Goal: Transaction & Acquisition: Purchase product/service

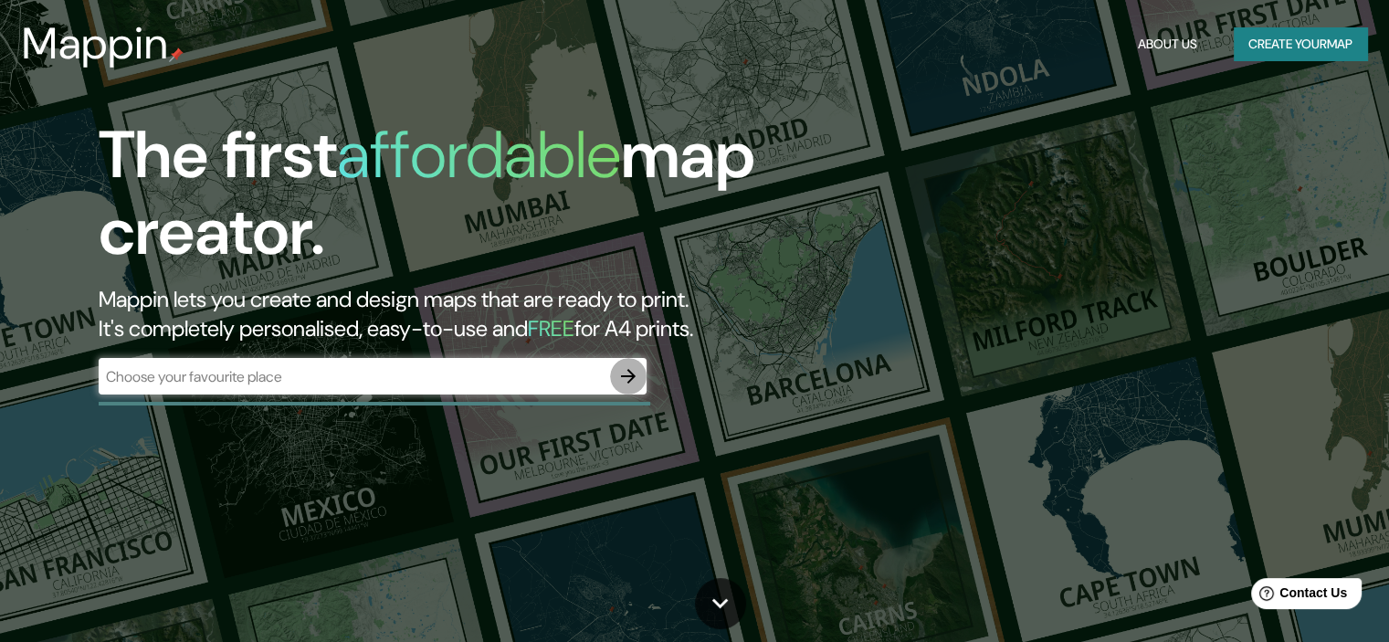
click at [628, 375] on icon "button" at bounding box center [628, 376] width 15 height 15
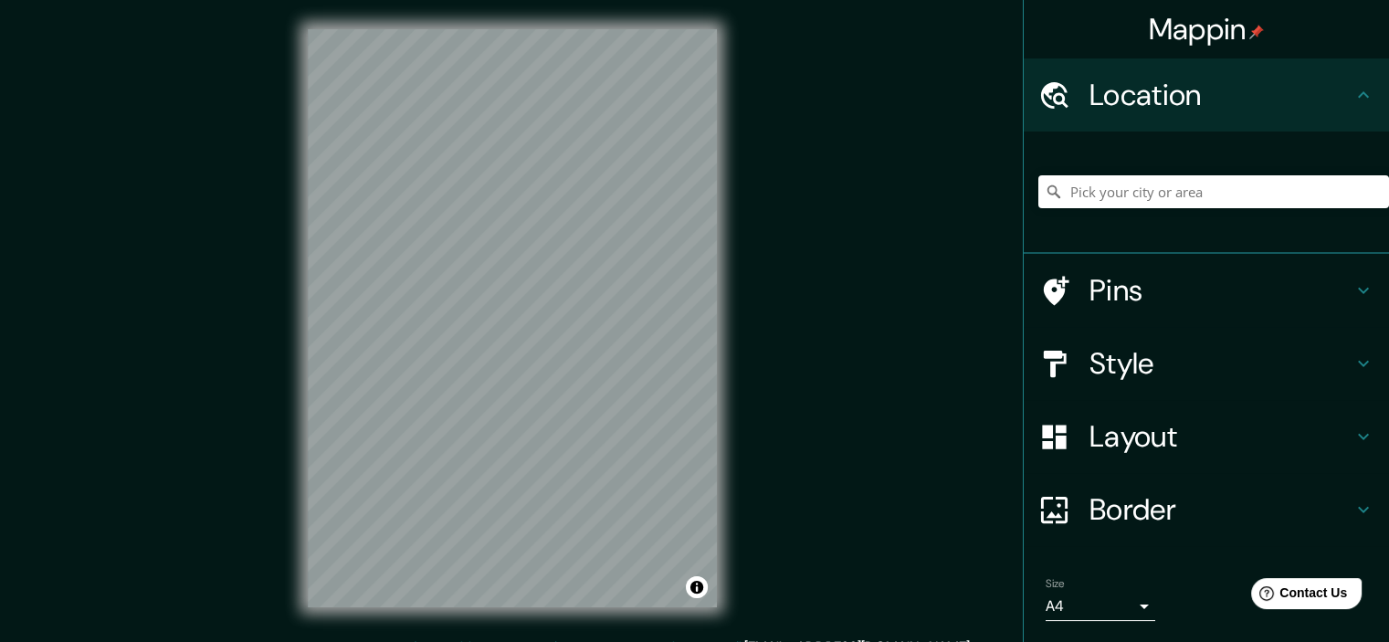
click at [1281, 98] on h4 "Location" at bounding box center [1220, 95] width 263 height 37
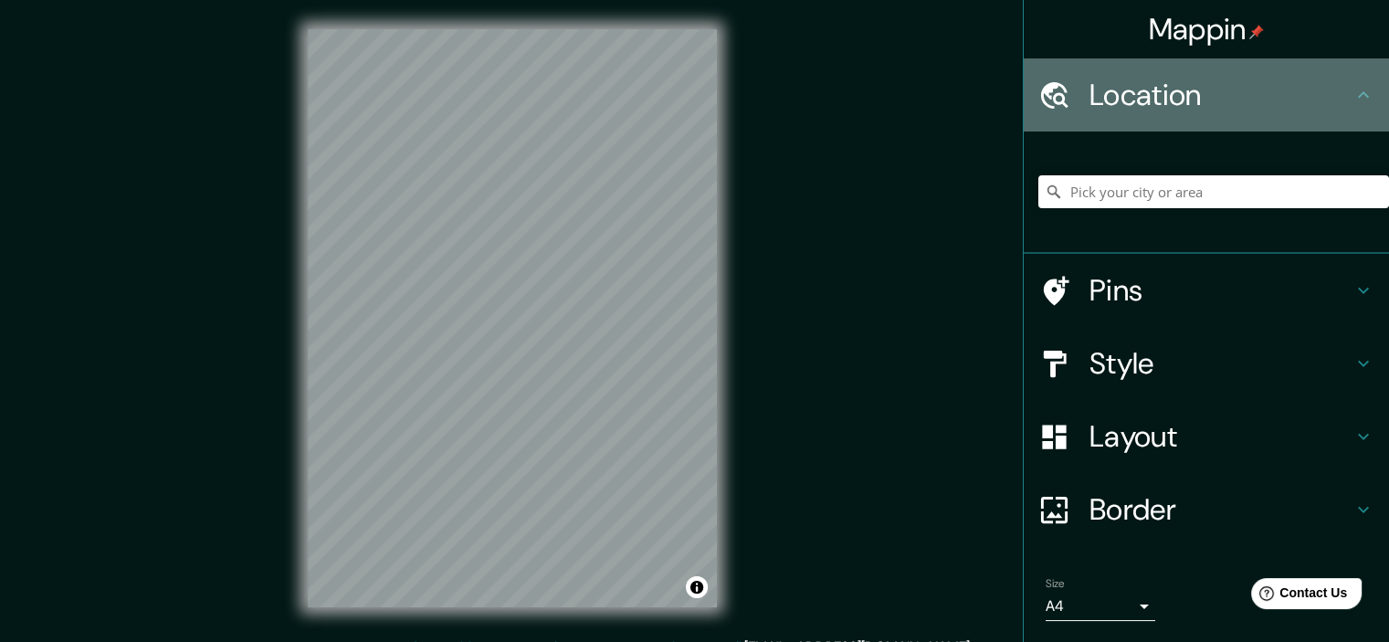
click at [1128, 111] on h4 "Location" at bounding box center [1220, 95] width 263 height 37
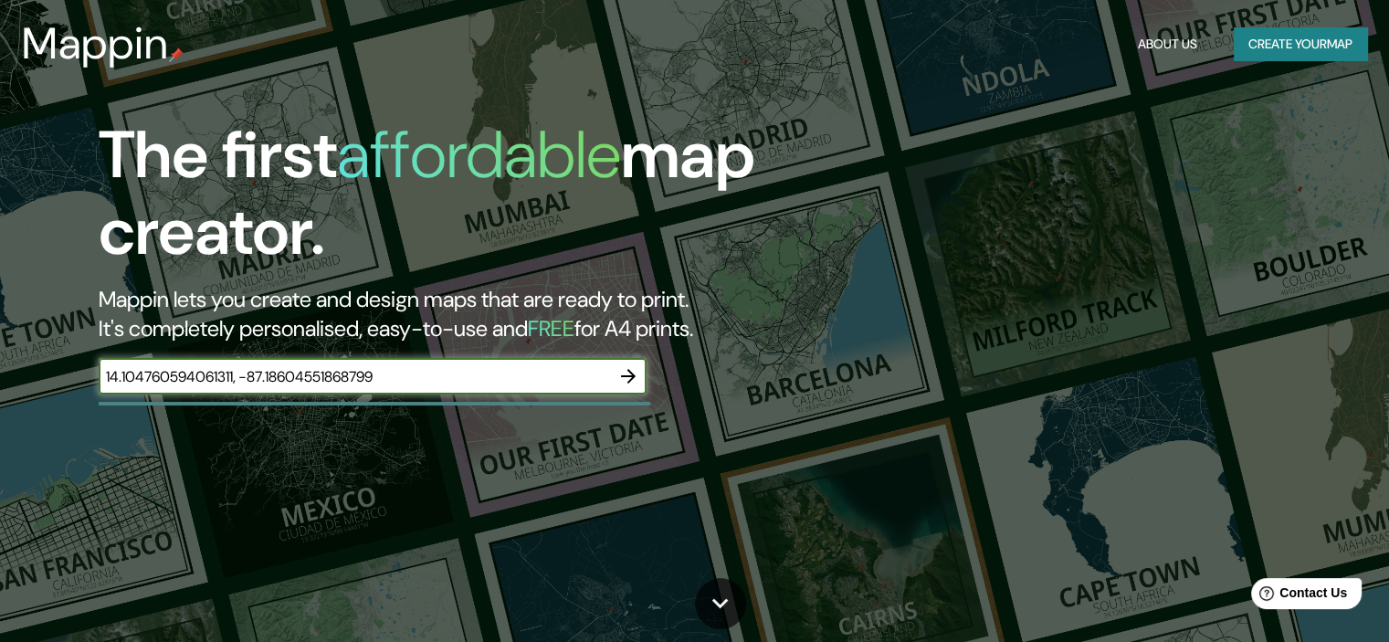
type input "14.104760594061311, -87.18604551868799"
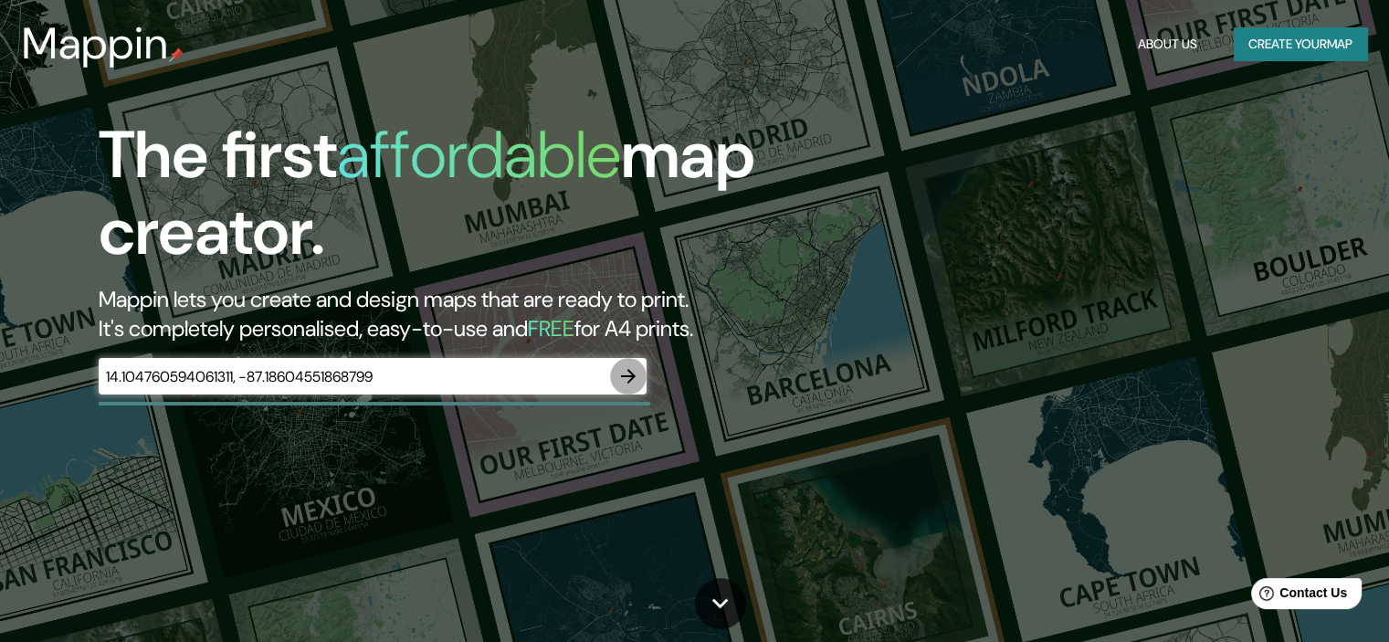
click at [628, 378] on icon "button" at bounding box center [628, 376] width 22 height 22
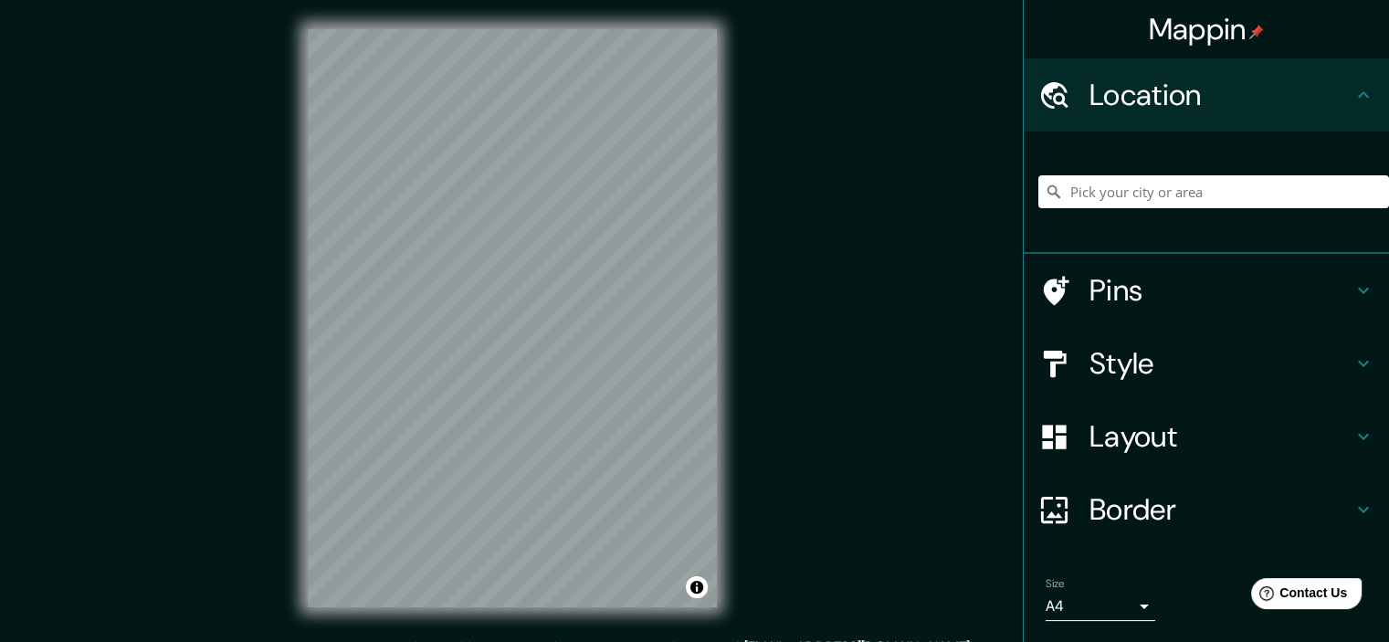
click at [1044, 95] on icon at bounding box center [1054, 95] width 32 height 32
click at [1352, 90] on icon at bounding box center [1363, 95] width 22 height 22
click at [1145, 192] on input "Pick your city or area" at bounding box center [1213, 191] width 351 height 33
paste input "14.104760594061311, -87.18604551868799"
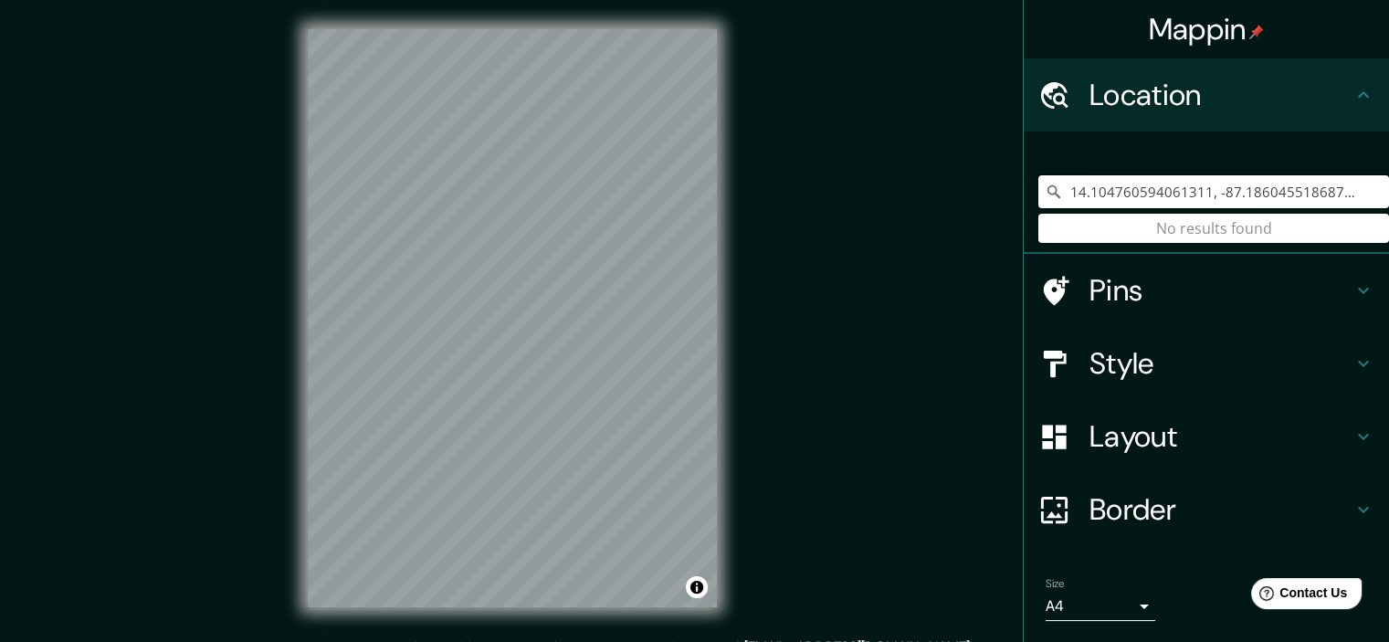
click at [1151, 191] on input "14.104760594061311, -87.18604551868799" at bounding box center [1213, 191] width 351 height 33
click at [1151, 192] on input "14.104760594061311, -87.18604551868799" at bounding box center [1213, 191] width 351 height 33
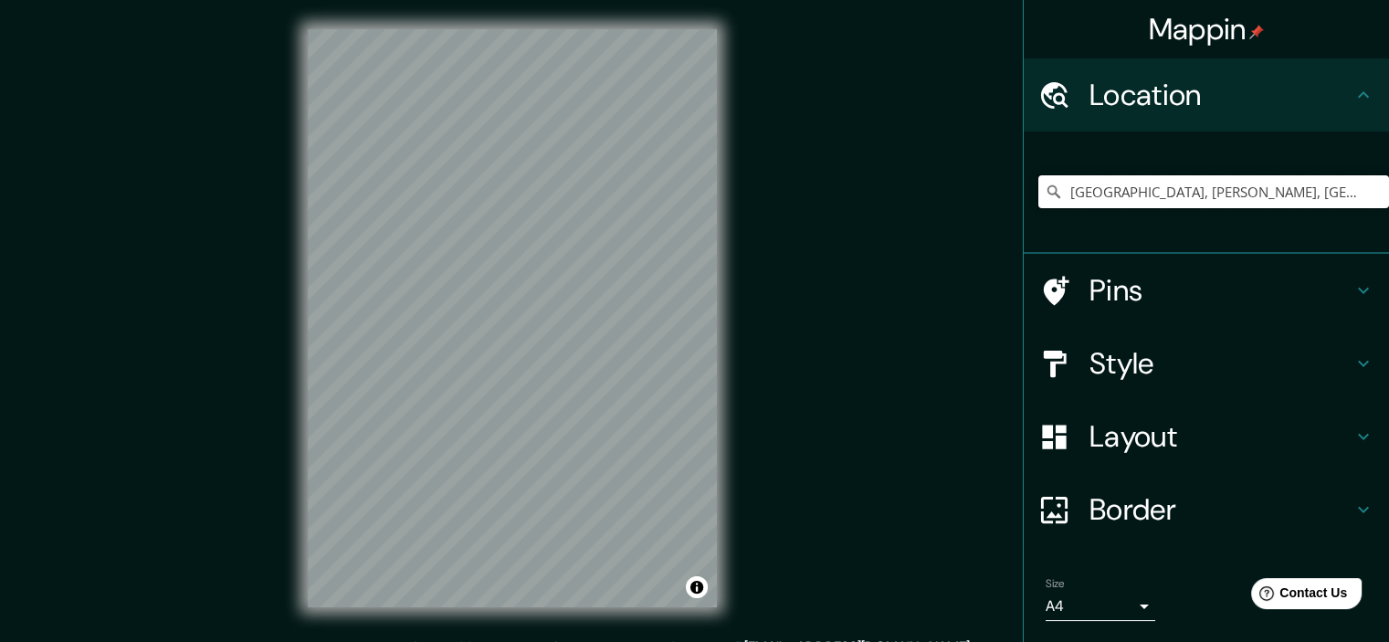
scroll to position [55, 0]
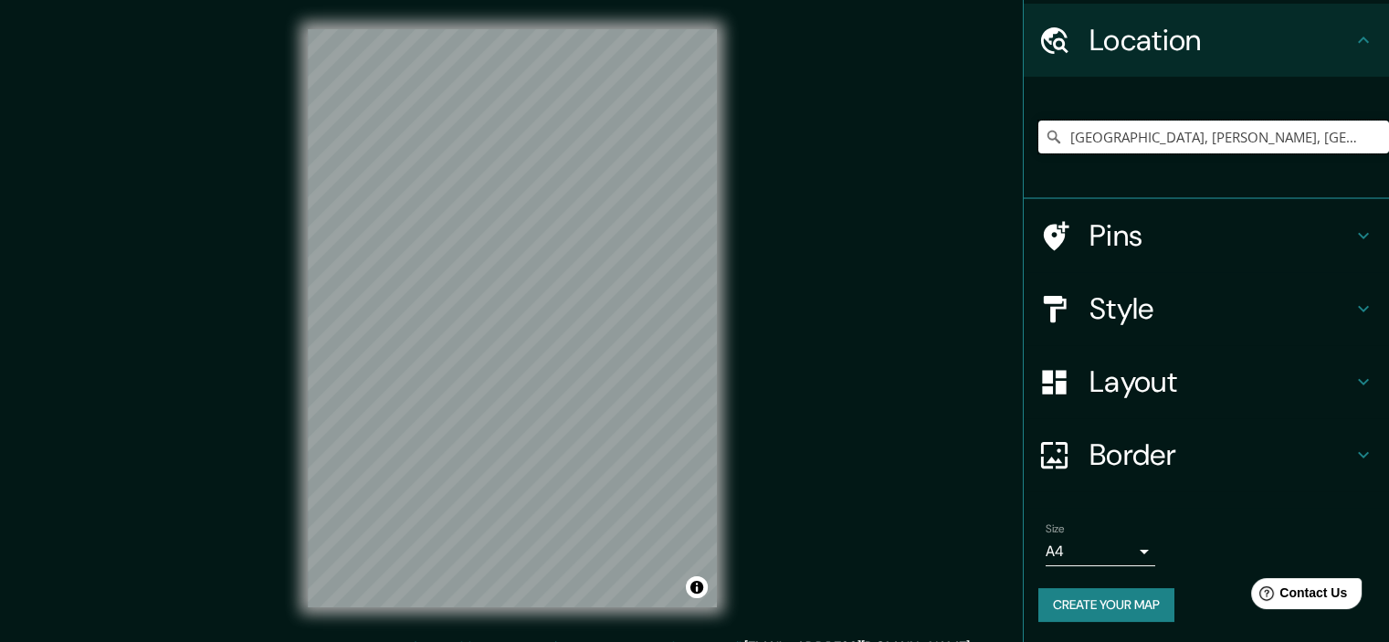
type input "[GEOGRAPHIC_DATA], [PERSON_NAME], [GEOGRAPHIC_DATA]"
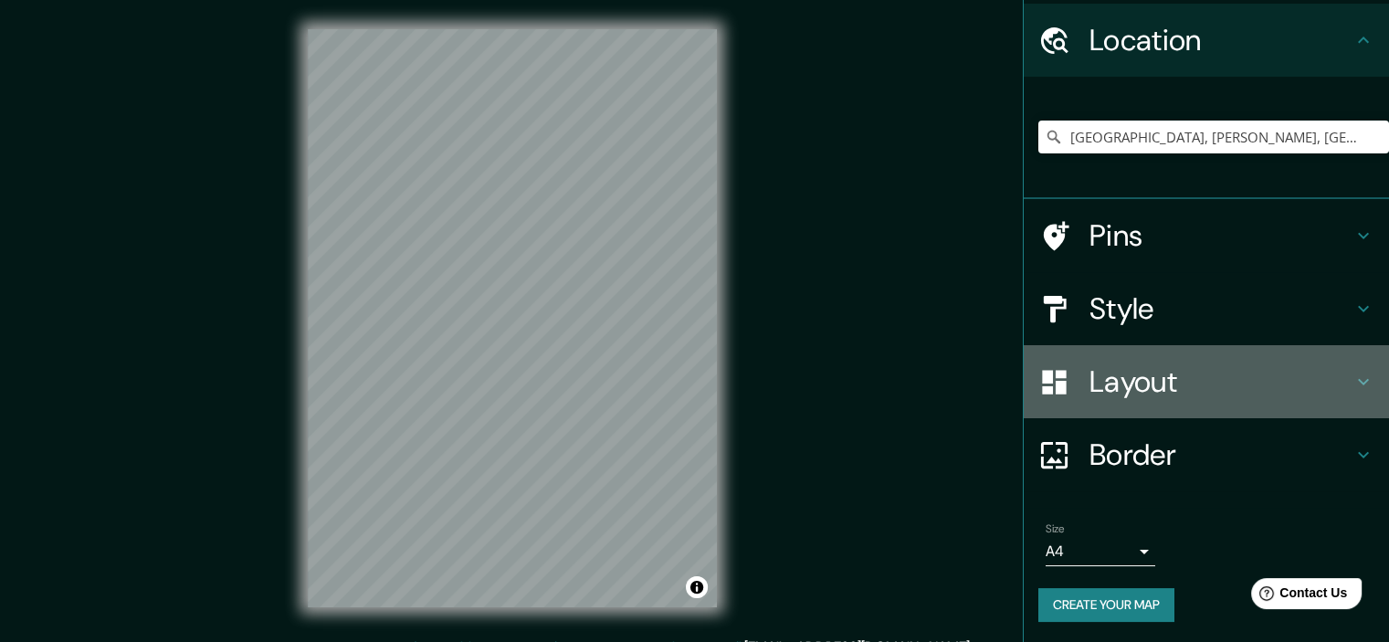
click at [1352, 380] on icon at bounding box center [1363, 382] width 22 height 22
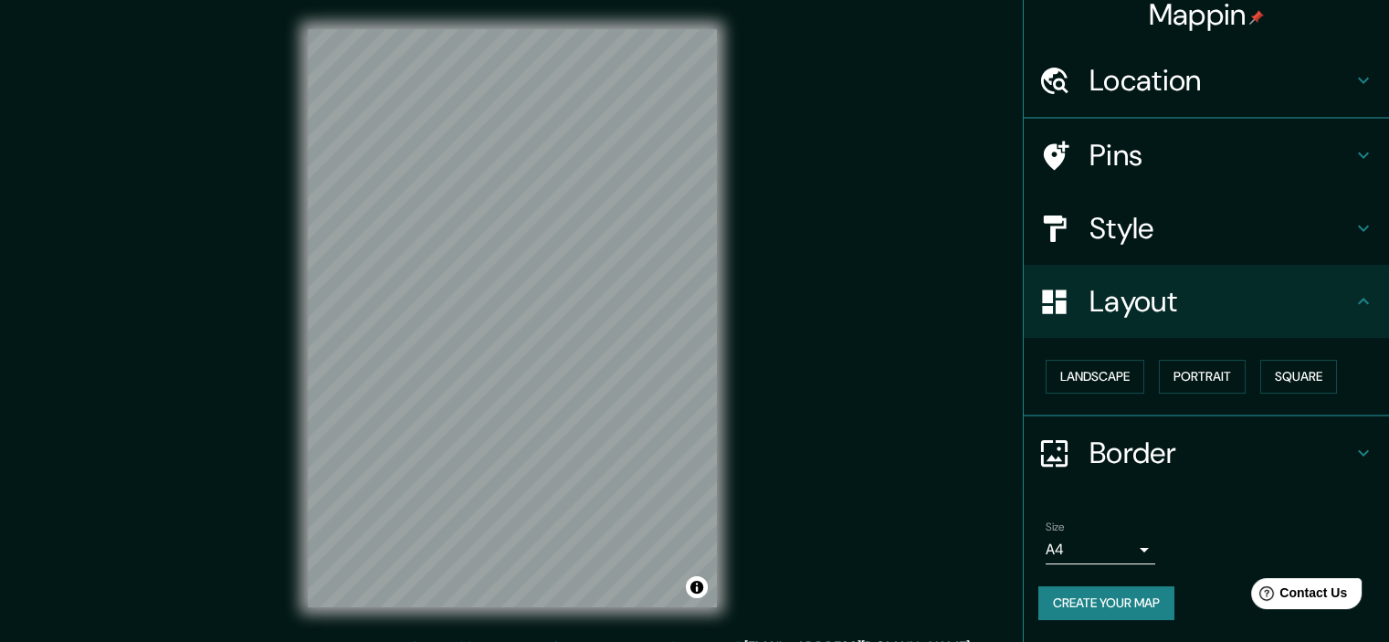
scroll to position [13, 0]
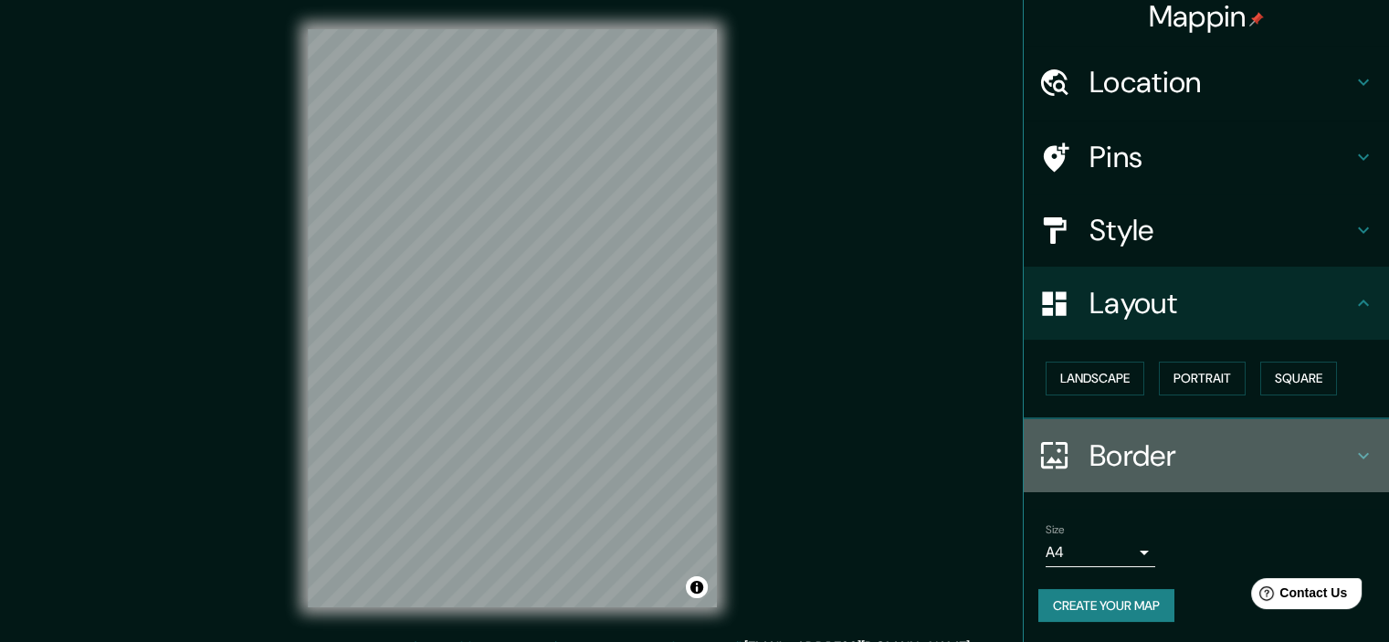
click at [1336, 447] on h4 "Border" at bounding box center [1220, 455] width 263 height 37
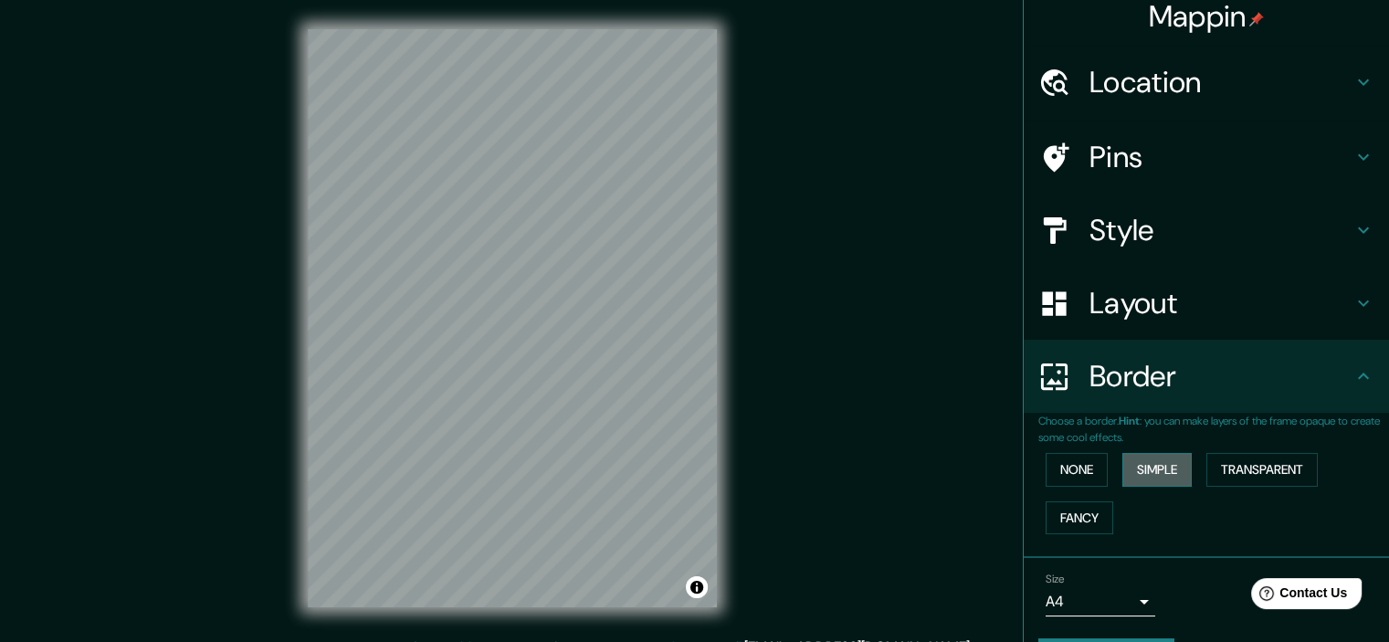
click at [1125, 478] on button "Simple" at bounding box center [1156, 470] width 69 height 34
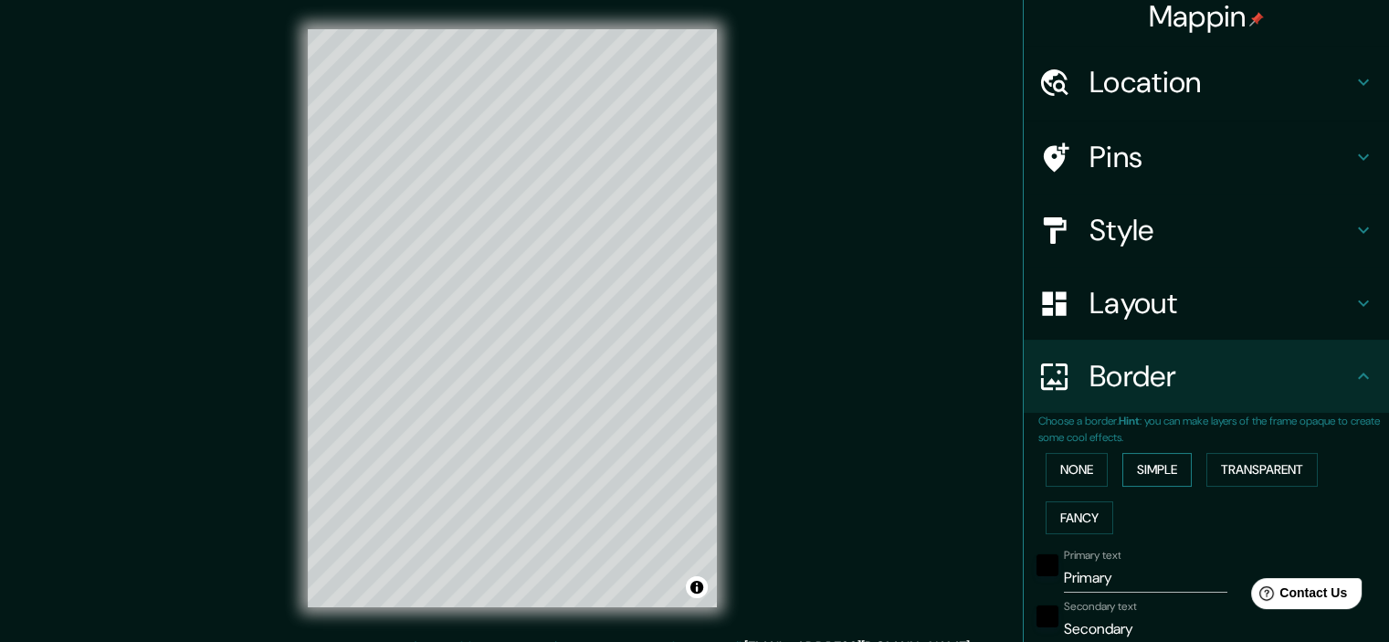
click at [1125, 478] on button "Simple" at bounding box center [1156, 470] width 69 height 34
type input "179"
type input "36"
click at [1070, 514] on button "Fancy" at bounding box center [1080, 518] width 68 height 34
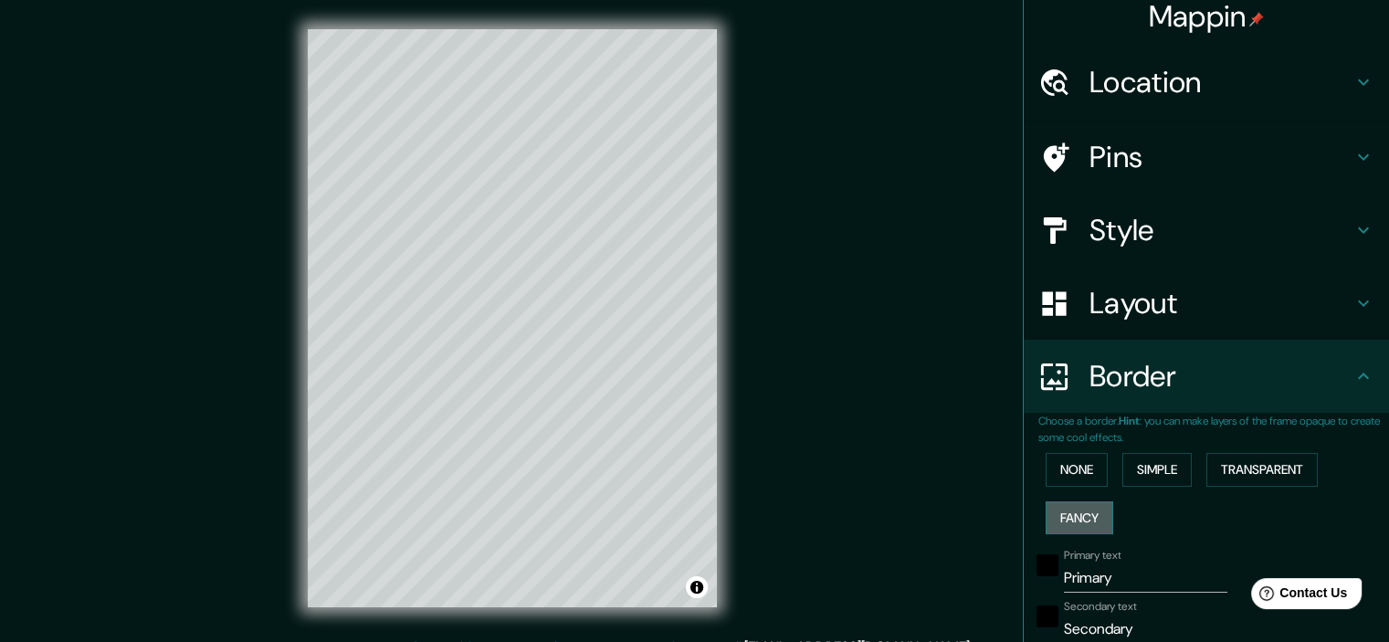
type input "179"
type input "36"
type input "18"
click at [1235, 467] on button "Transparent" at bounding box center [1261, 470] width 111 height 34
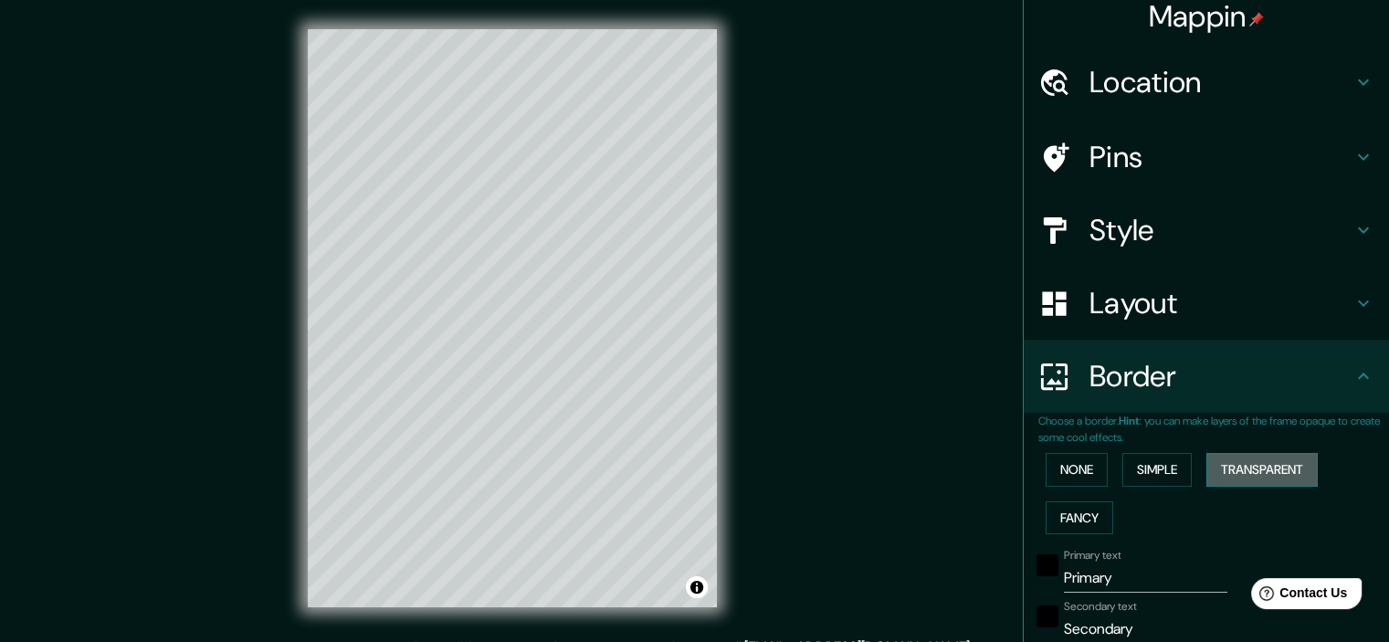
click at [1235, 467] on button "Transparent" at bounding box center [1261, 470] width 111 height 34
type input "215"
type input "36"
click at [1087, 513] on button "Fancy" at bounding box center [1080, 518] width 68 height 34
click at [1358, 229] on icon at bounding box center [1363, 230] width 11 height 6
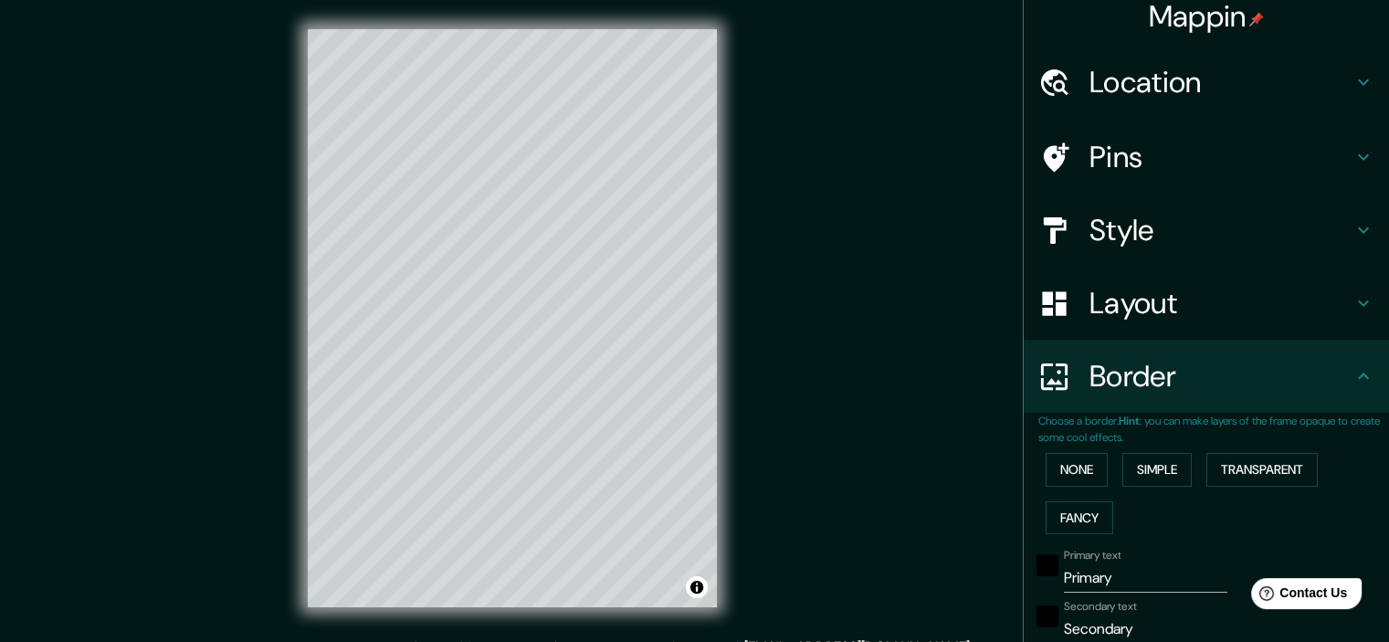
type input "179"
type input "36"
type input "18"
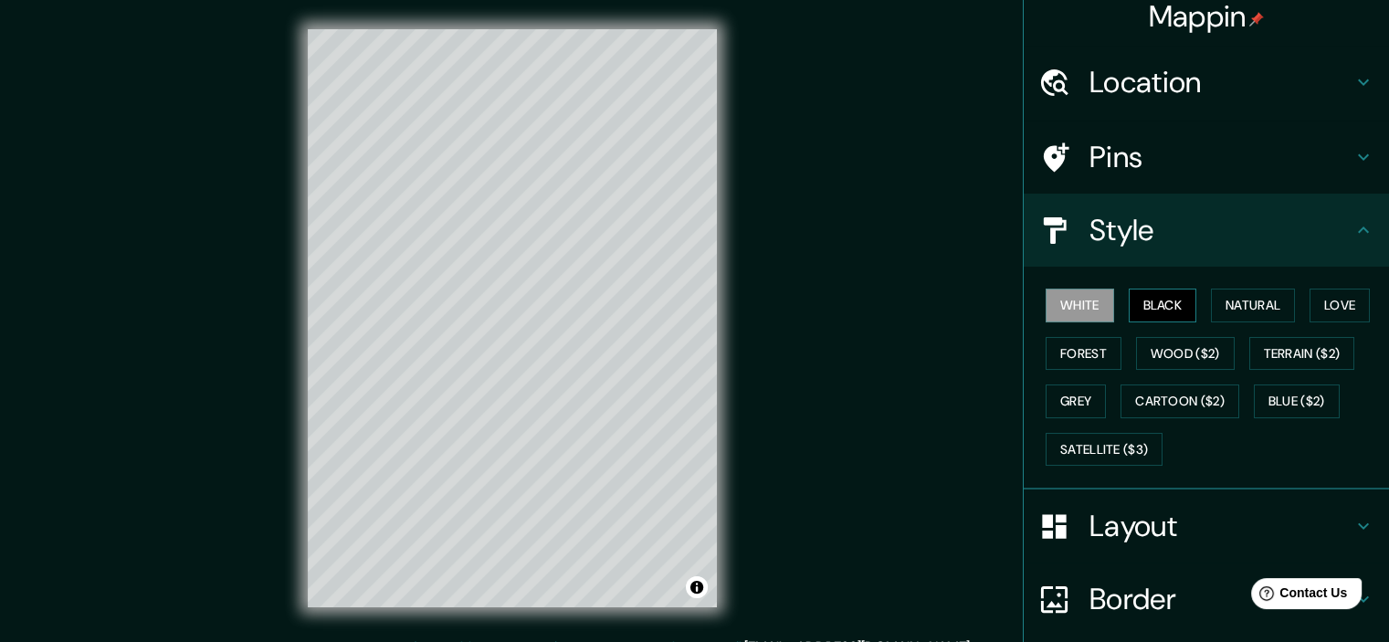
click at [1153, 306] on button "Black" at bounding box center [1163, 306] width 68 height 34
click at [1060, 361] on button "Forest" at bounding box center [1084, 354] width 76 height 34
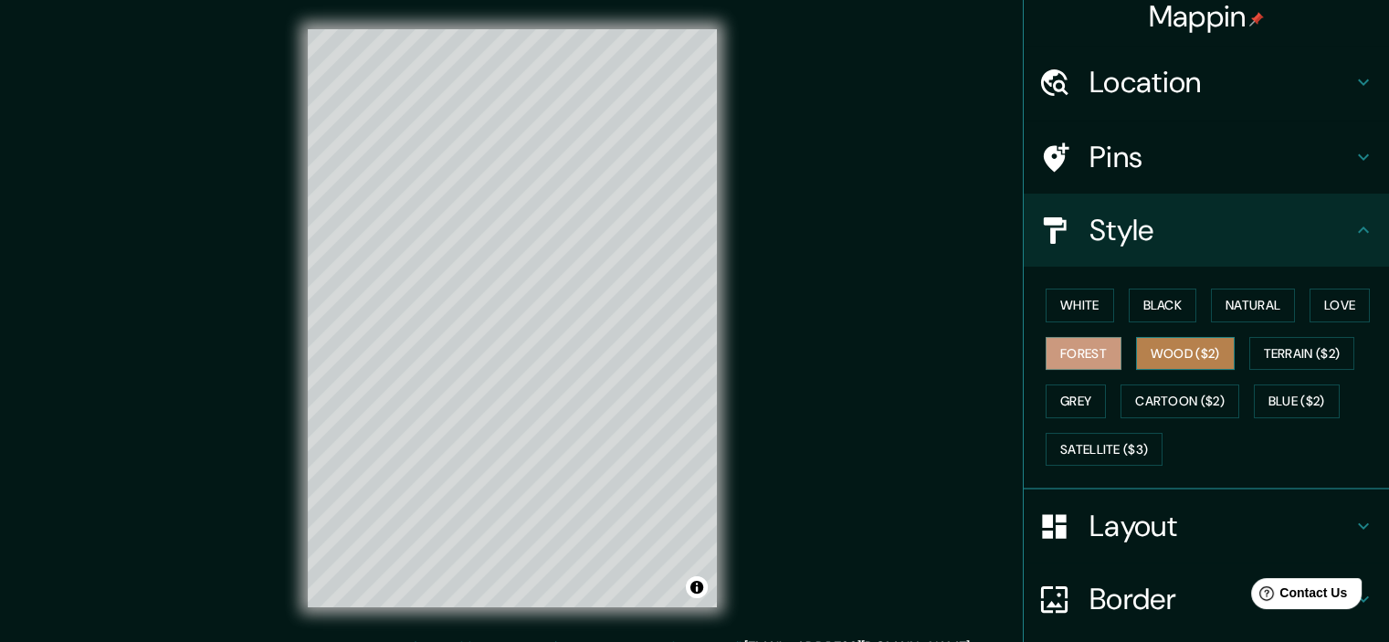
click at [1151, 360] on button "Wood ($2)" at bounding box center [1185, 354] width 99 height 34
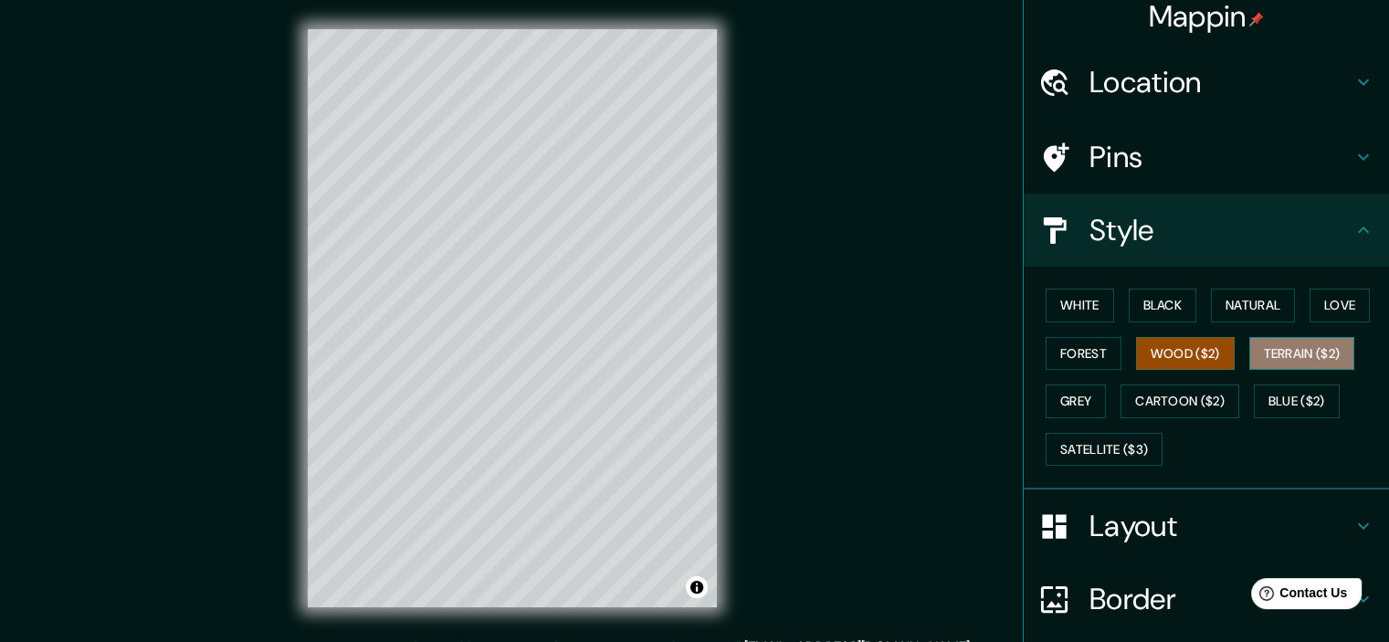
click at [1299, 357] on button "Terrain ($2)" at bounding box center [1302, 354] width 106 height 34
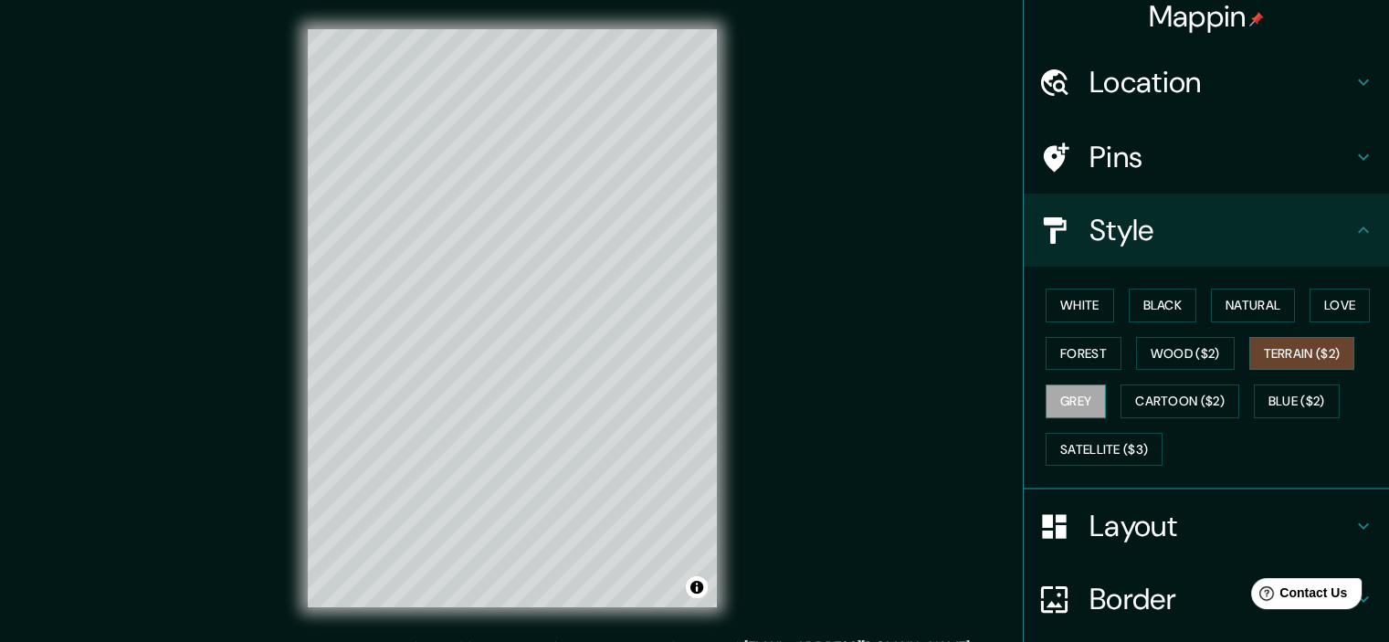
click at [1059, 398] on button "Grey" at bounding box center [1076, 401] width 60 height 34
click at [1152, 398] on button "Cartoon ($2)" at bounding box center [1179, 401] width 119 height 34
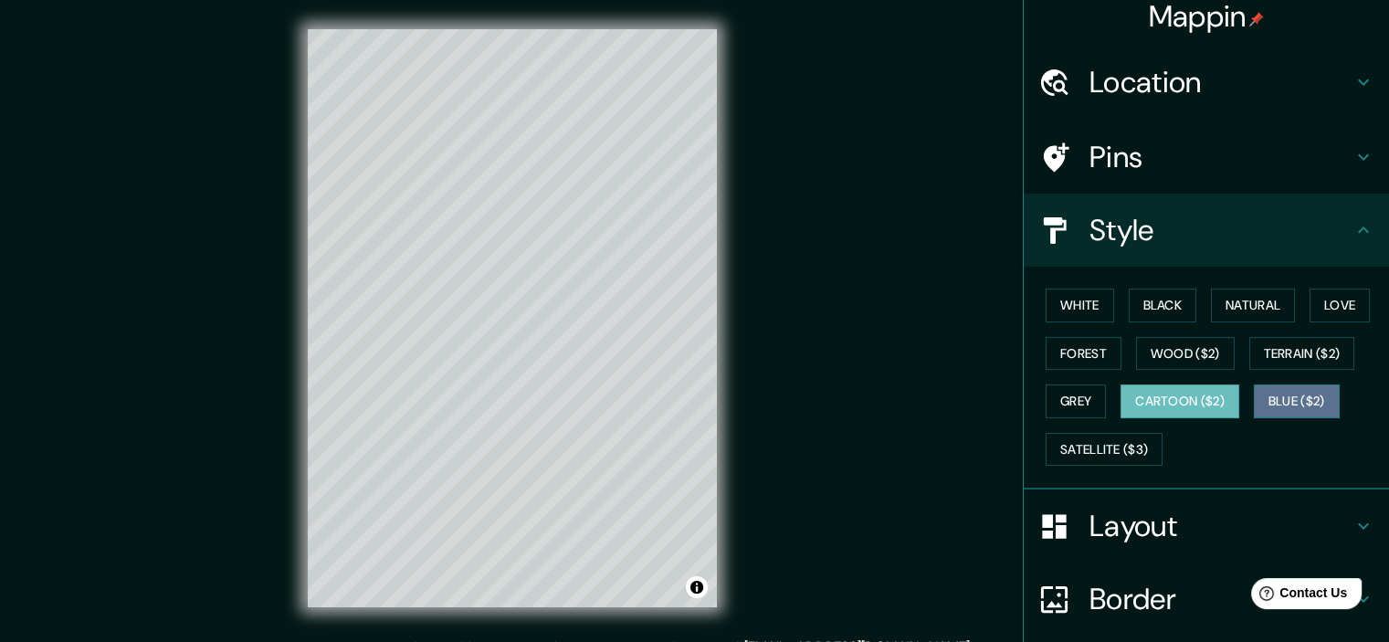
click at [1285, 397] on button "Blue ($2)" at bounding box center [1297, 401] width 86 height 34
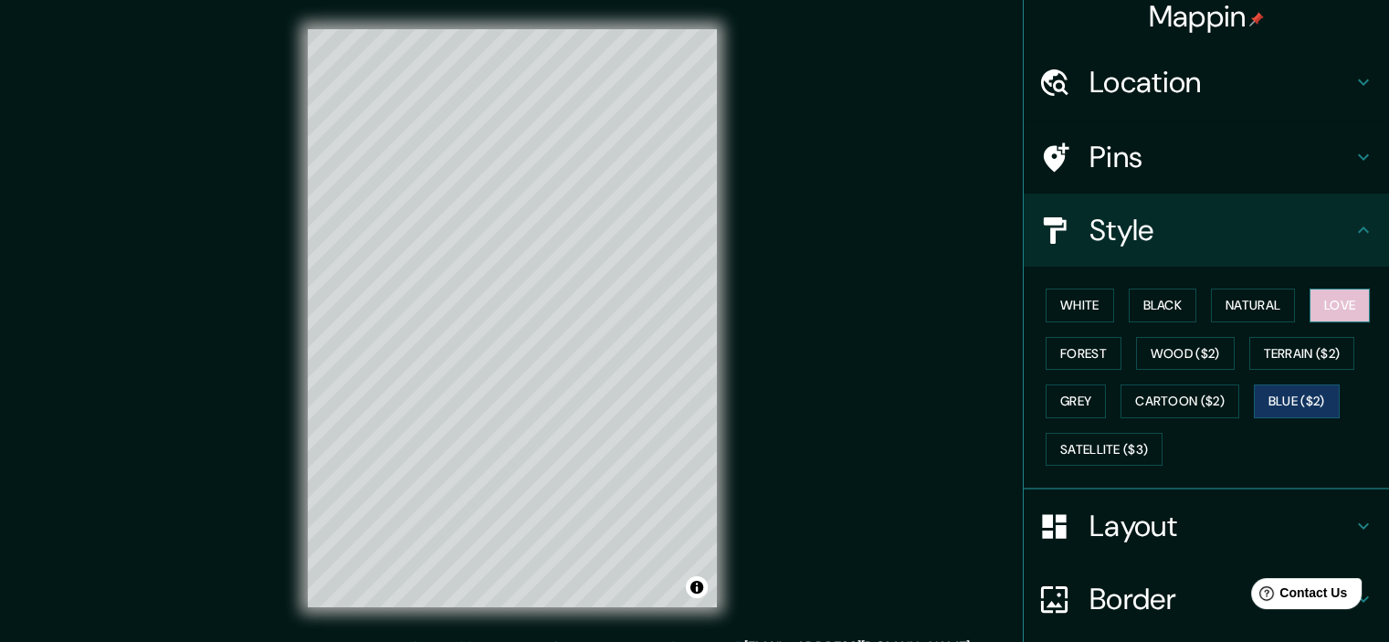
click at [1315, 304] on button "Love" at bounding box center [1339, 306] width 60 height 34
click at [1253, 308] on button "Natural" at bounding box center [1253, 306] width 84 height 34
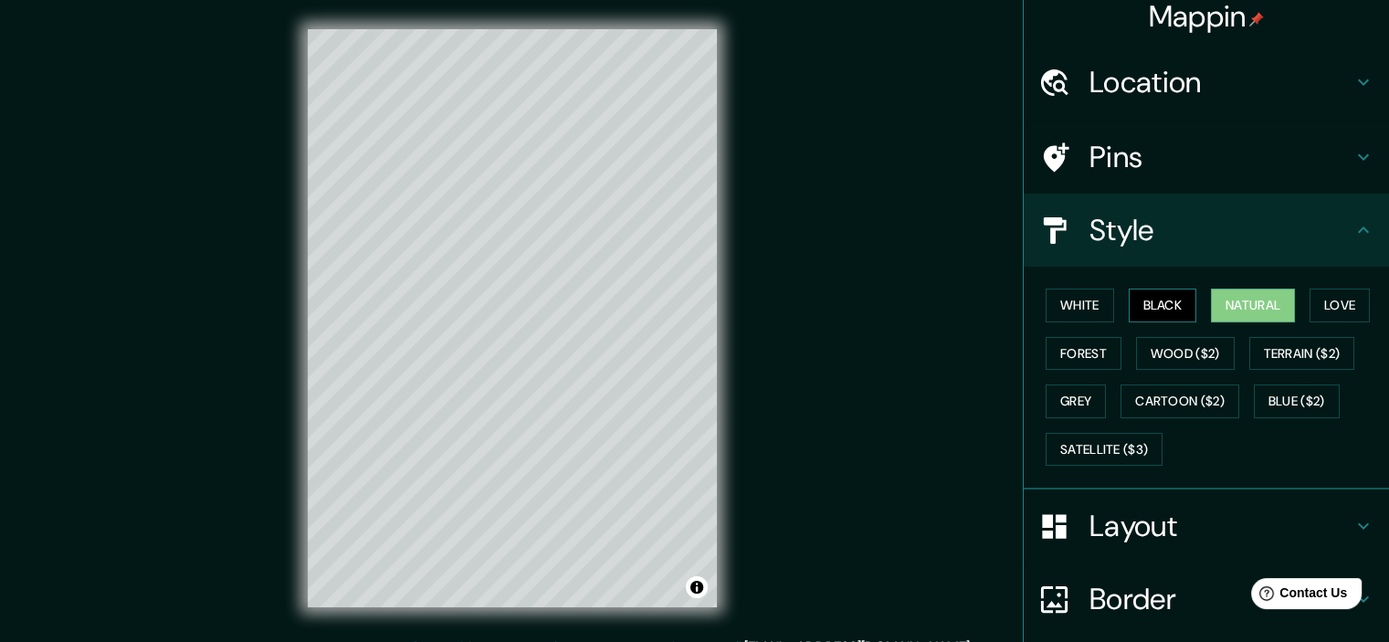
click at [1141, 313] on button "Black" at bounding box center [1163, 306] width 68 height 34
click at [1086, 351] on button "Forest" at bounding box center [1084, 354] width 76 height 34
click at [1364, 159] on div "Pins" at bounding box center [1206, 157] width 365 height 73
type input "179"
type input "36"
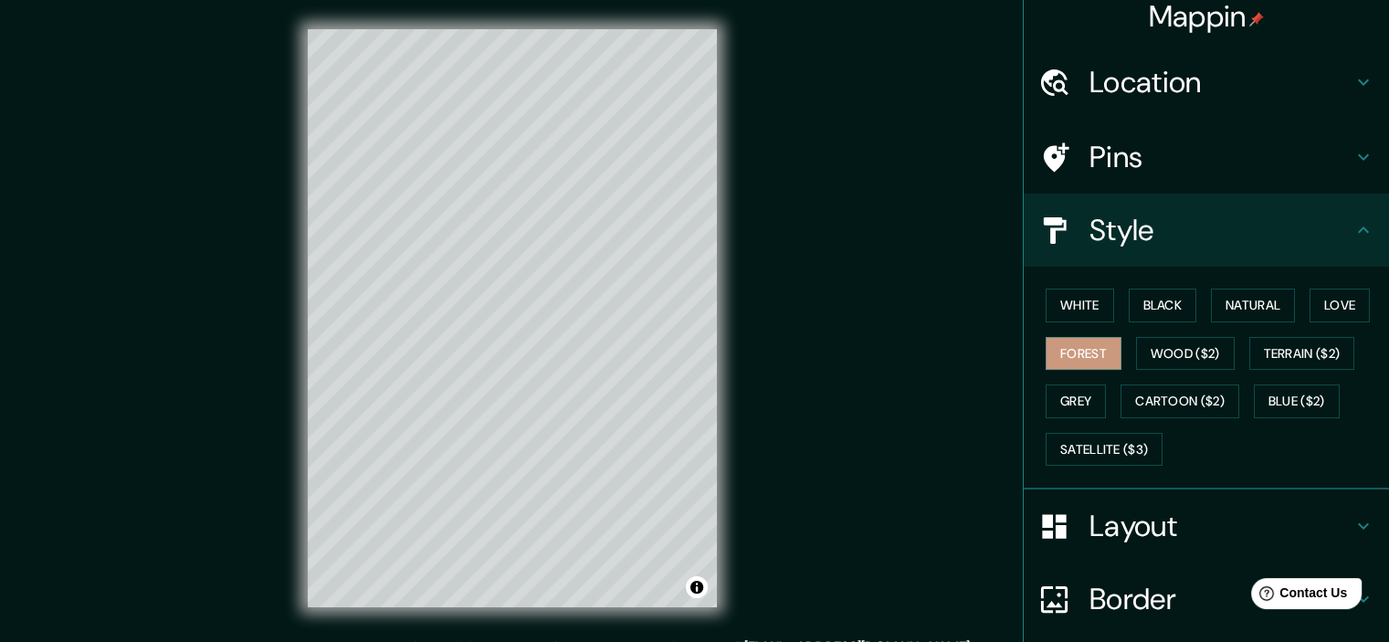
type input "36"
type input "18"
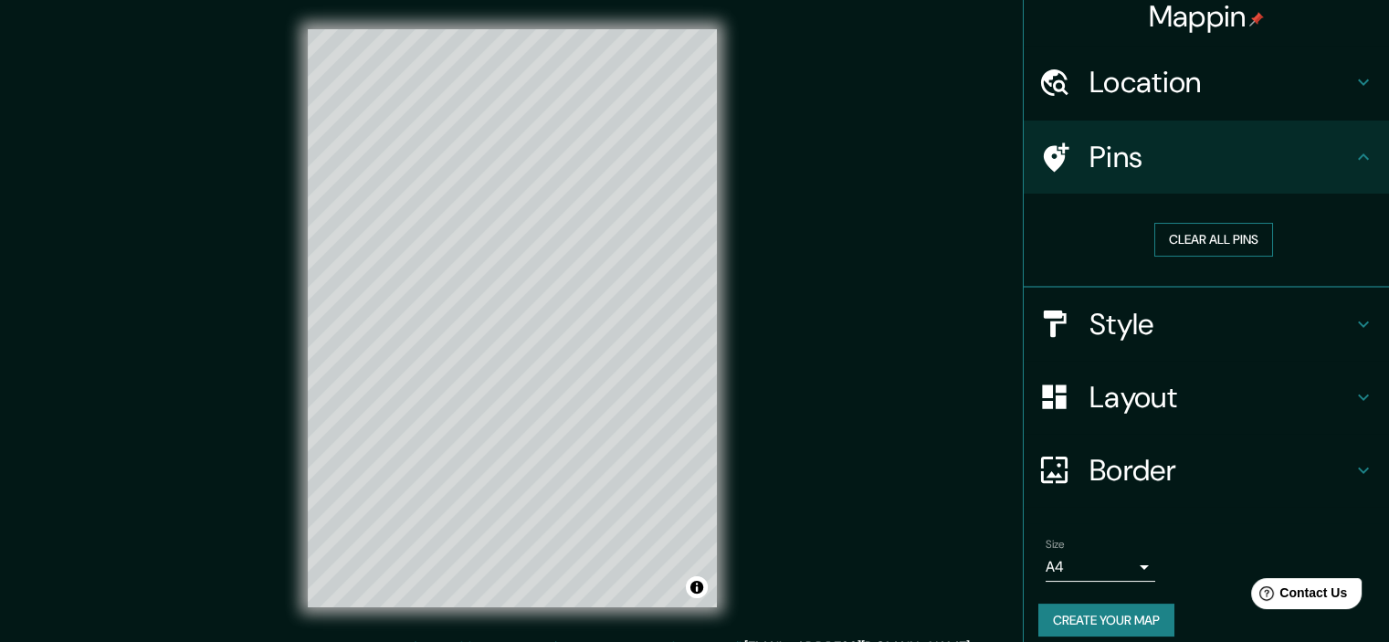
click at [1236, 239] on button "Clear all pins" at bounding box center [1213, 240] width 119 height 34
click at [1236, 240] on button "Clear all pins" at bounding box center [1213, 240] width 119 height 34
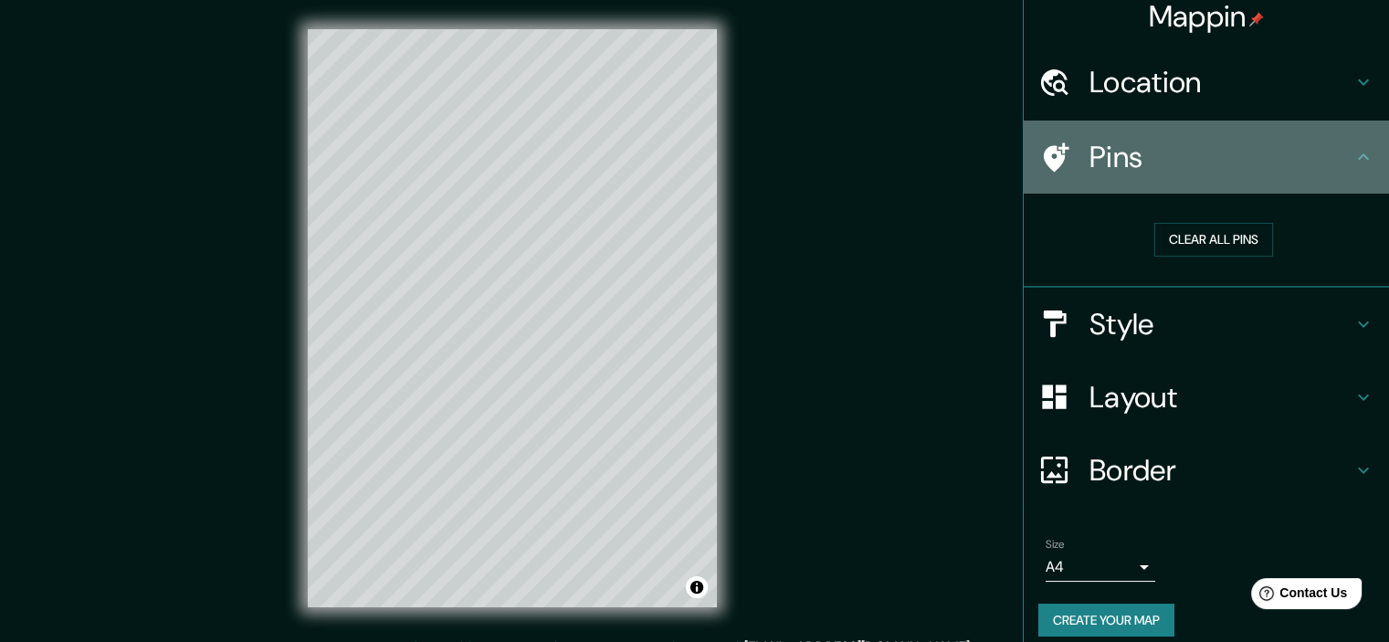
click at [1362, 152] on div "Pins" at bounding box center [1206, 157] width 365 height 73
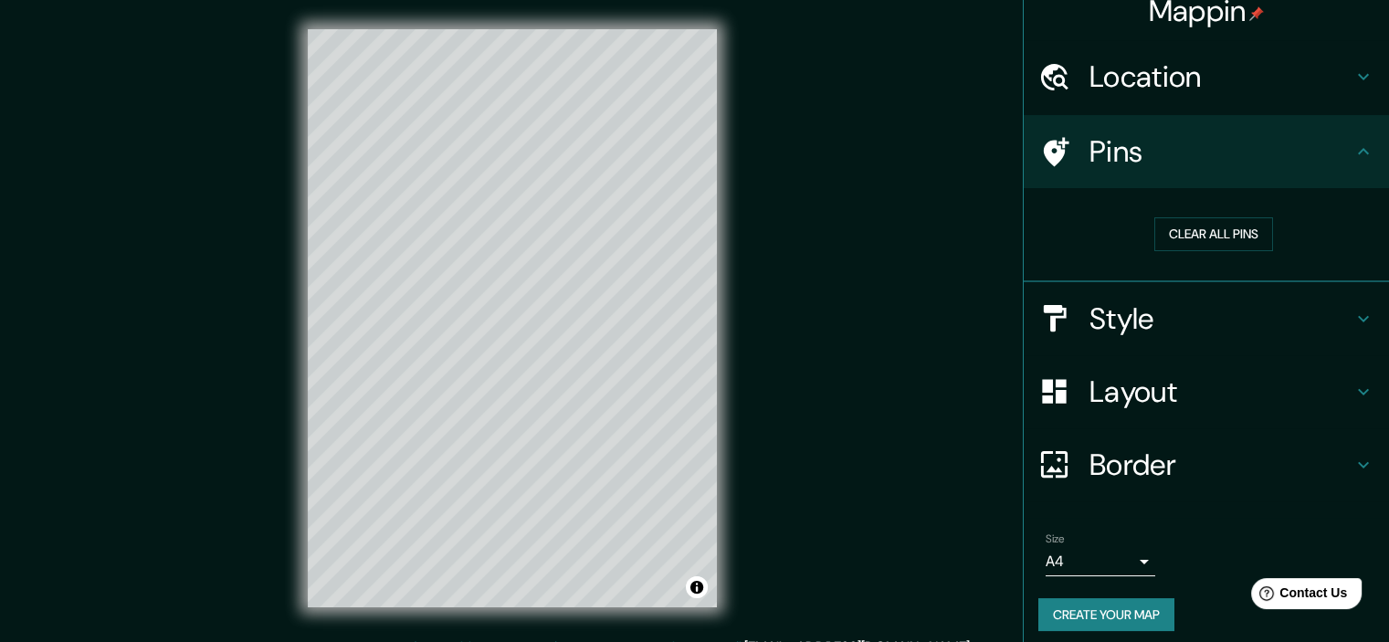
scroll to position [27, 0]
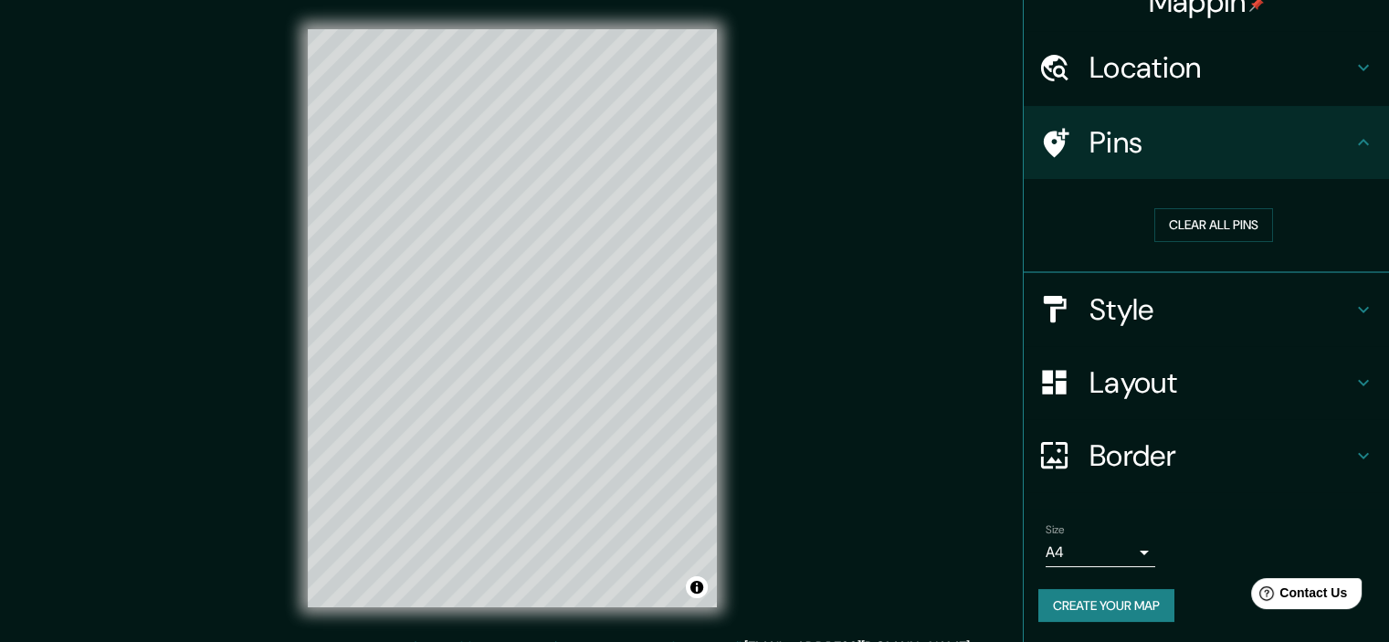
click at [1350, 438] on div "Border" at bounding box center [1206, 455] width 365 height 73
type input "179"
type input "36"
type input "18"
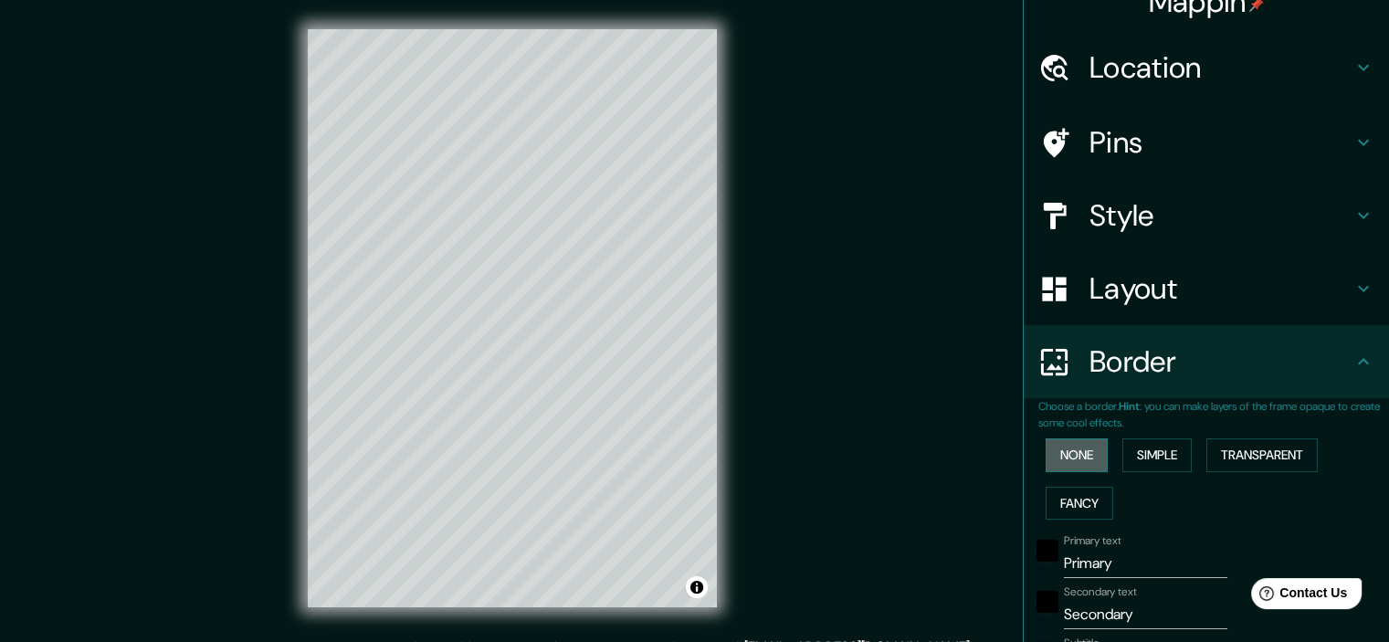
click at [1052, 461] on button "None" at bounding box center [1077, 455] width 62 height 34
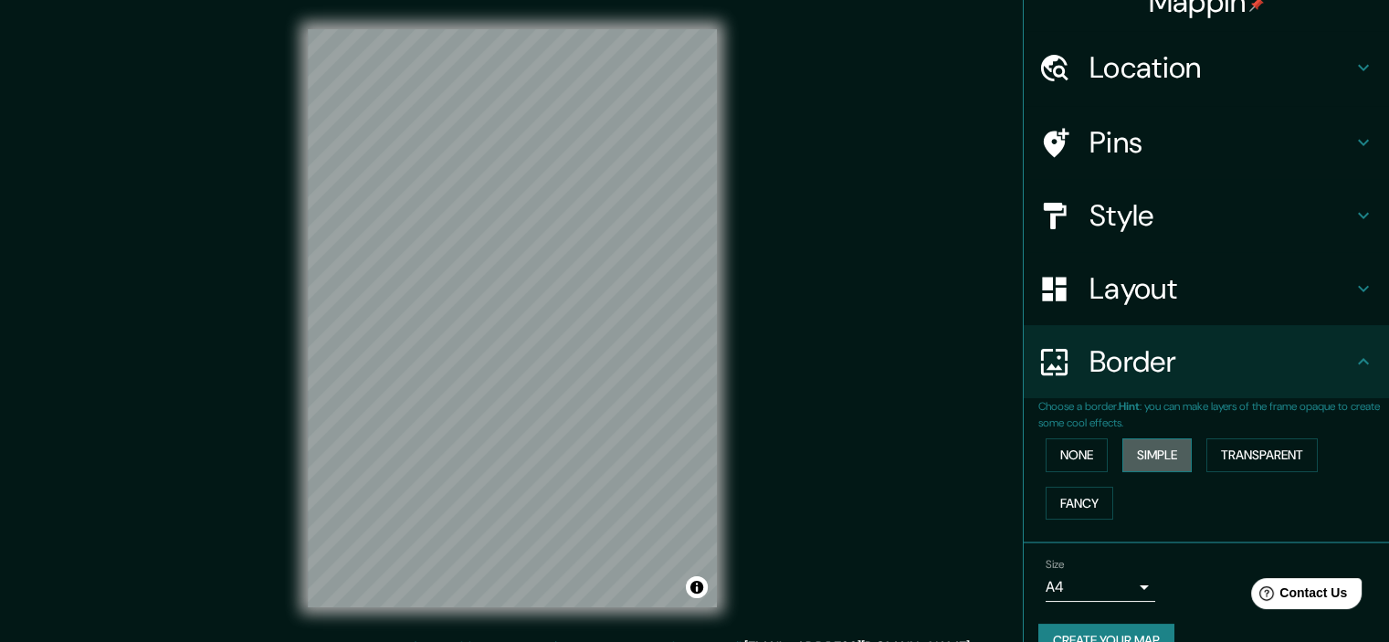
click at [1139, 464] on button "Simple" at bounding box center [1156, 455] width 69 height 34
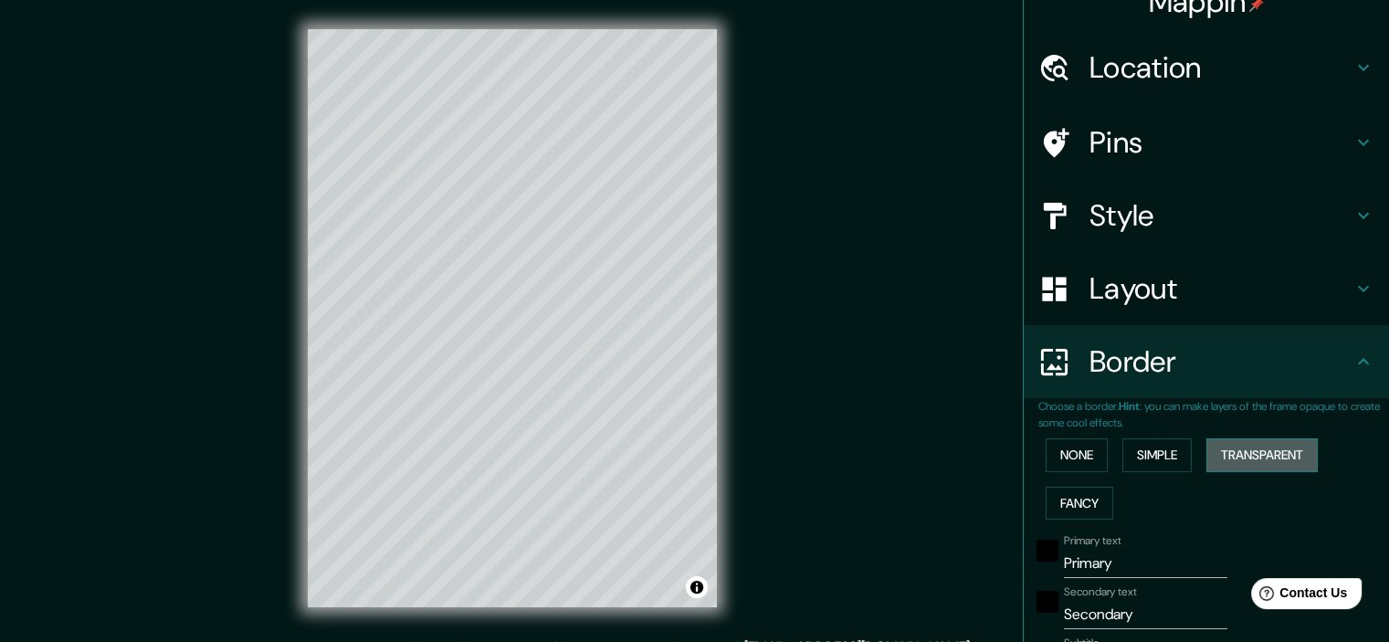
click at [1238, 459] on button "Transparent" at bounding box center [1261, 455] width 111 height 34
click at [1061, 507] on button "Fancy" at bounding box center [1080, 504] width 68 height 34
click at [1072, 453] on button "None" at bounding box center [1077, 455] width 62 height 34
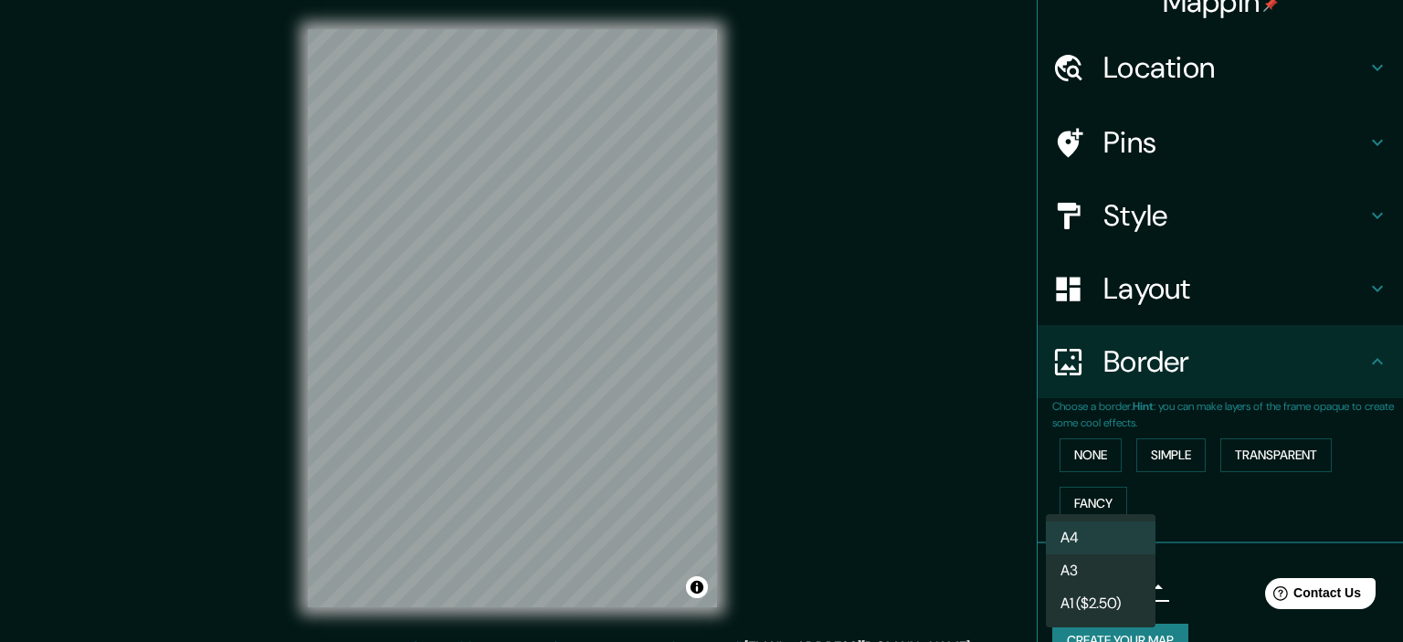
click at [1134, 587] on body "Mappin Location [GEOGRAPHIC_DATA], [PERSON_NAME], [GEOGRAPHIC_DATA] [GEOGRAPHIC…" at bounding box center [701, 321] width 1403 height 642
click at [866, 541] on div at bounding box center [701, 321] width 1403 height 642
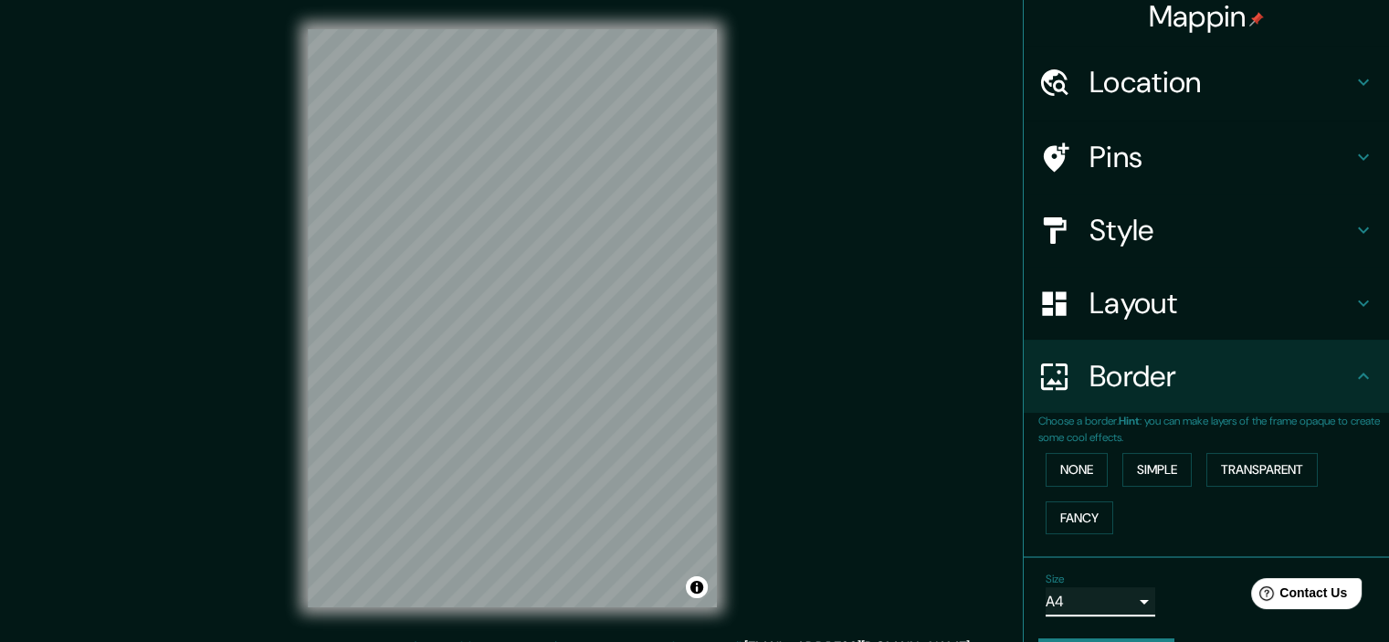
scroll to position [0, 0]
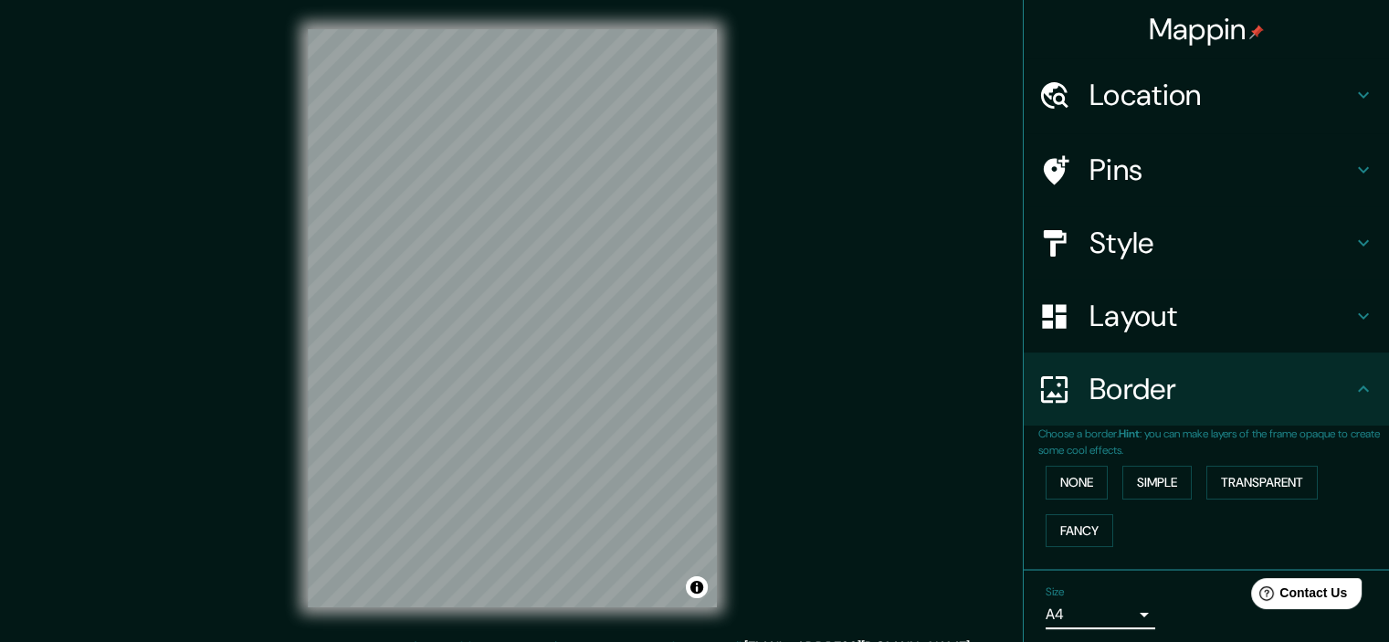
click at [1362, 89] on div "Location" at bounding box center [1206, 94] width 365 height 73
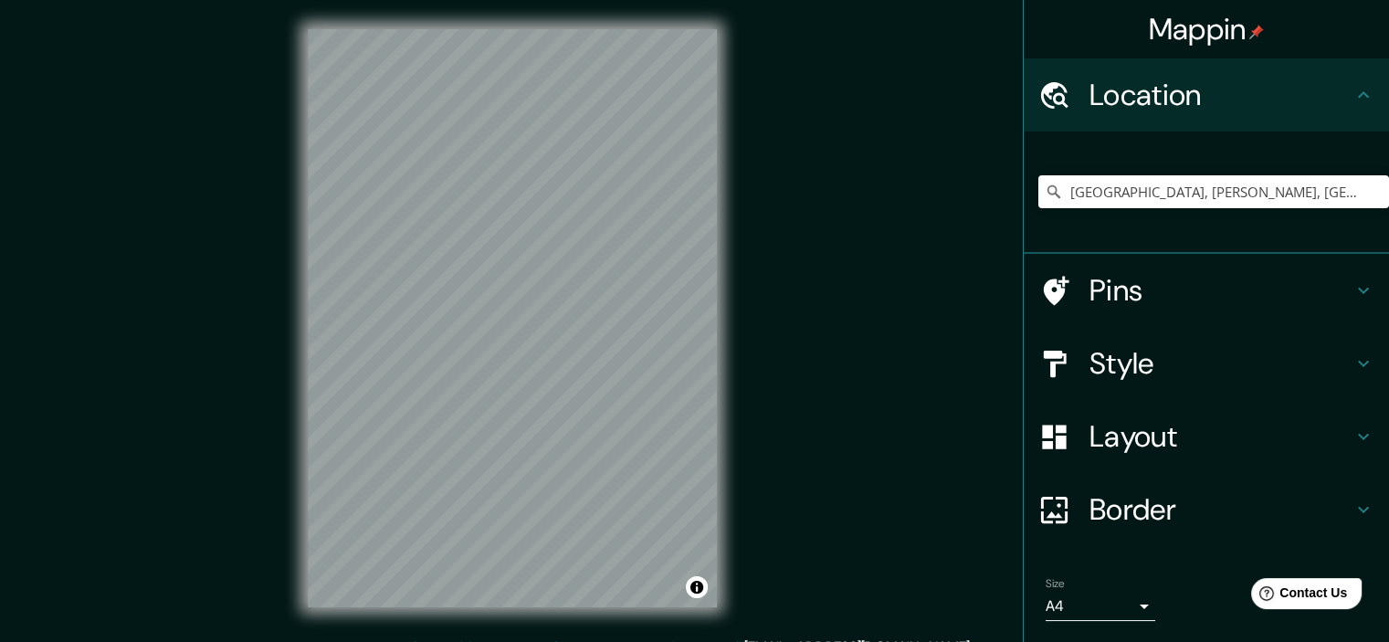
click at [1361, 90] on div "Location" at bounding box center [1206, 94] width 365 height 73
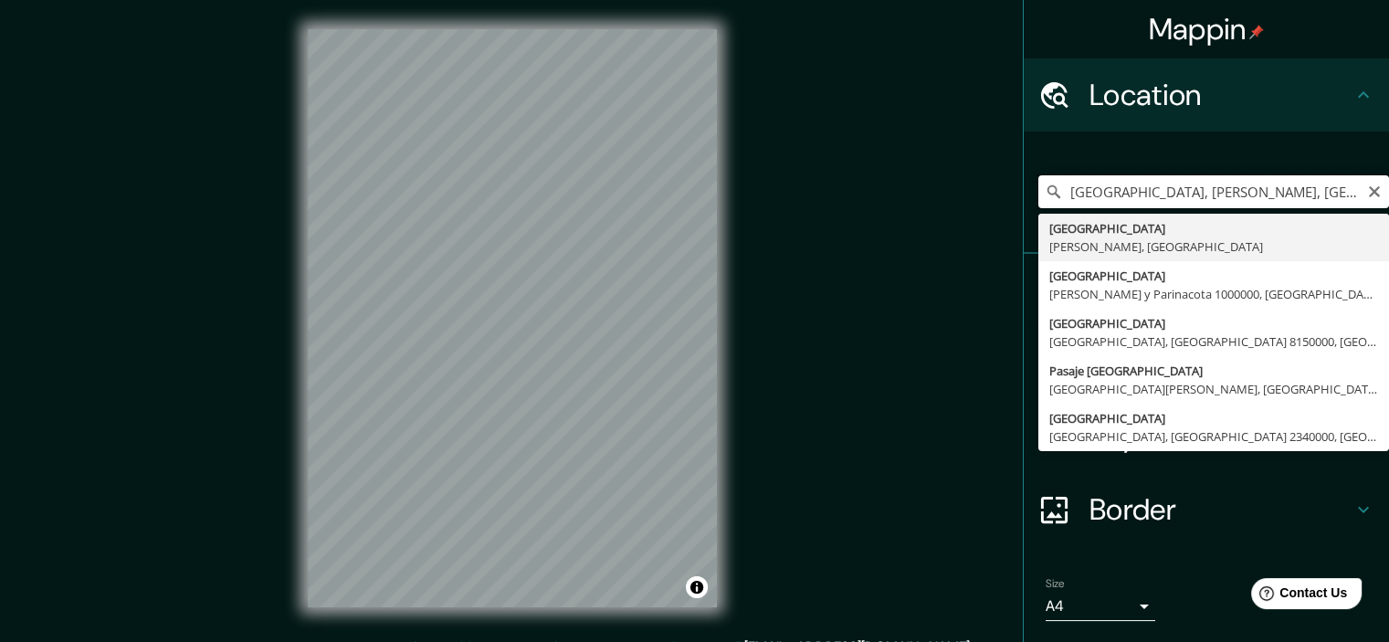
click at [1335, 196] on input "[GEOGRAPHIC_DATA], [PERSON_NAME], [GEOGRAPHIC_DATA]" at bounding box center [1213, 191] width 351 height 33
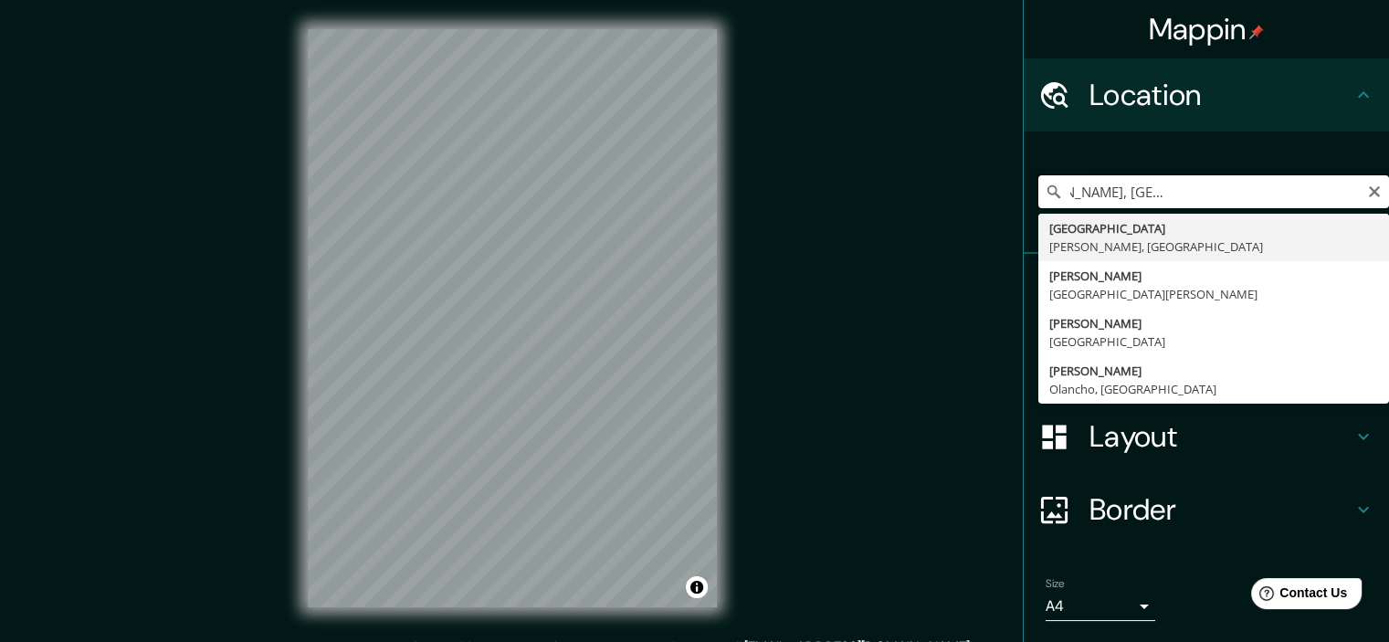
scroll to position [0, 200]
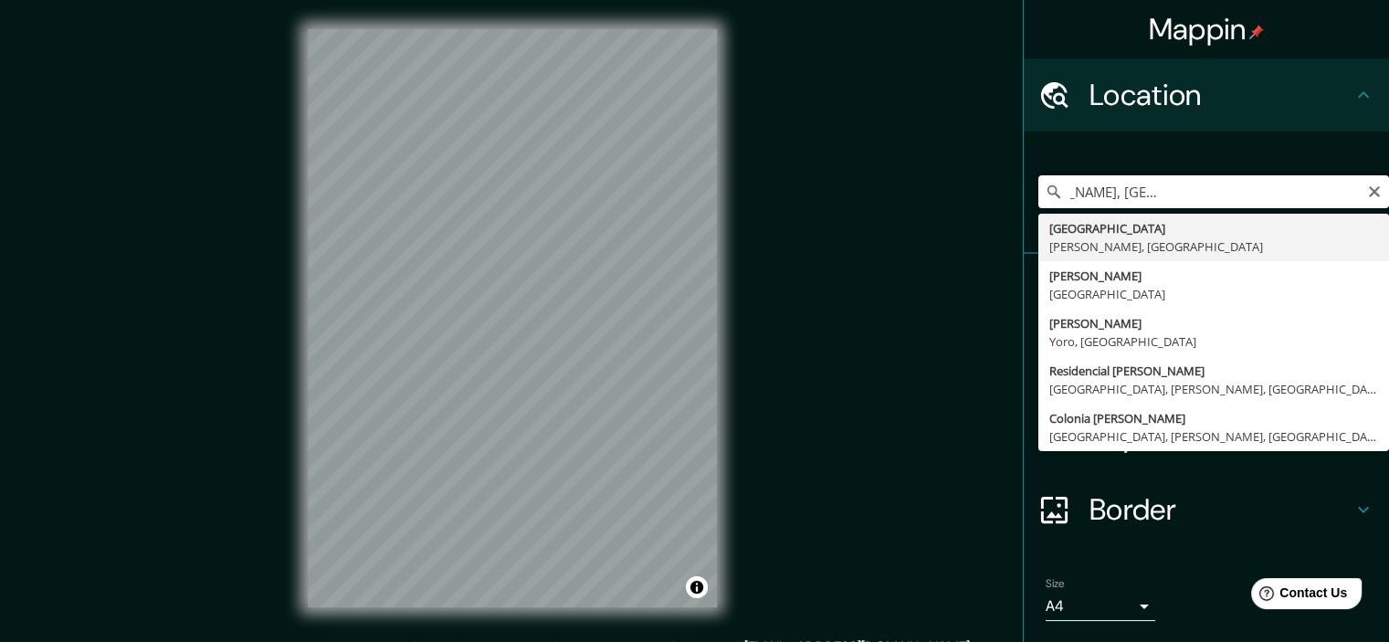
type input "[GEOGRAPHIC_DATA], [PERSON_NAME], [GEOGRAPHIC_DATA]"
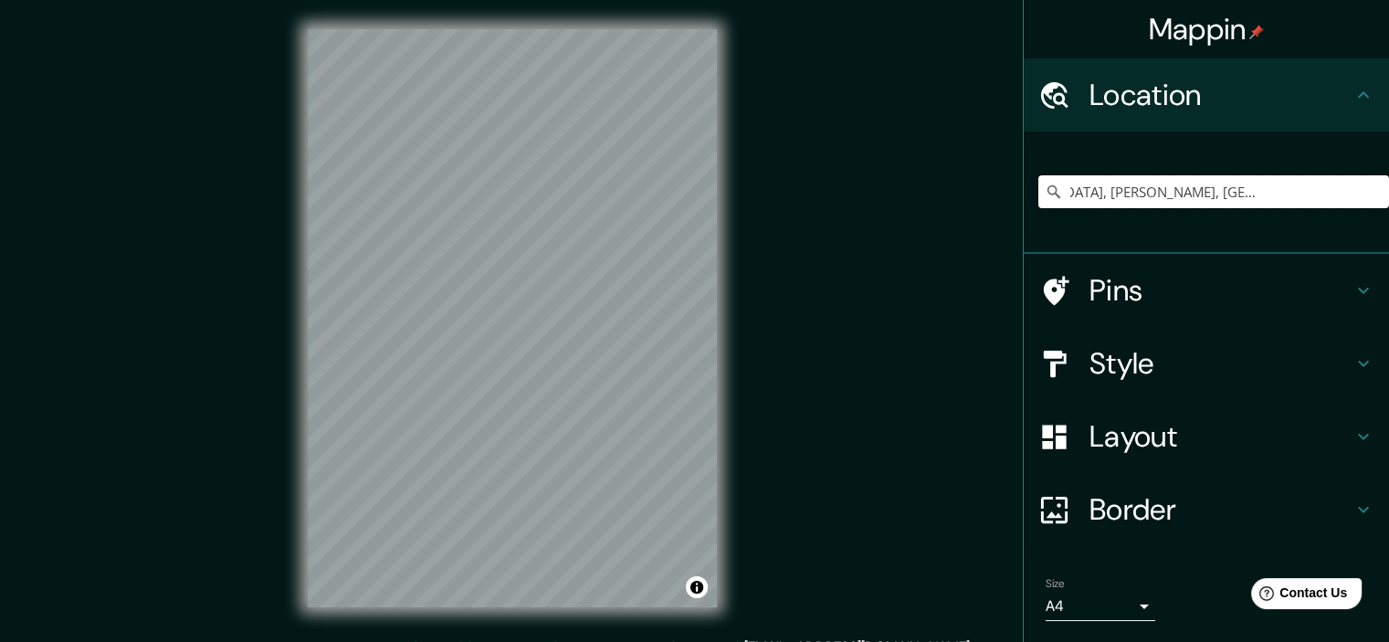
scroll to position [0, 0]
click at [1296, 196] on input "[GEOGRAPHIC_DATA], [PERSON_NAME], [GEOGRAPHIC_DATA]" at bounding box center [1213, 191] width 351 height 33
click at [1312, 185] on input "[GEOGRAPHIC_DATA], [PERSON_NAME], [GEOGRAPHIC_DATA]" at bounding box center [1213, 191] width 351 height 33
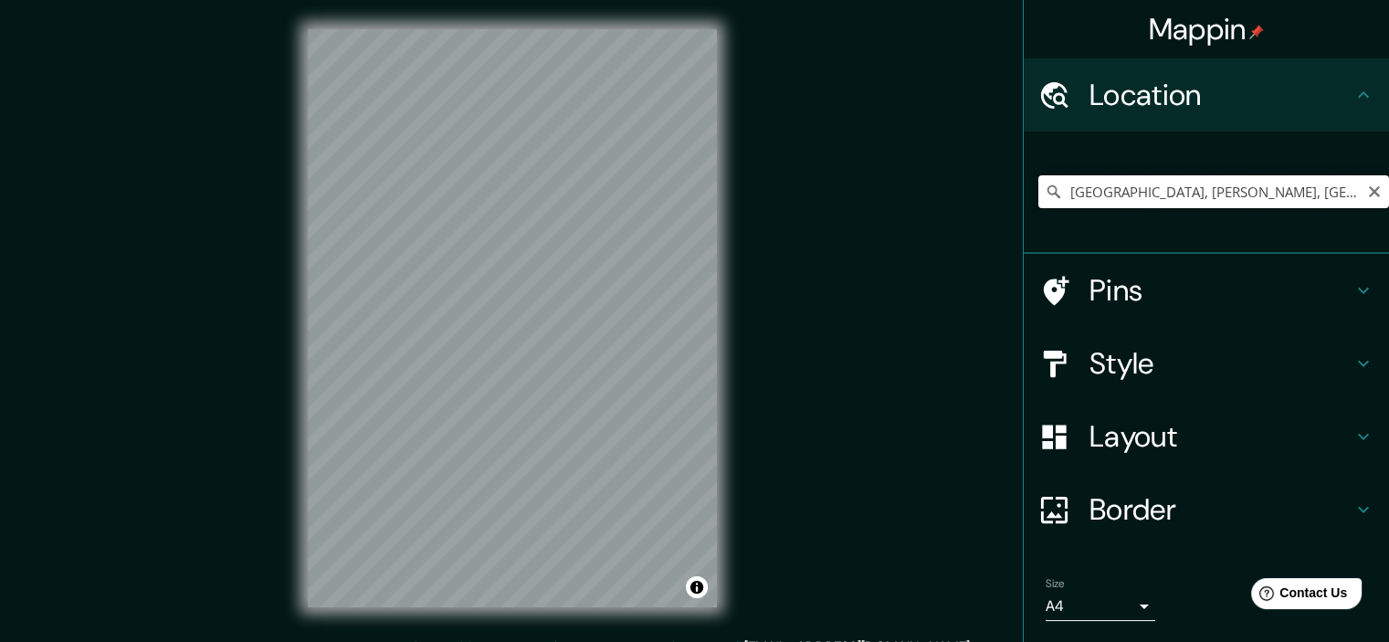
click at [1191, 193] on input "[GEOGRAPHIC_DATA], [PERSON_NAME], [GEOGRAPHIC_DATA]" at bounding box center [1213, 191] width 351 height 33
click at [1369, 192] on icon "Clear" at bounding box center [1374, 191] width 11 height 11
click at [1270, 196] on input "Pick your city or area" at bounding box center [1213, 191] width 351 height 33
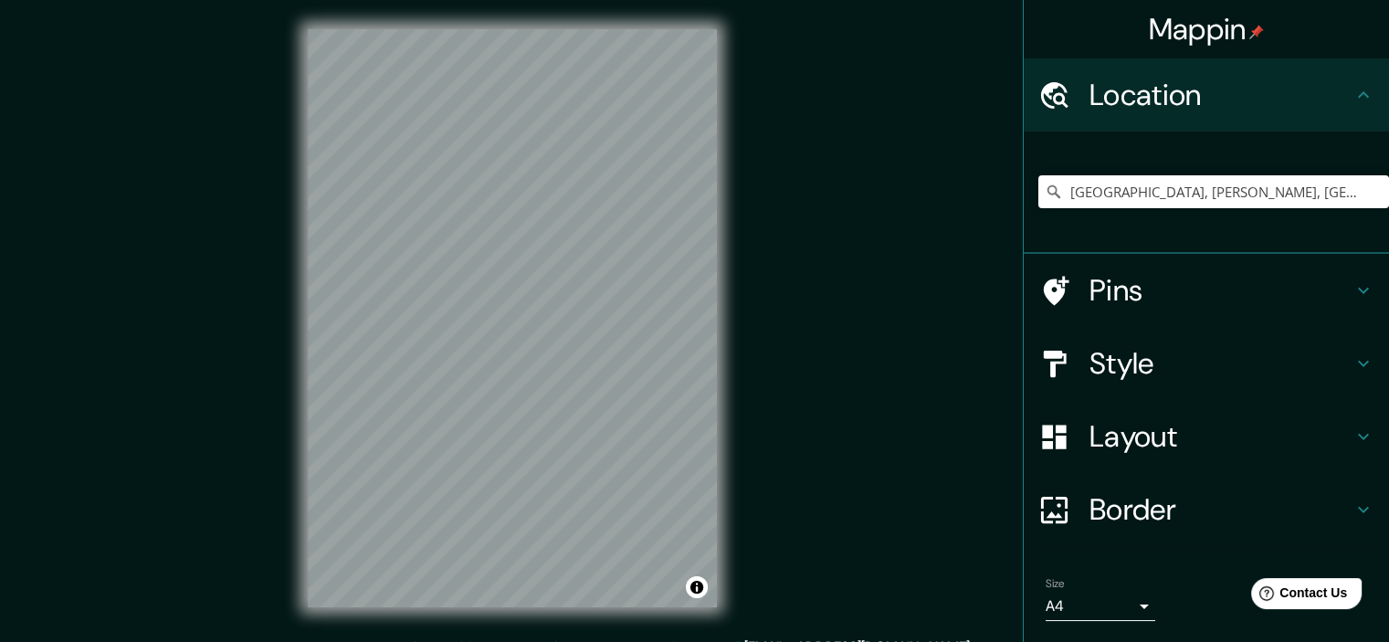
click at [1358, 364] on icon at bounding box center [1363, 364] width 11 height 6
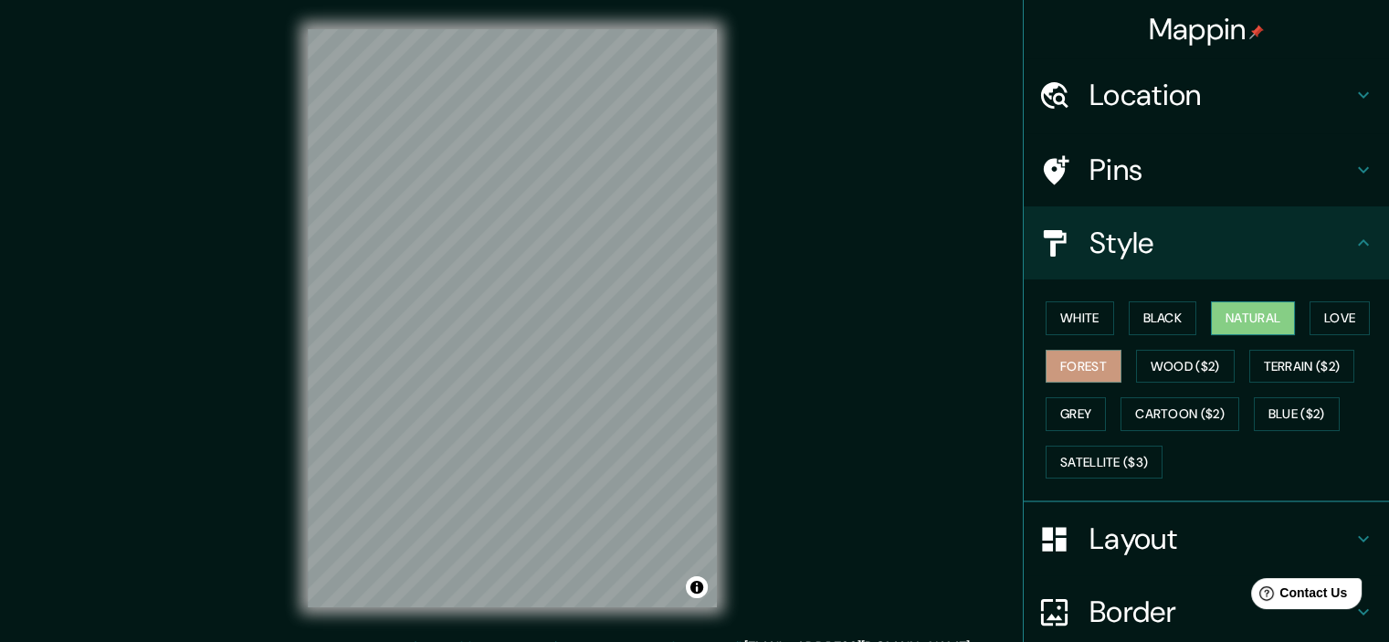
click at [1227, 309] on button "Natural" at bounding box center [1253, 318] width 84 height 34
click at [1167, 319] on button "Black" at bounding box center [1163, 318] width 68 height 34
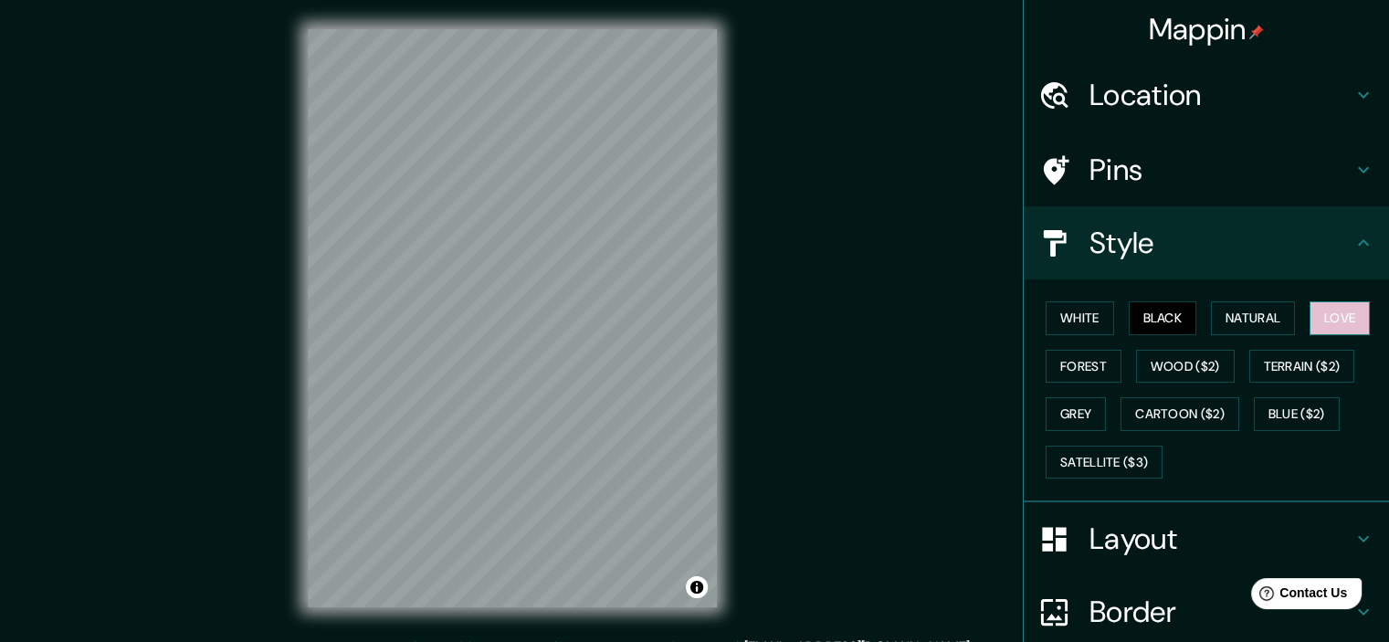
click at [1336, 313] on button "Love" at bounding box center [1339, 318] width 60 height 34
click at [1048, 371] on button "Forest" at bounding box center [1084, 367] width 76 height 34
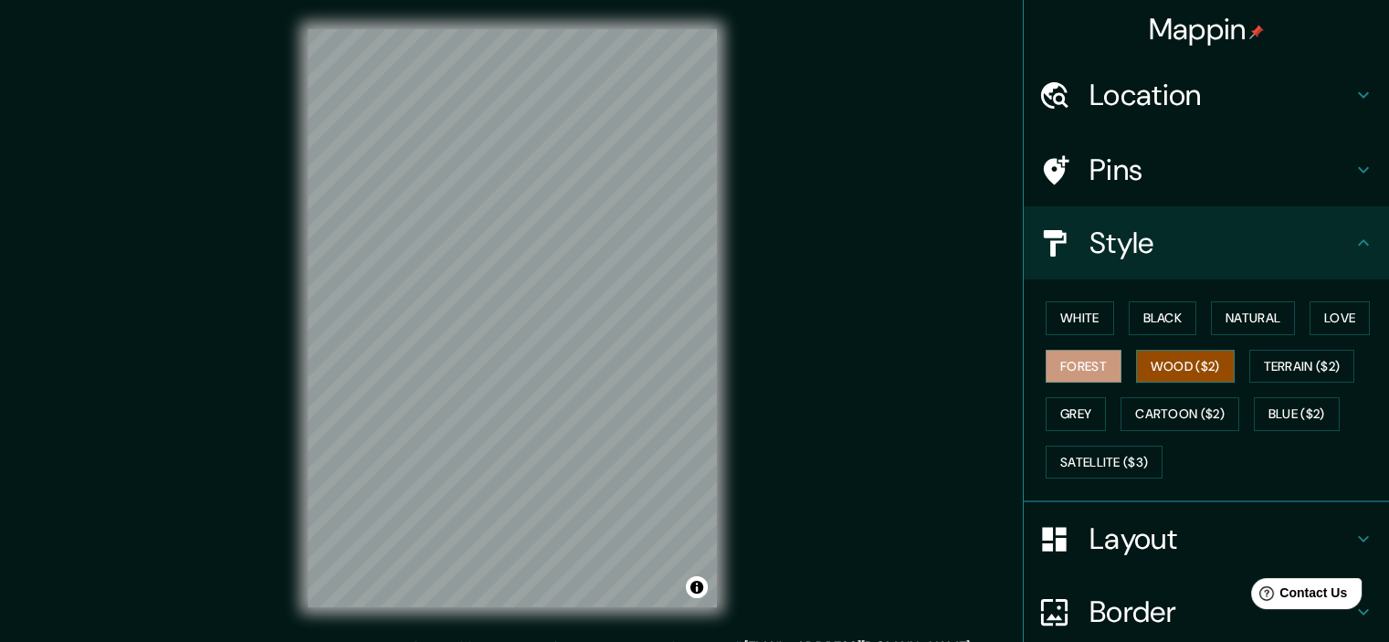
click at [1157, 363] on button "Wood ($2)" at bounding box center [1185, 367] width 99 height 34
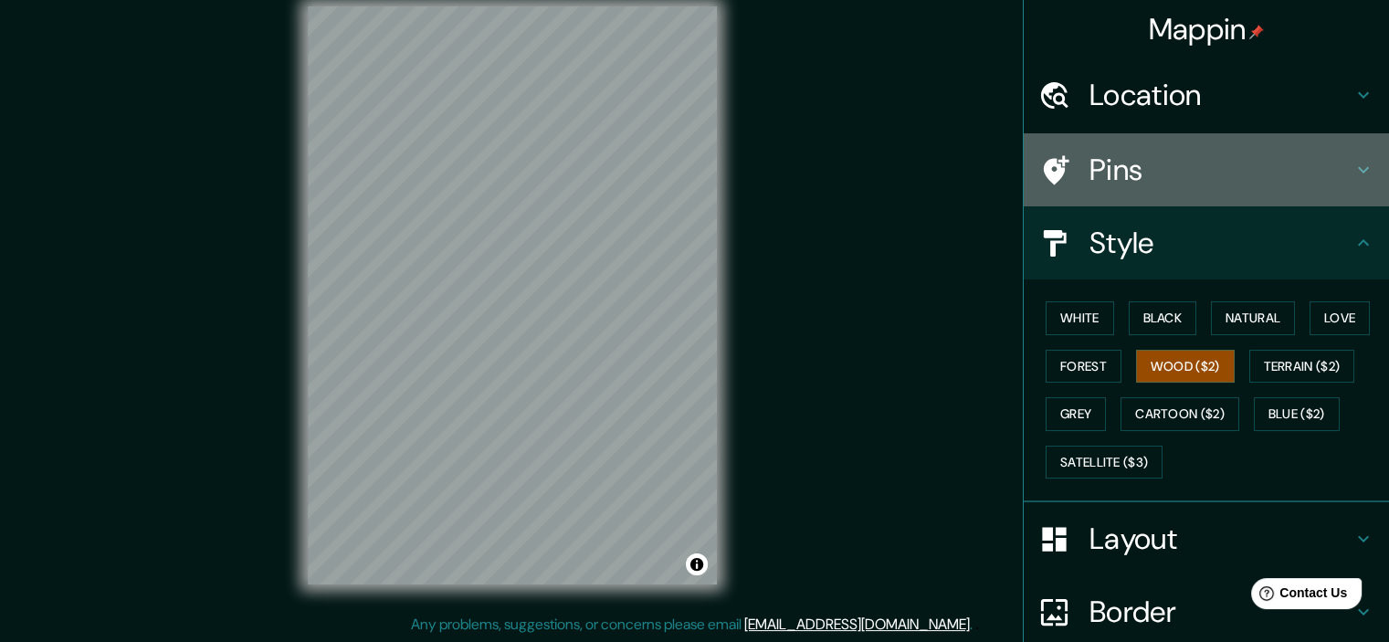
click at [1358, 171] on icon at bounding box center [1363, 170] width 11 height 6
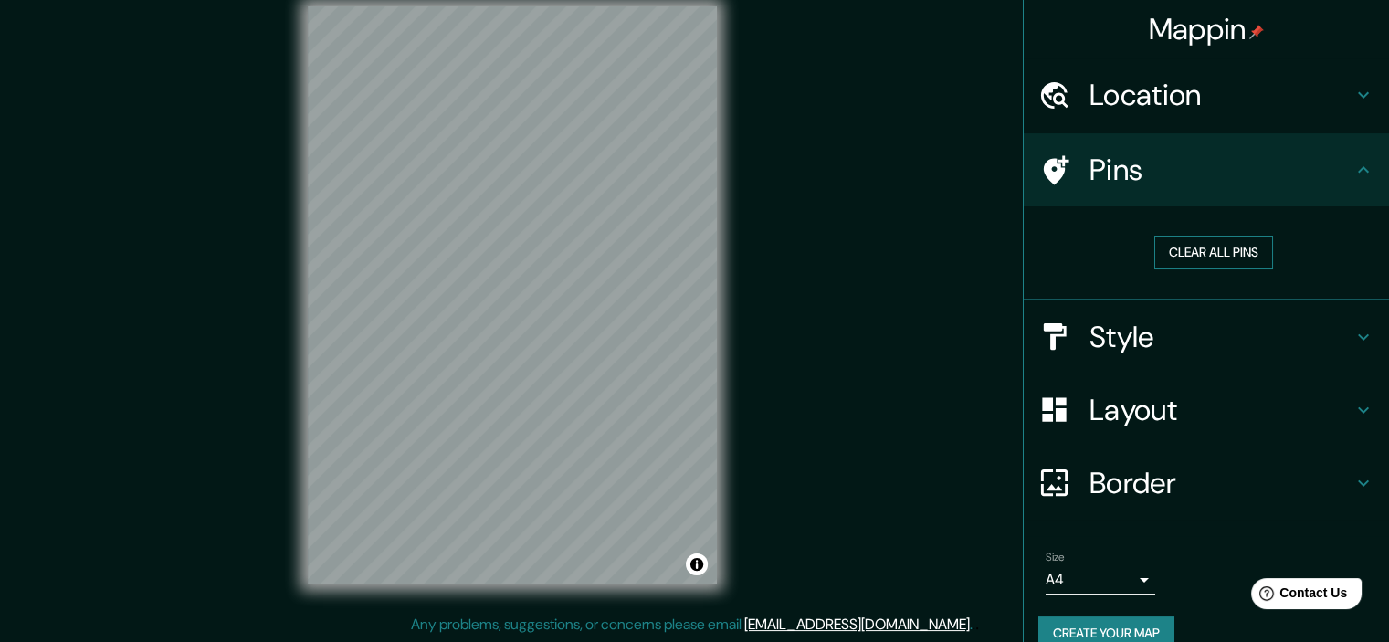
click at [1211, 251] on button "Clear all pins" at bounding box center [1213, 253] width 119 height 34
click at [292, 261] on div "© Mapbox © OpenStreetMap Improve this map" at bounding box center [513, 295] width 468 height 636
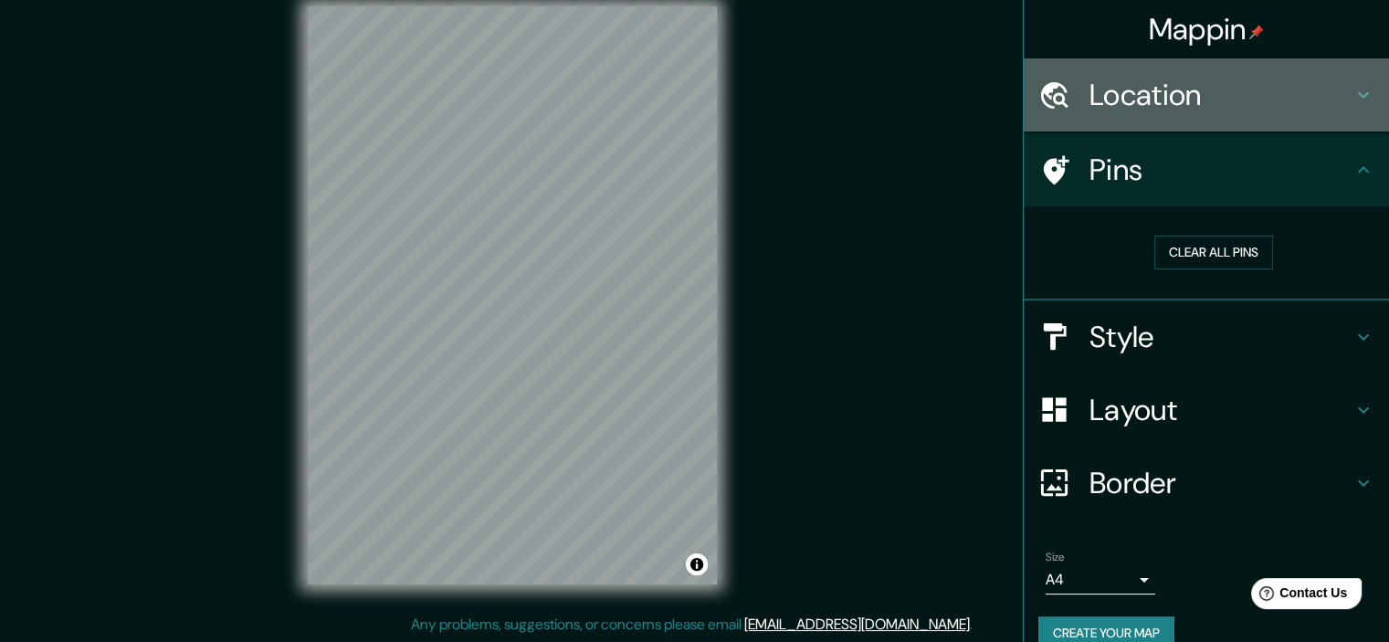
click at [1352, 101] on icon at bounding box center [1363, 95] width 22 height 22
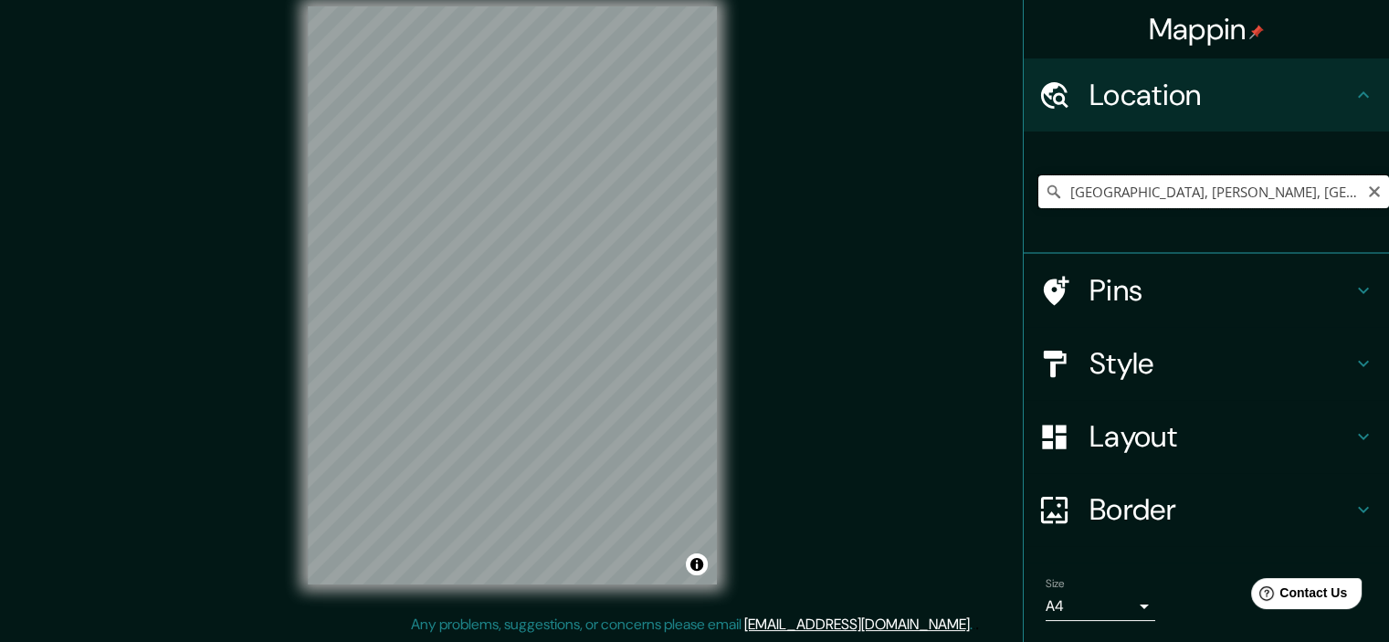
click at [1311, 199] on input "[GEOGRAPHIC_DATA], [PERSON_NAME], [GEOGRAPHIC_DATA]" at bounding box center [1213, 191] width 351 height 33
click at [1336, 195] on input "[GEOGRAPHIC_DATA], [PERSON_NAME], [GEOGRAPHIC_DATA]" at bounding box center [1213, 191] width 351 height 33
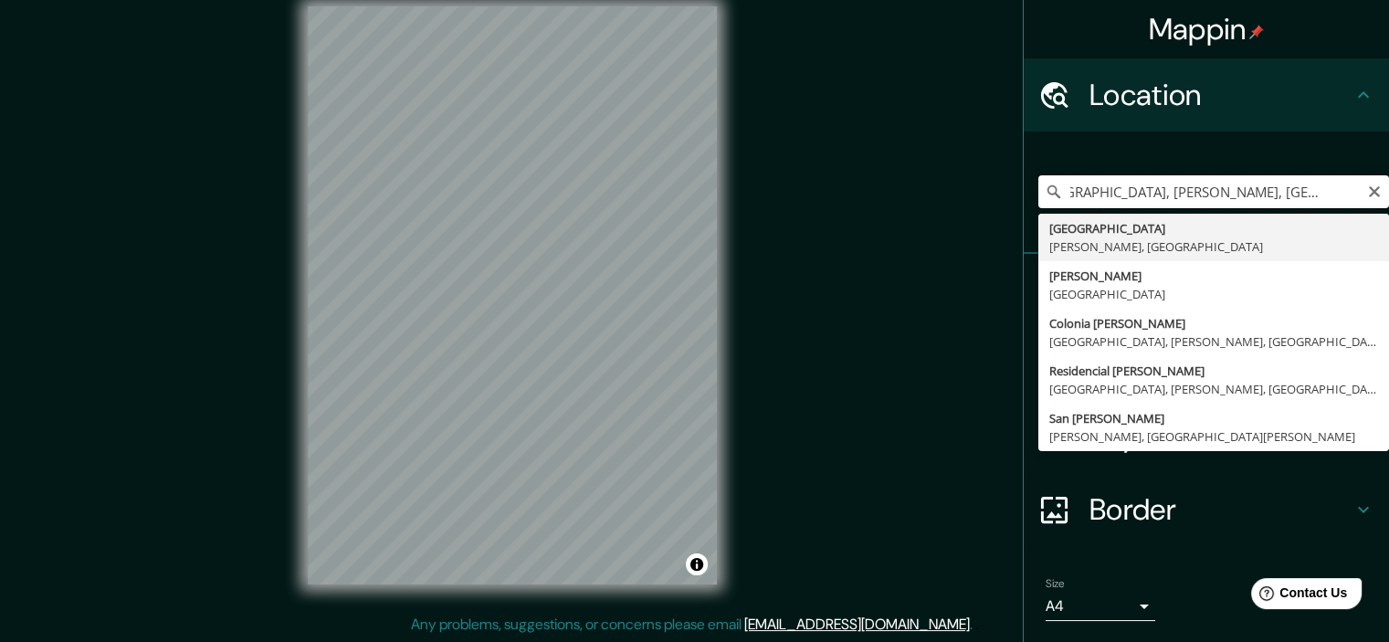
scroll to position [0, 45]
drag, startPoint x: 1342, startPoint y: 195, endPoint x: 1289, endPoint y: 193, distance: 53.0
click at [1289, 193] on input "[GEOGRAPHIC_DATA], [PERSON_NAME], [GEOGRAPHIC_DATA] proceres" at bounding box center [1213, 191] width 351 height 33
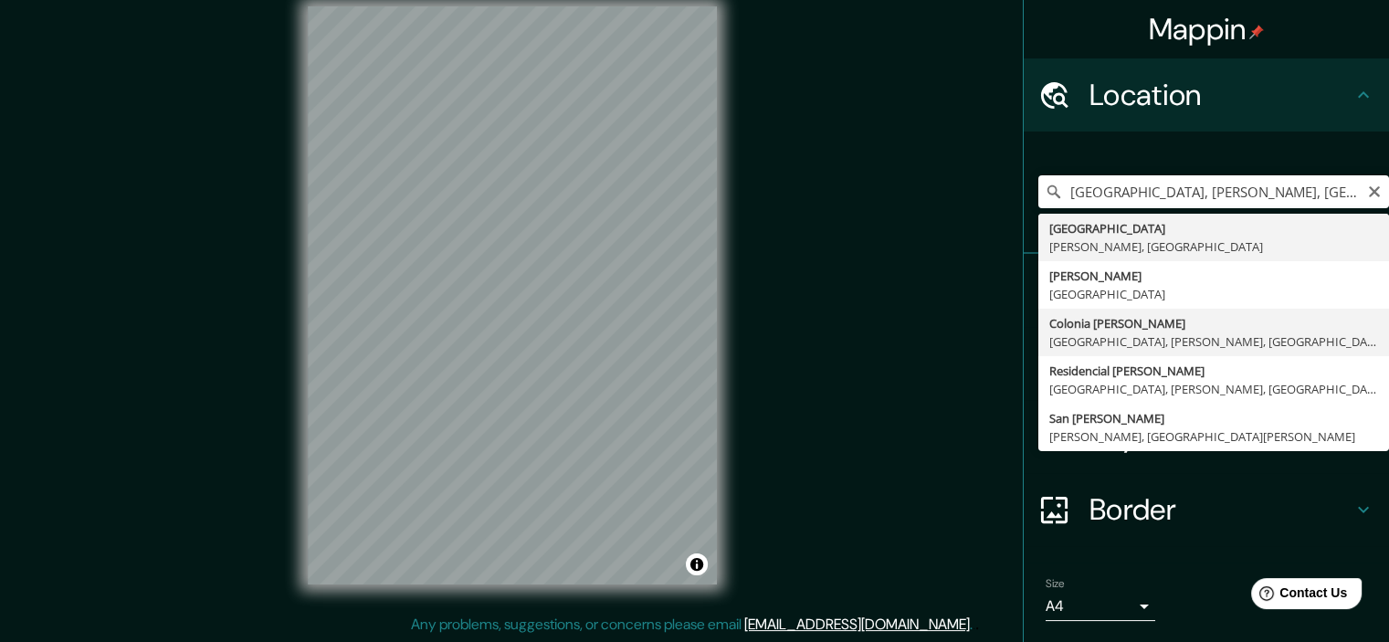
type input "[GEOGRAPHIC_DATA][PERSON_NAME], [GEOGRAPHIC_DATA], [PERSON_NAME][GEOGRAPHIC_DAT…"
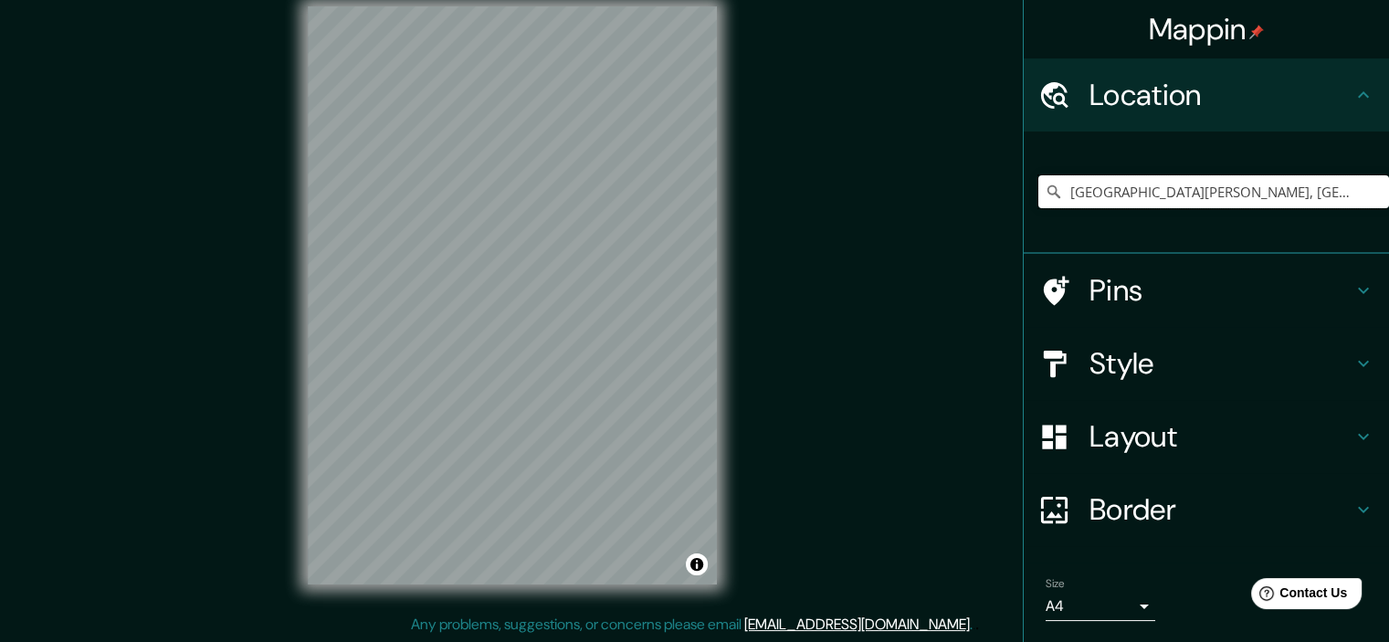
scroll to position [0, 0]
click at [1359, 103] on icon at bounding box center [1363, 95] width 22 height 22
click at [1352, 97] on icon at bounding box center [1363, 95] width 22 height 22
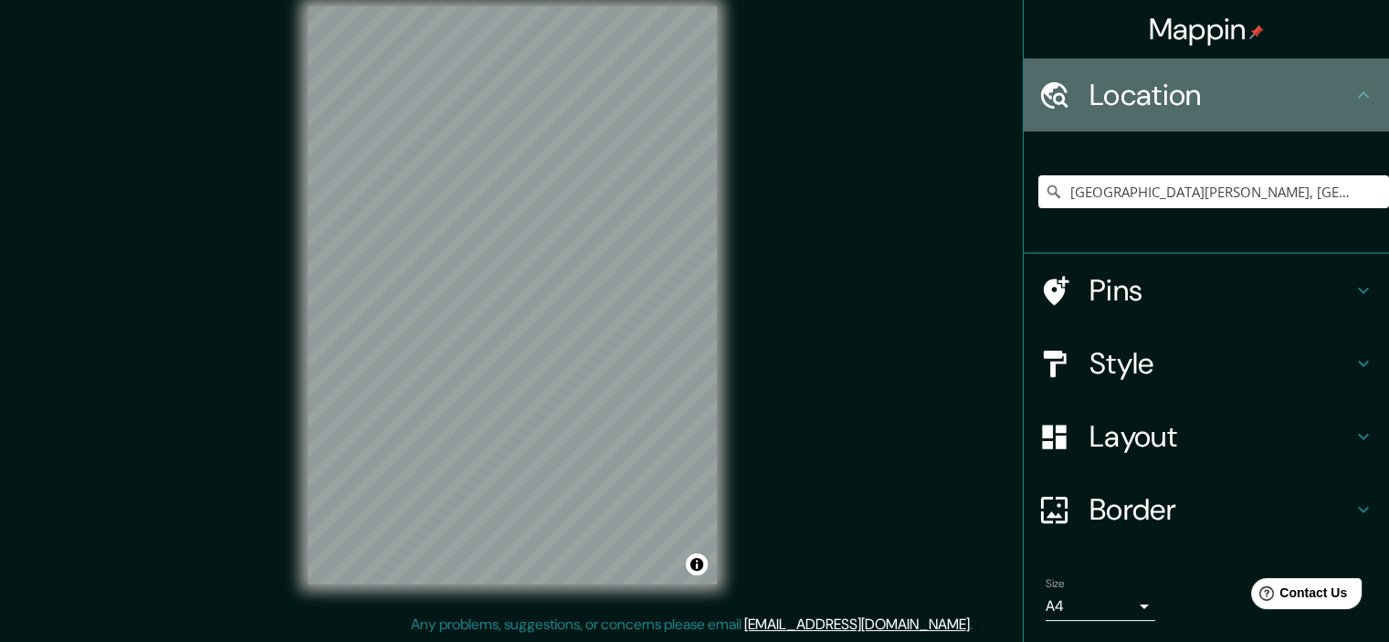
click at [1352, 96] on icon at bounding box center [1363, 95] width 22 height 22
click at [1352, 88] on icon at bounding box center [1363, 95] width 22 height 22
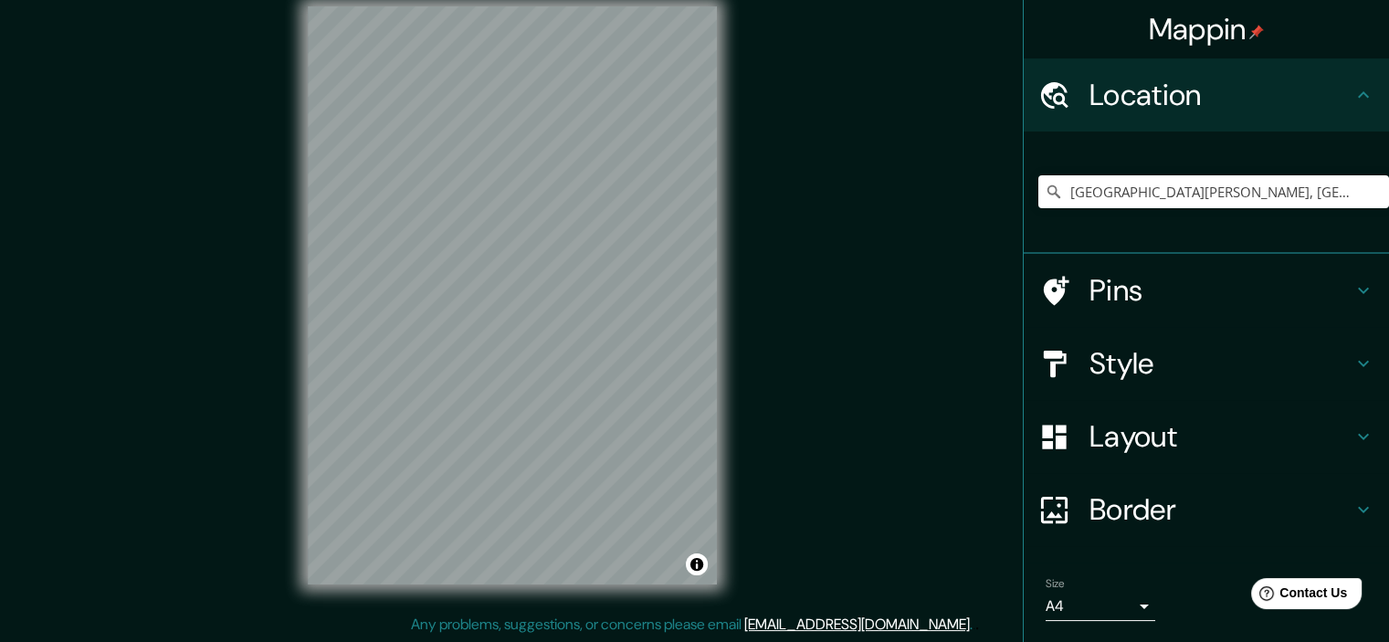
click at [1358, 290] on icon at bounding box center [1363, 291] width 11 height 6
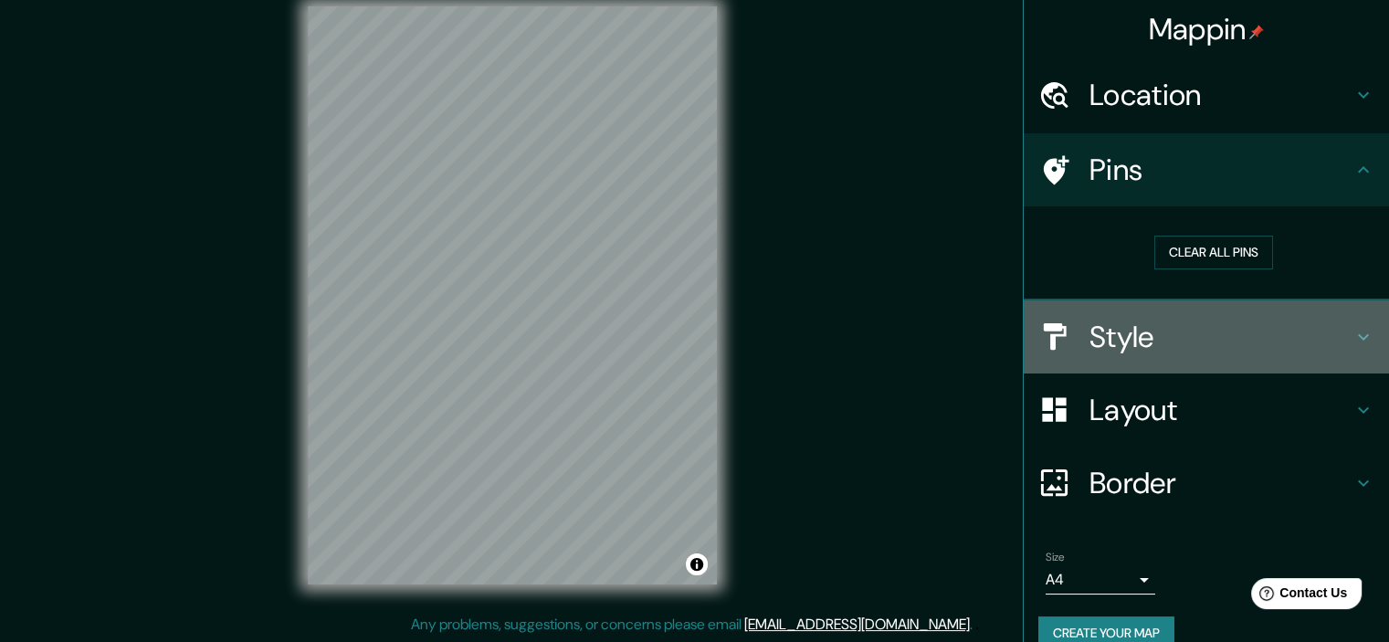
click at [1353, 337] on icon at bounding box center [1363, 337] width 22 height 22
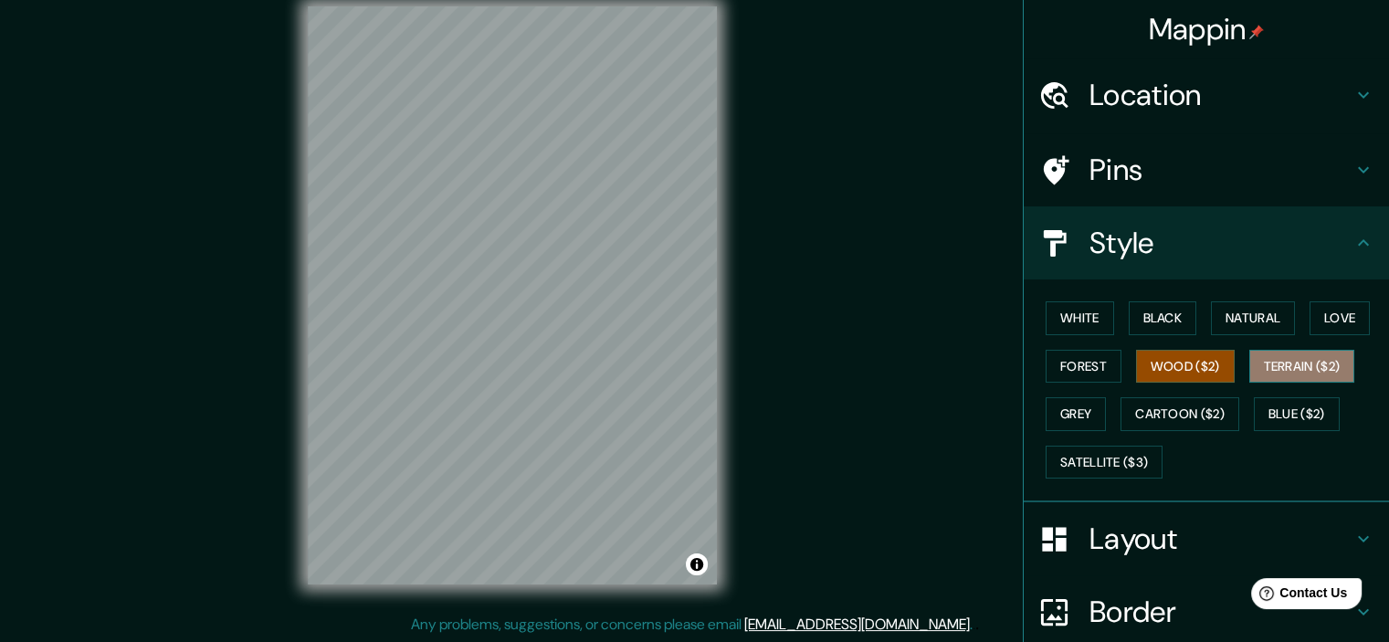
click at [1297, 368] on button "Terrain ($2)" at bounding box center [1302, 367] width 106 height 34
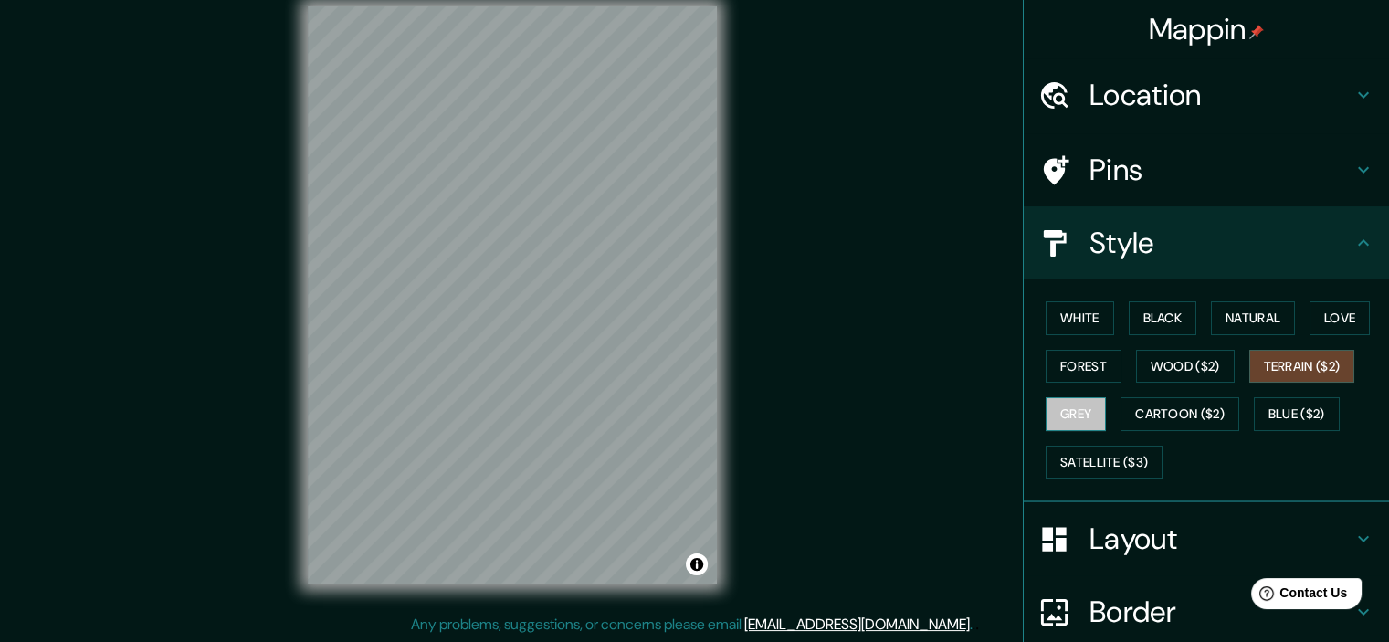
click at [1053, 417] on button "Grey" at bounding box center [1076, 414] width 60 height 34
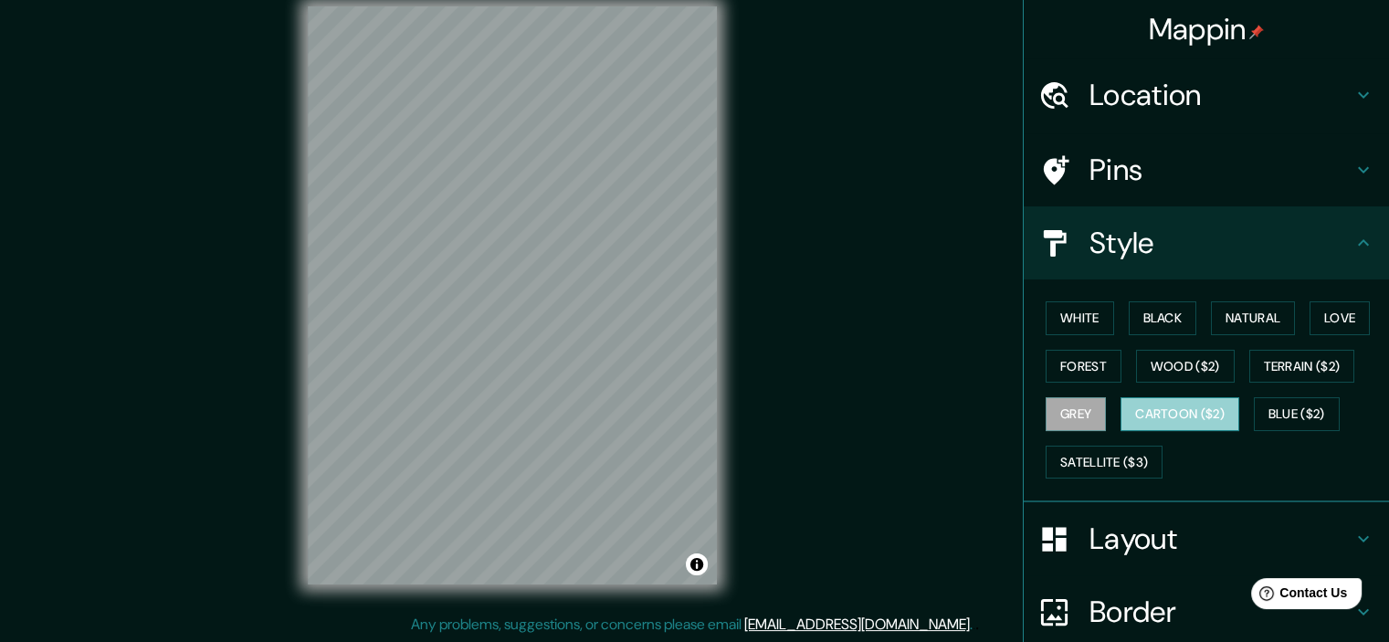
click at [1166, 411] on button "Cartoon ($2)" at bounding box center [1179, 414] width 119 height 34
click at [1083, 412] on button "Grey" at bounding box center [1076, 414] width 60 height 34
click at [1289, 411] on button "Blue ($2)" at bounding box center [1297, 414] width 86 height 34
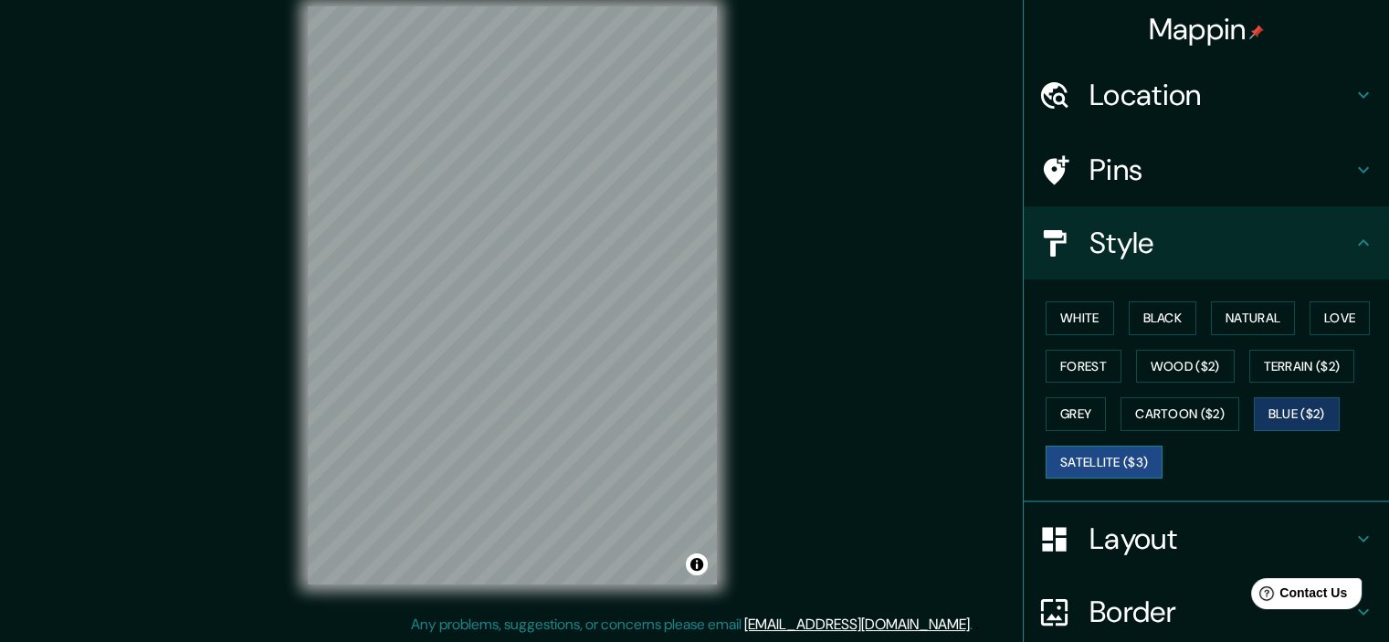
click at [1088, 463] on button "Satellite ($3)" at bounding box center [1104, 463] width 117 height 34
click at [752, 324] on div "Mappin Location [GEOGRAPHIC_DATA][PERSON_NAME], [GEOGRAPHIC_DATA], [PERSON_NAME…" at bounding box center [694, 310] width 1389 height 666
click at [723, 340] on div "© Mapbox © OpenStreetMap Improve this map © Maxar" at bounding box center [513, 295] width 468 height 636
click at [734, 354] on div "© Mapbox © OpenStreetMap Improve this map © Maxar" at bounding box center [513, 295] width 468 height 636
click at [1136, 369] on button "Wood ($2)" at bounding box center [1185, 367] width 99 height 34
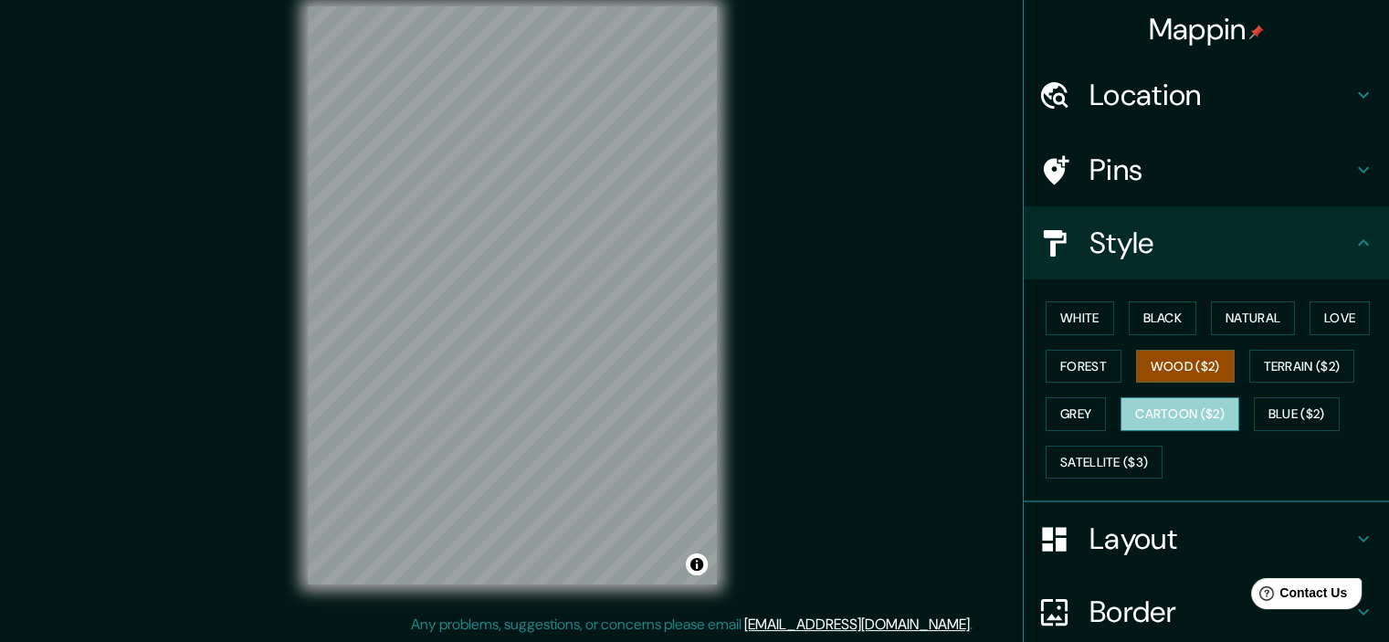
click at [1150, 410] on button "Cartoon ($2)" at bounding box center [1179, 414] width 119 height 34
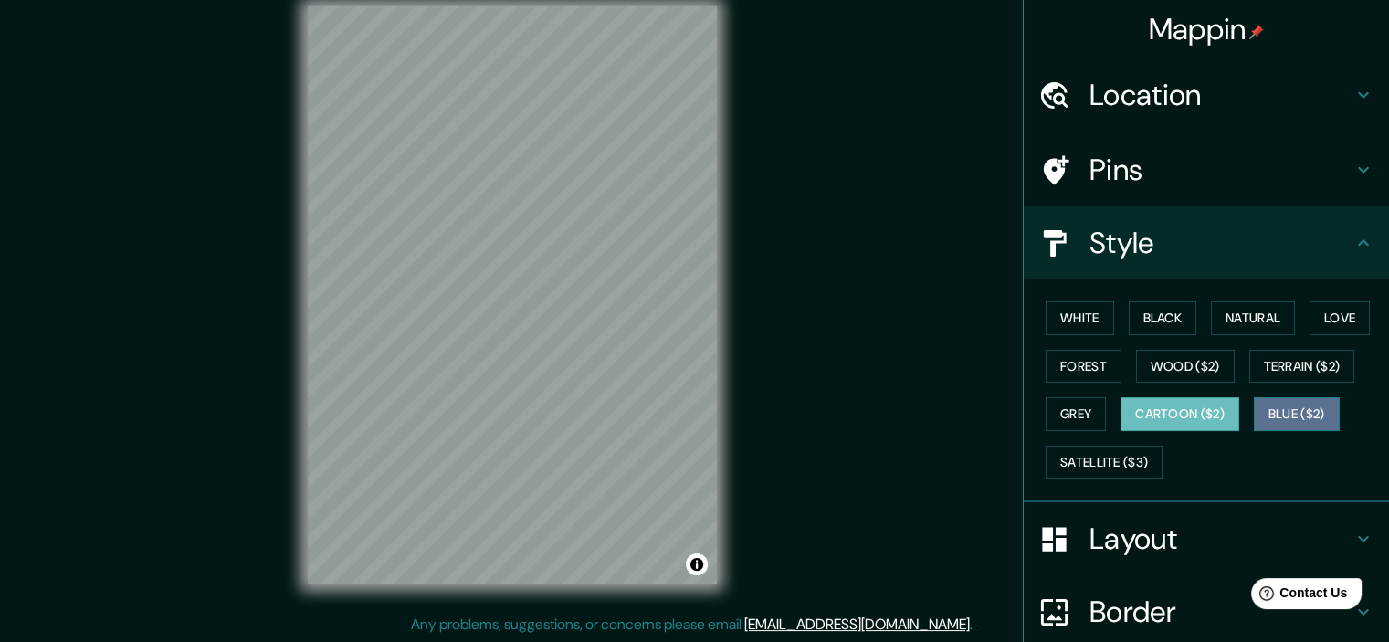
click at [1309, 419] on button "Blue ($2)" at bounding box center [1297, 414] width 86 height 34
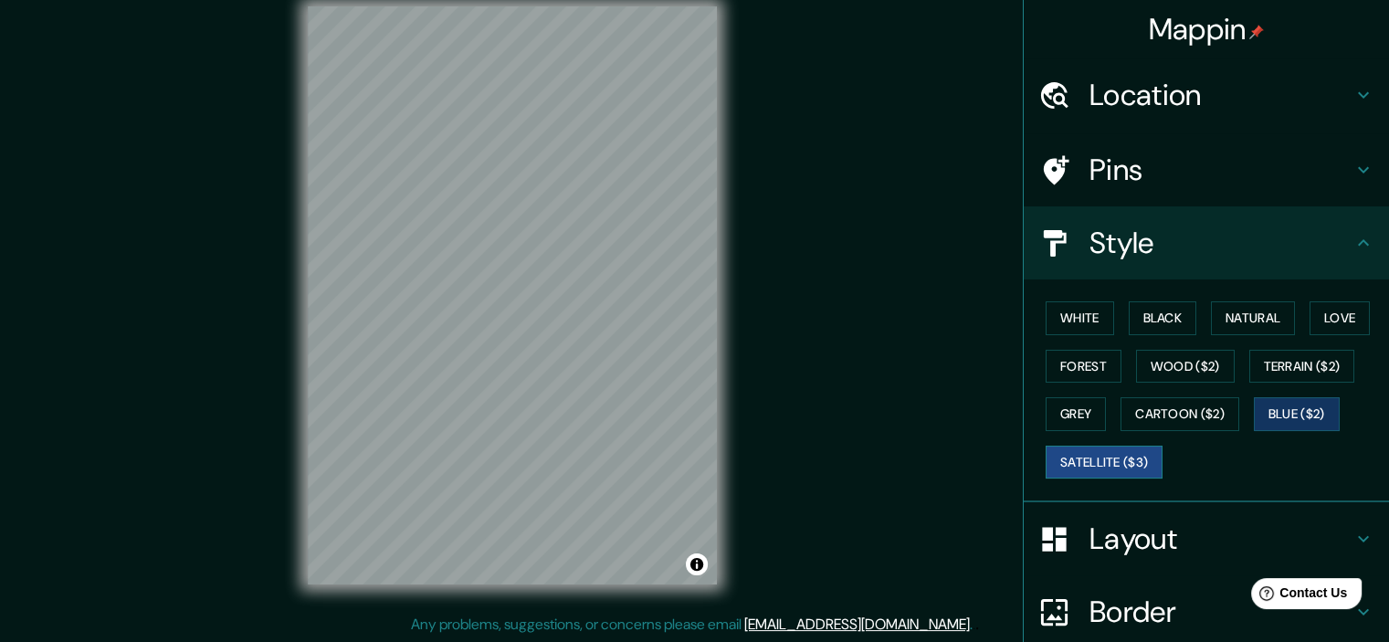
click at [1084, 460] on button "Satellite ($3)" at bounding box center [1104, 463] width 117 height 34
click at [1067, 323] on button "White" at bounding box center [1080, 318] width 68 height 34
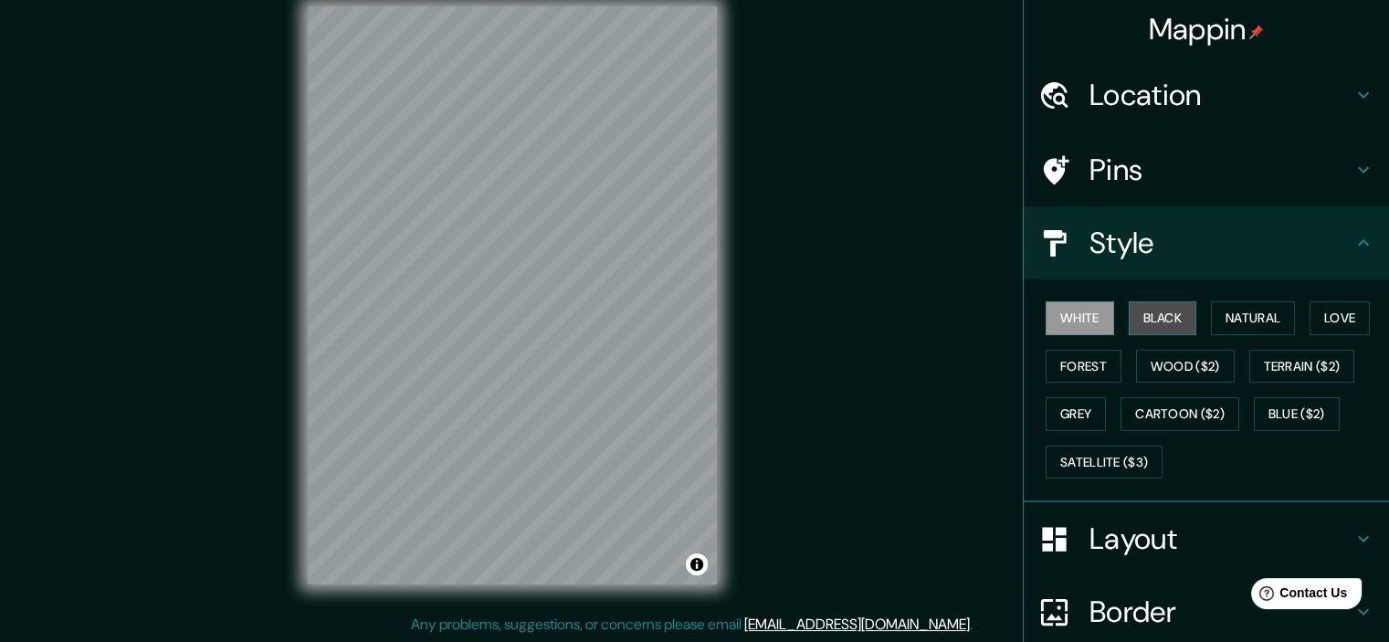
click at [1140, 316] on button "Black" at bounding box center [1163, 318] width 68 height 34
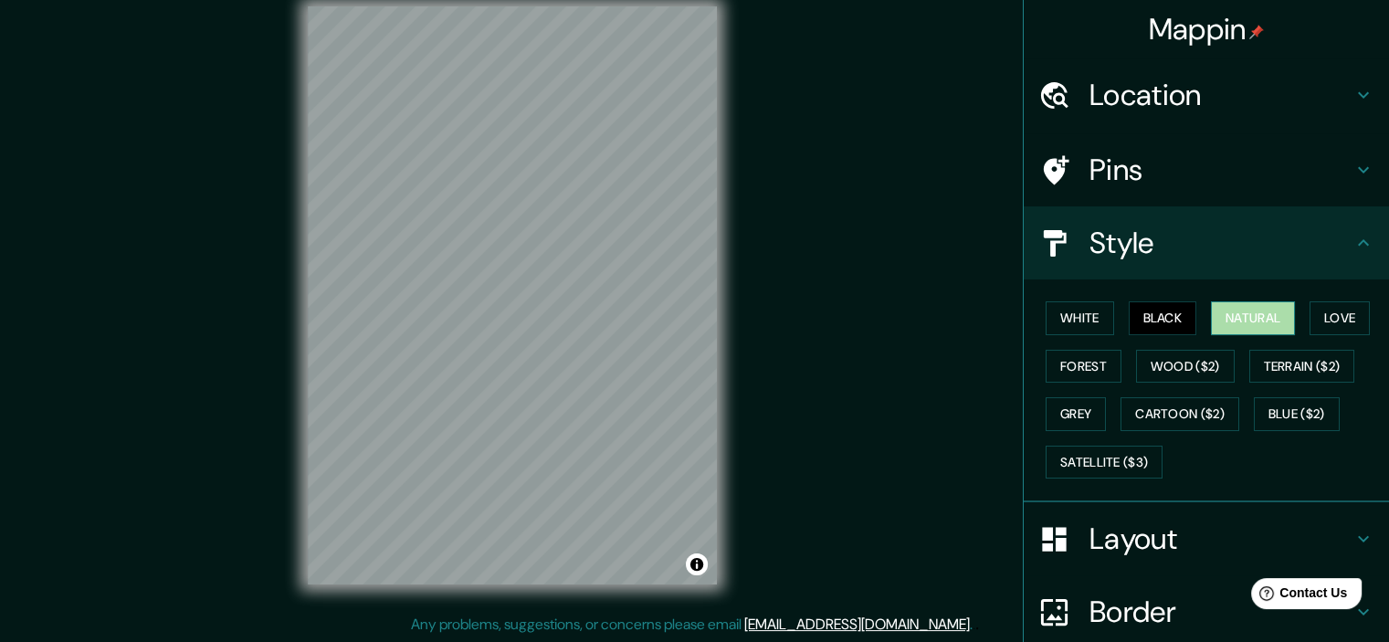
click at [1211, 316] on button "Natural" at bounding box center [1253, 318] width 84 height 34
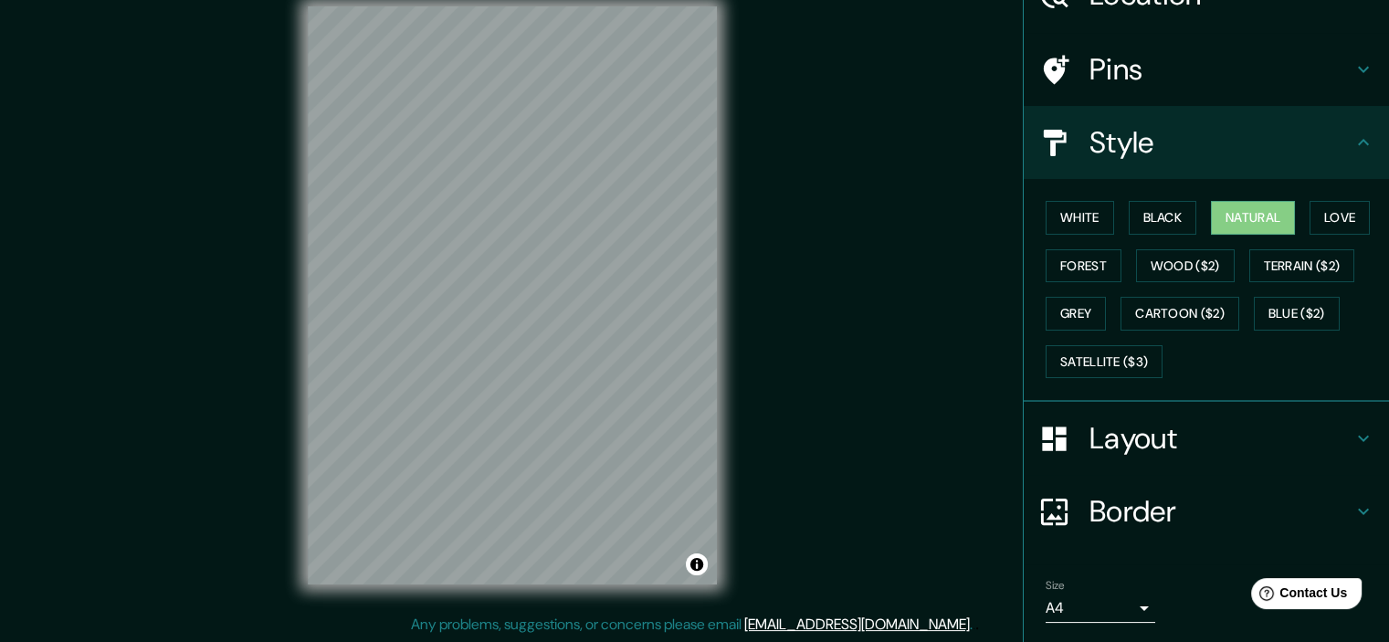
scroll to position [155, 0]
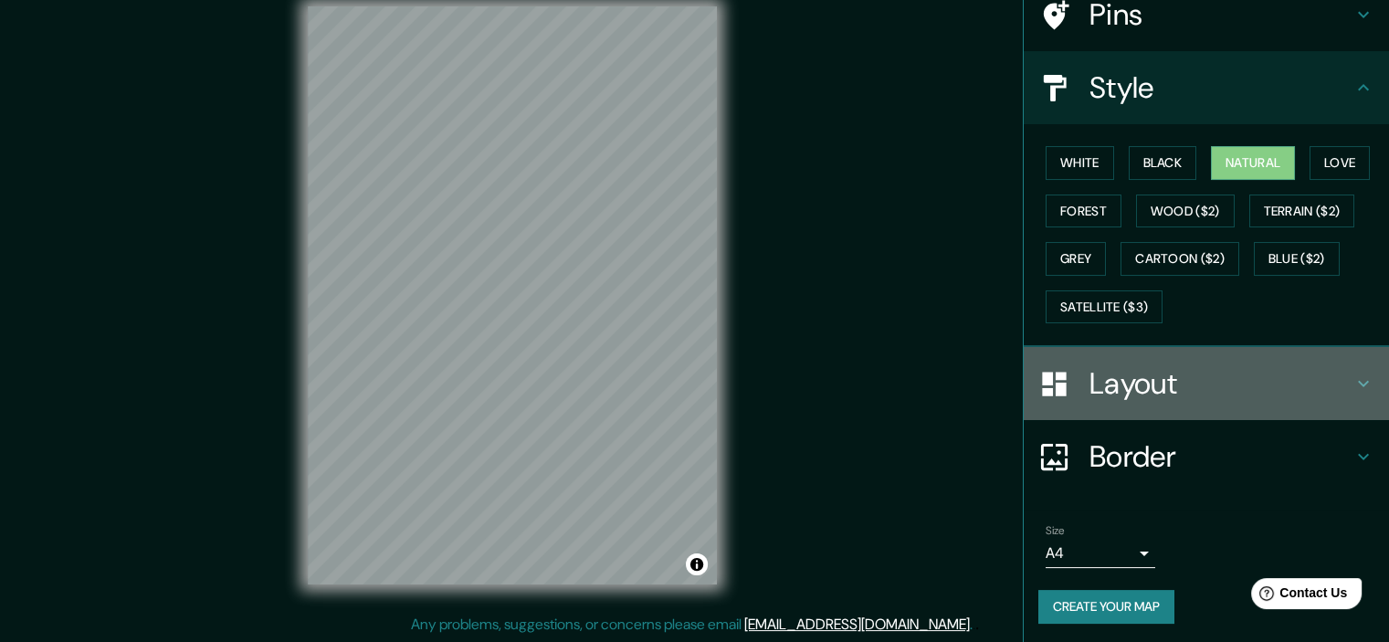
click at [1358, 387] on icon at bounding box center [1363, 384] width 22 height 22
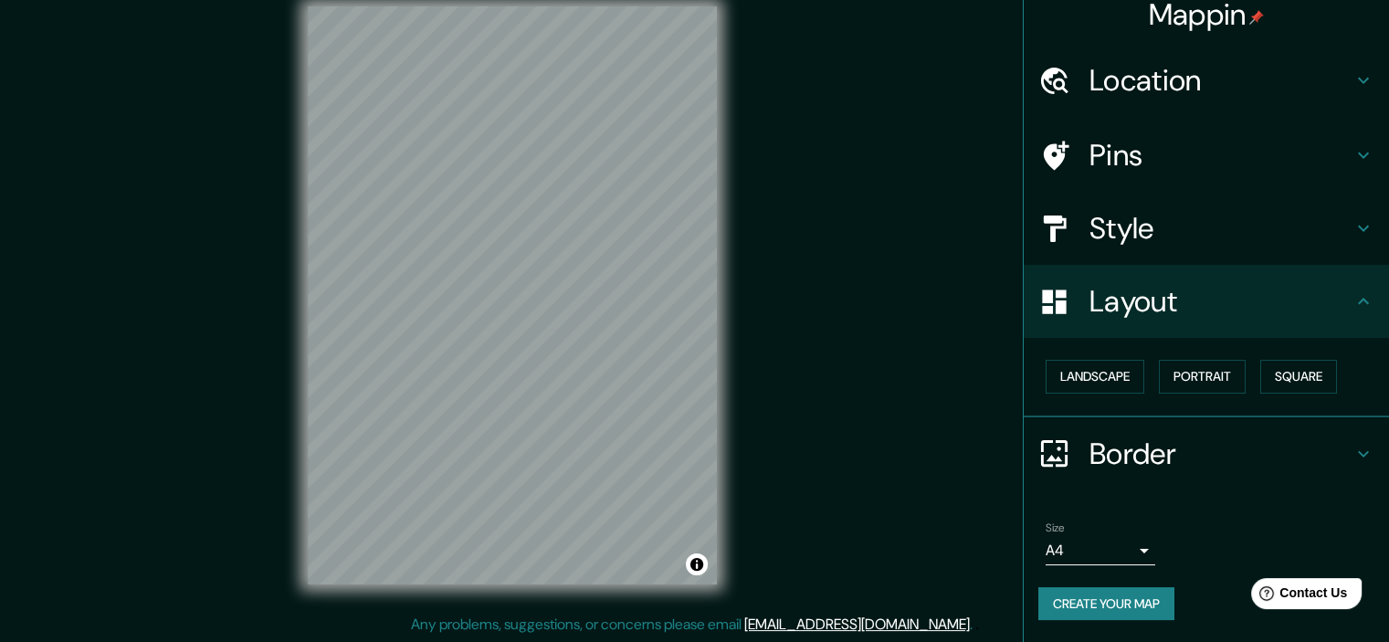
scroll to position [13, 0]
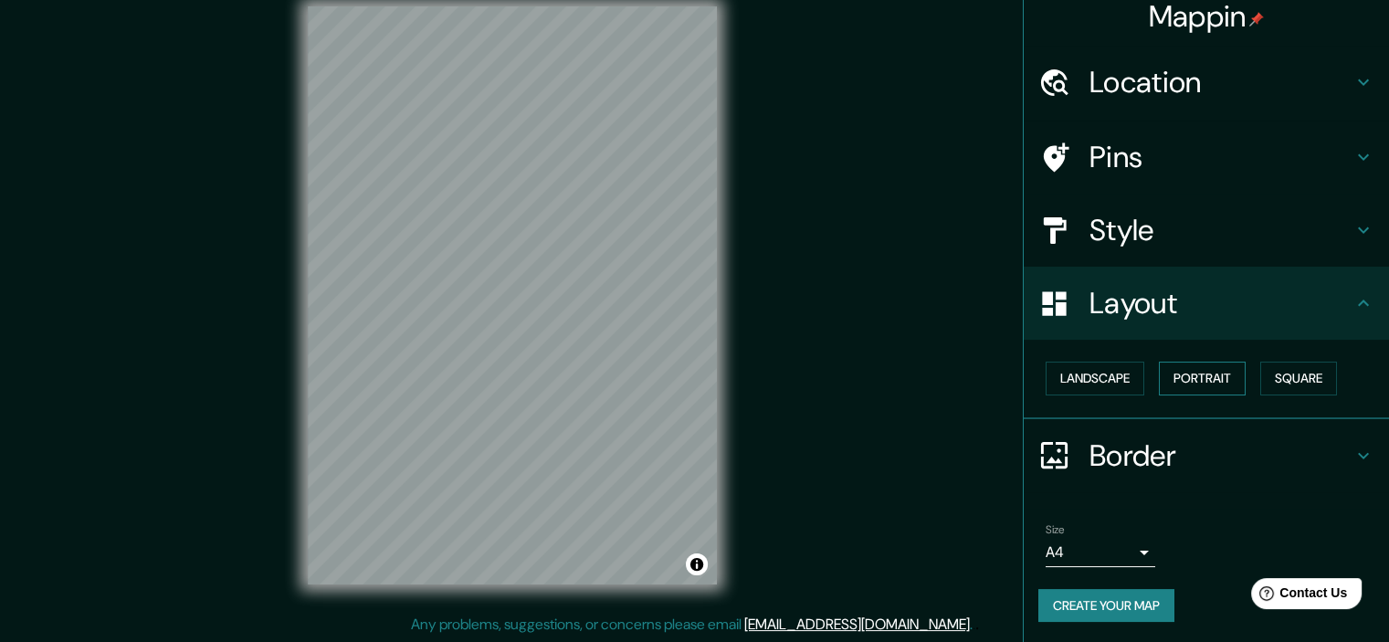
click at [1162, 379] on button "Portrait" at bounding box center [1202, 379] width 87 height 34
click at [1282, 379] on button "Square" at bounding box center [1298, 379] width 77 height 34
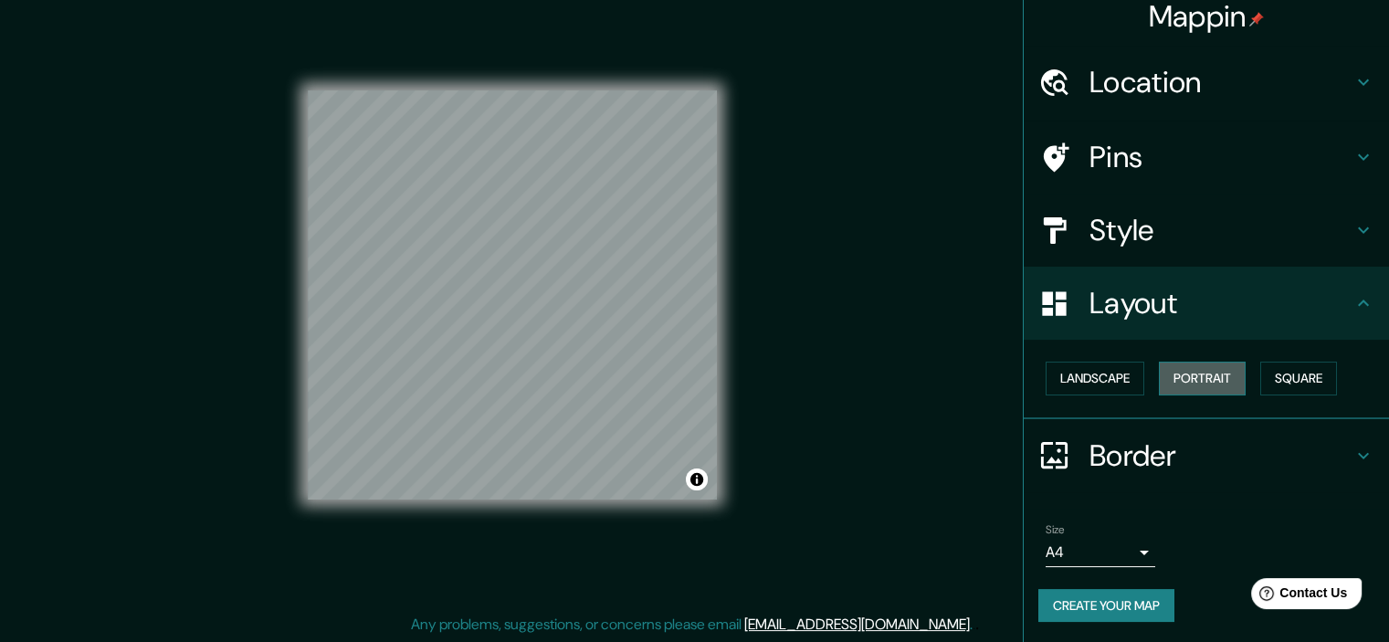
click at [1219, 387] on button "Portrait" at bounding box center [1202, 379] width 87 height 34
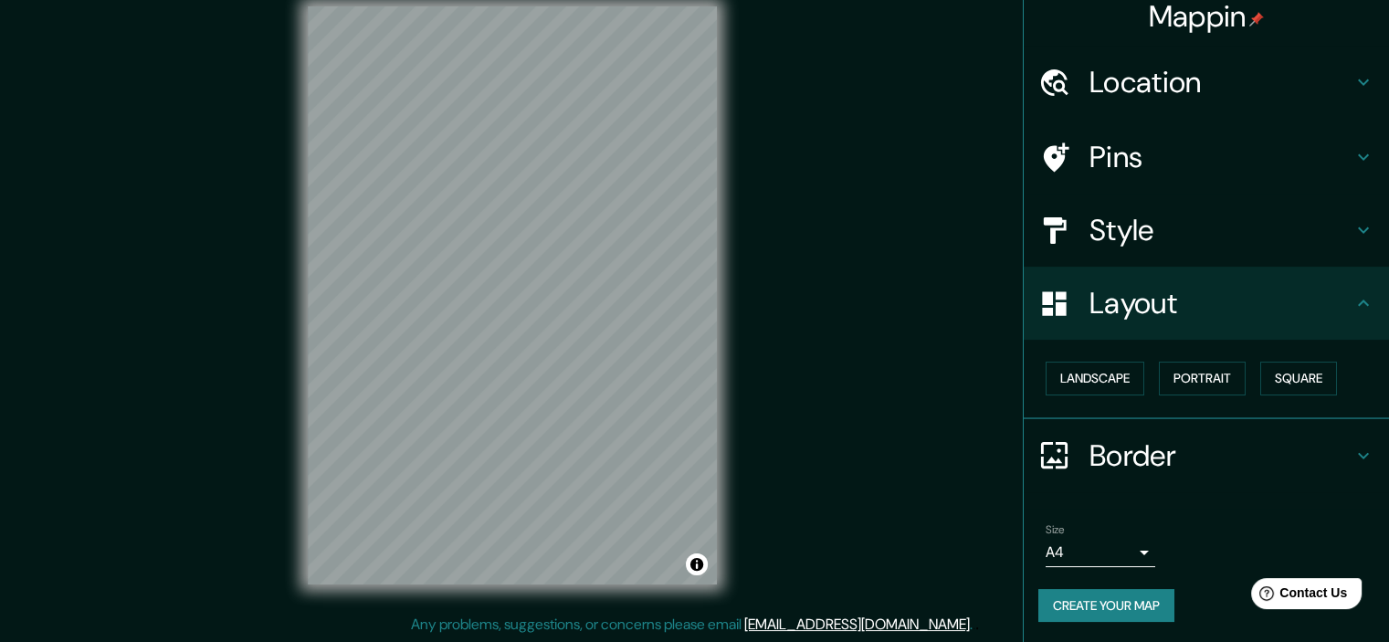
click at [1095, 397] on div "Landscape [GEOGRAPHIC_DATA]" at bounding box center [1213, 378] width 351 height 48
click at [1352, 455] on icon at bounding box center [1363, 456] width 22 height 22
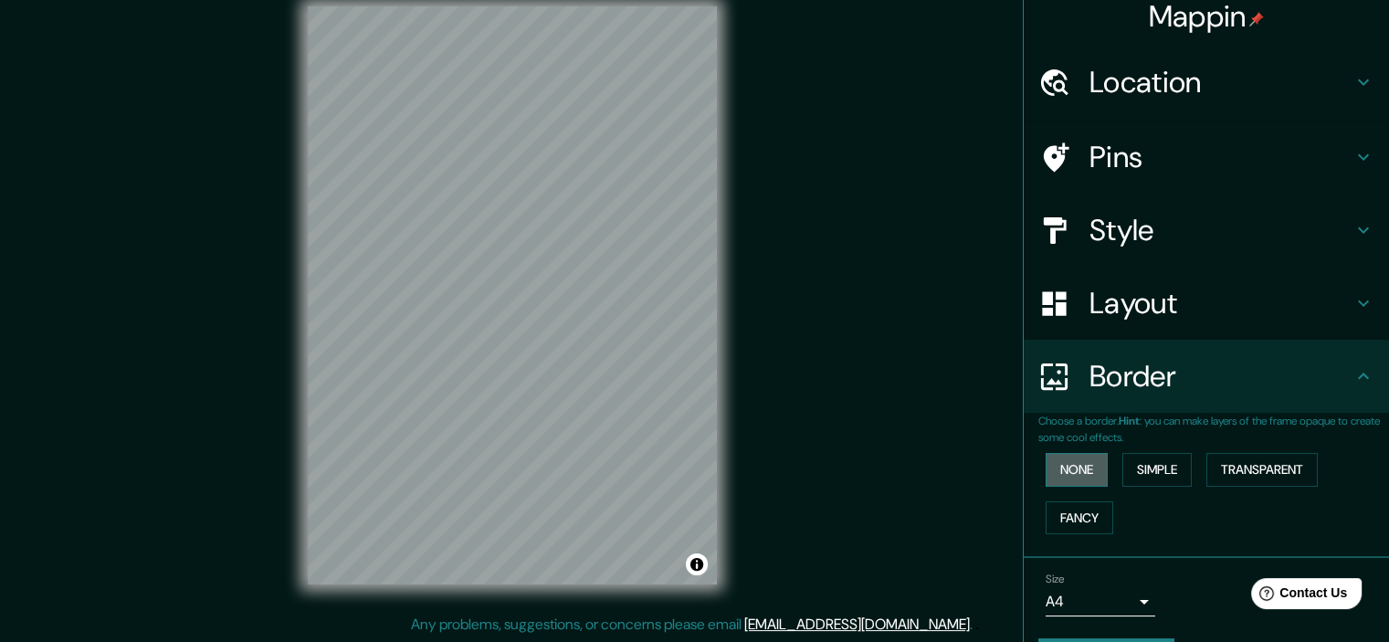
click at [1075, 468] on button "None" at bounding box center [1077, 470] width 62 height 34
click at [1151, 469] on button "Simple" at bounding box center [1156, 470] width 69 height 34
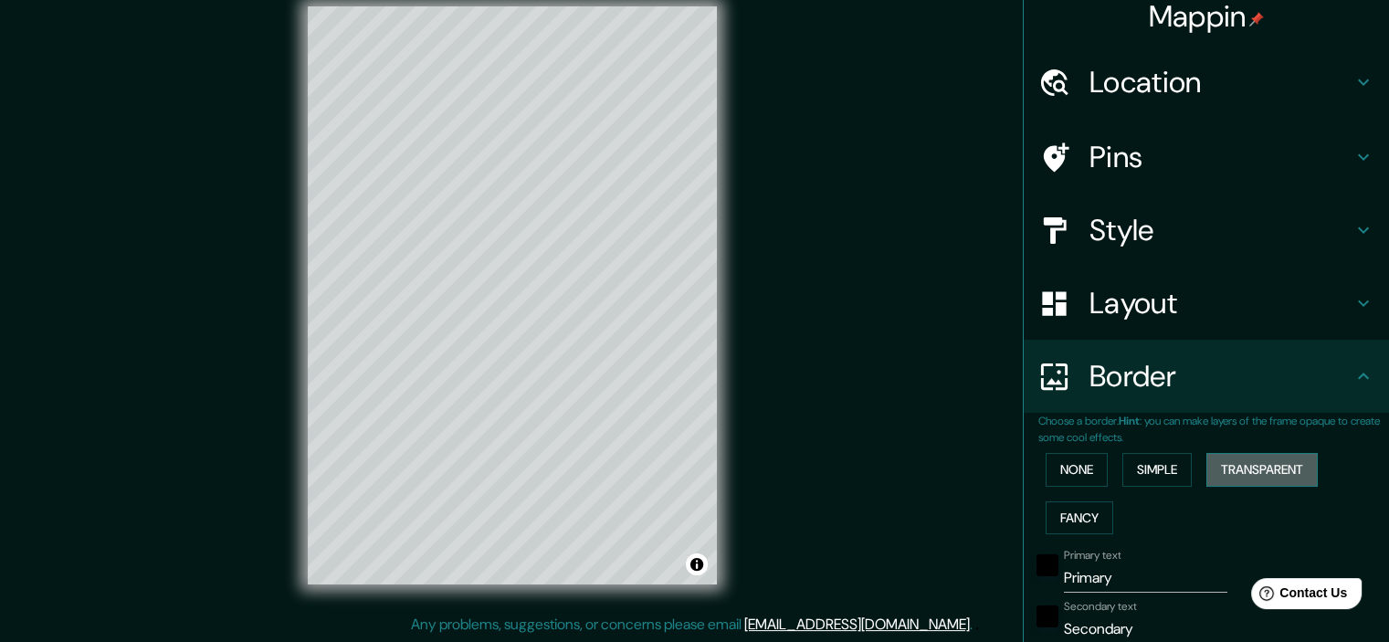
click at [1256, 478] on button "Transparent" at bounding box center [1261, 470] width 111 height 34
click at [1078, 520] on button "Fancy" at bounding box center [1080, 518] width 68 height 34
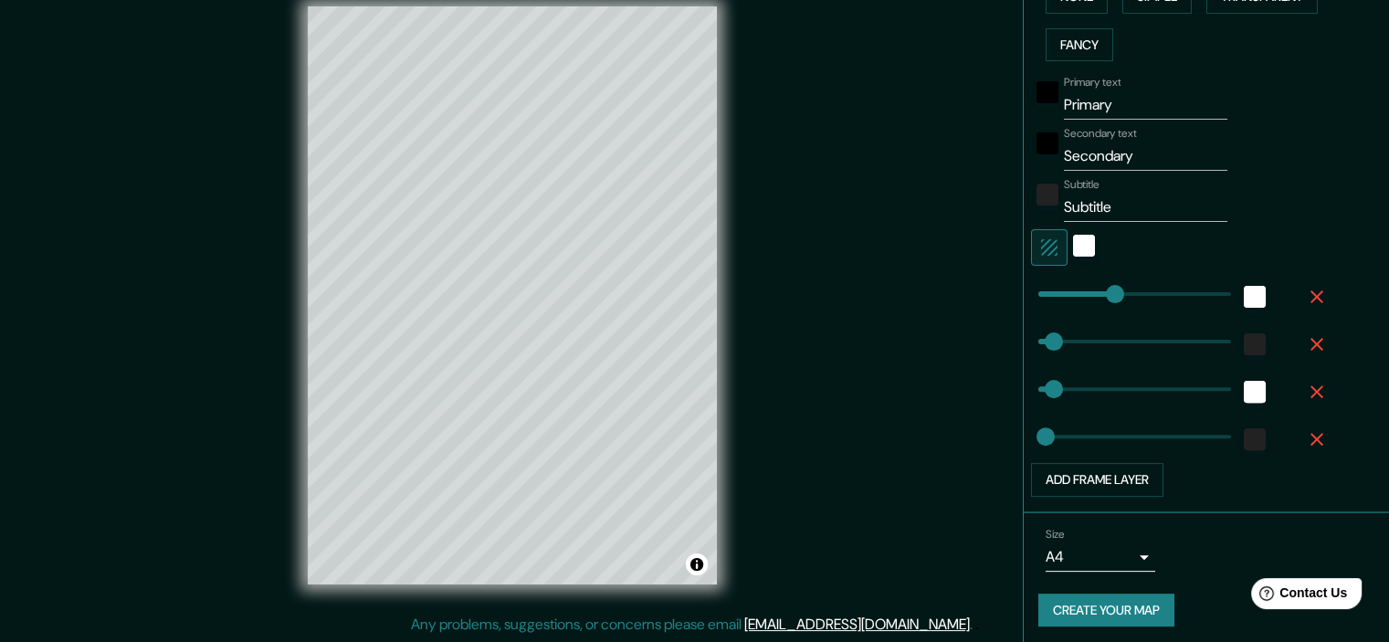
scroll to position [489, 0]
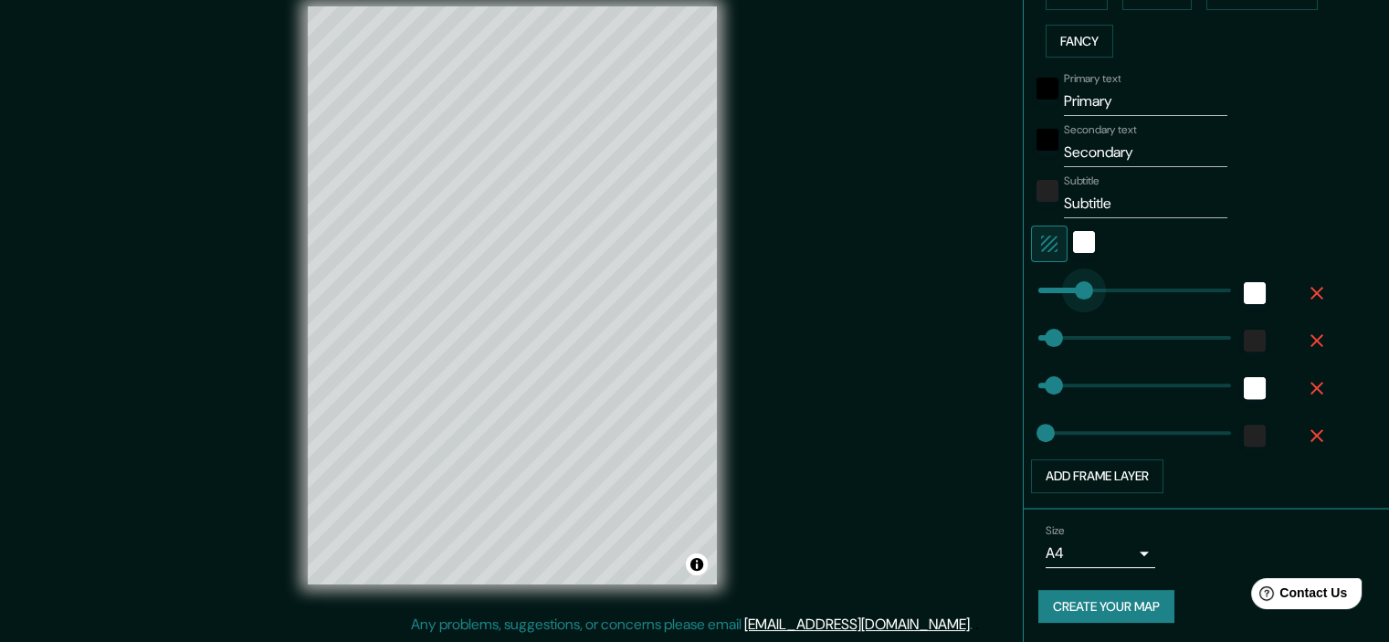
type input "67"
drag, startPoint x: 1096, startPoint y: 291, endPoint x: 1053, endPoint y: 294, distance: 43.0
type input "36"
type input "18"
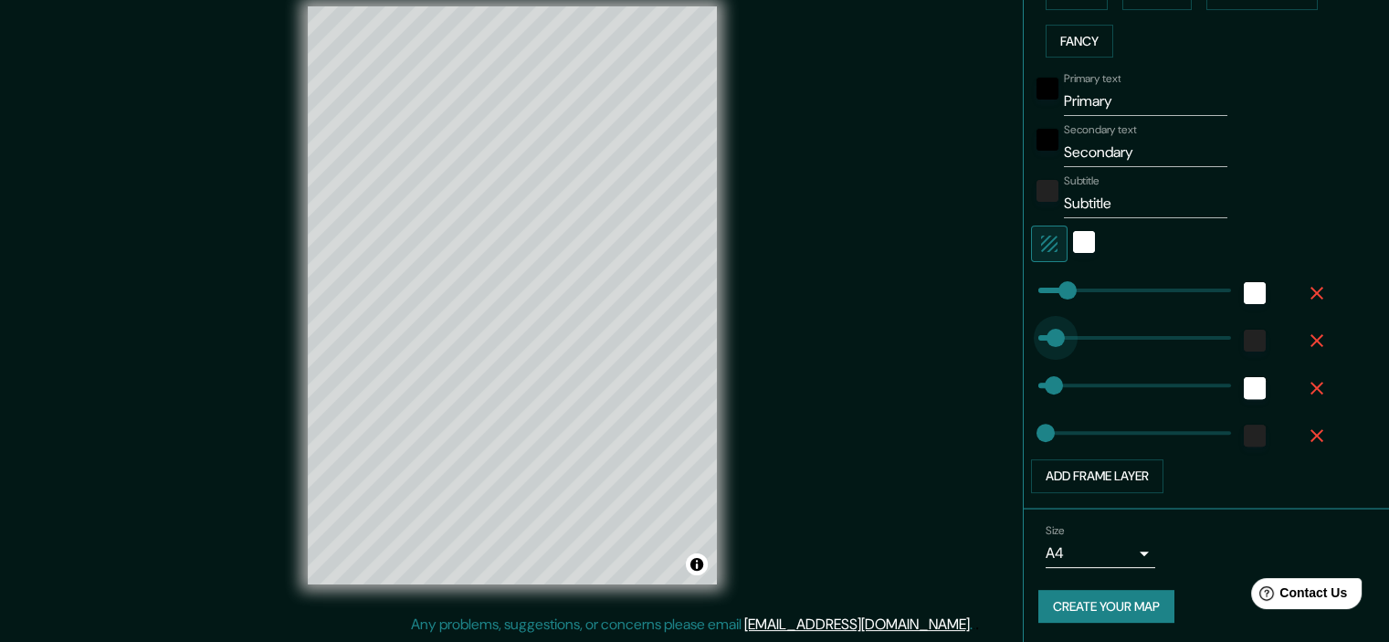
type input "99"
drag, startPoint x: 1042, startPoint y: 346, endPoint x: 1067, endPoint y: 350, distance: 24.9
type input "36"
type input "18"
click at [1099, 468] on button "Add frame layer" at bounding box center [1097, 476] width 132 height 34
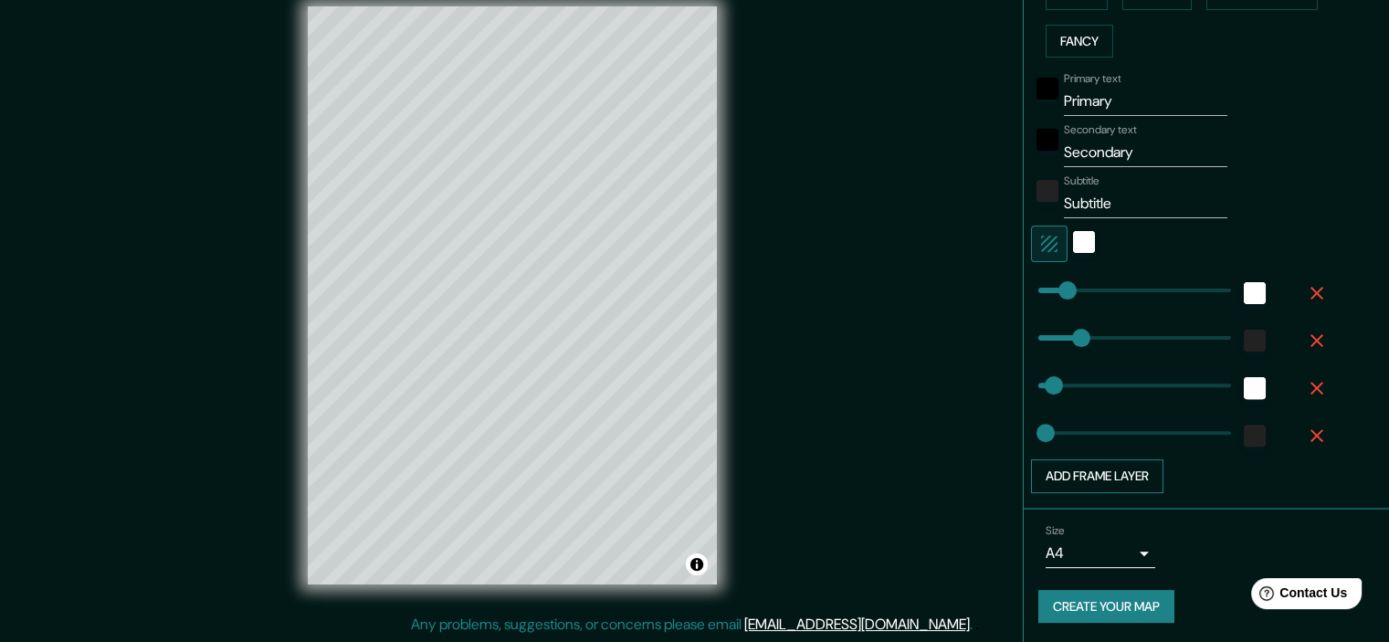
type input "36"
type input "18"
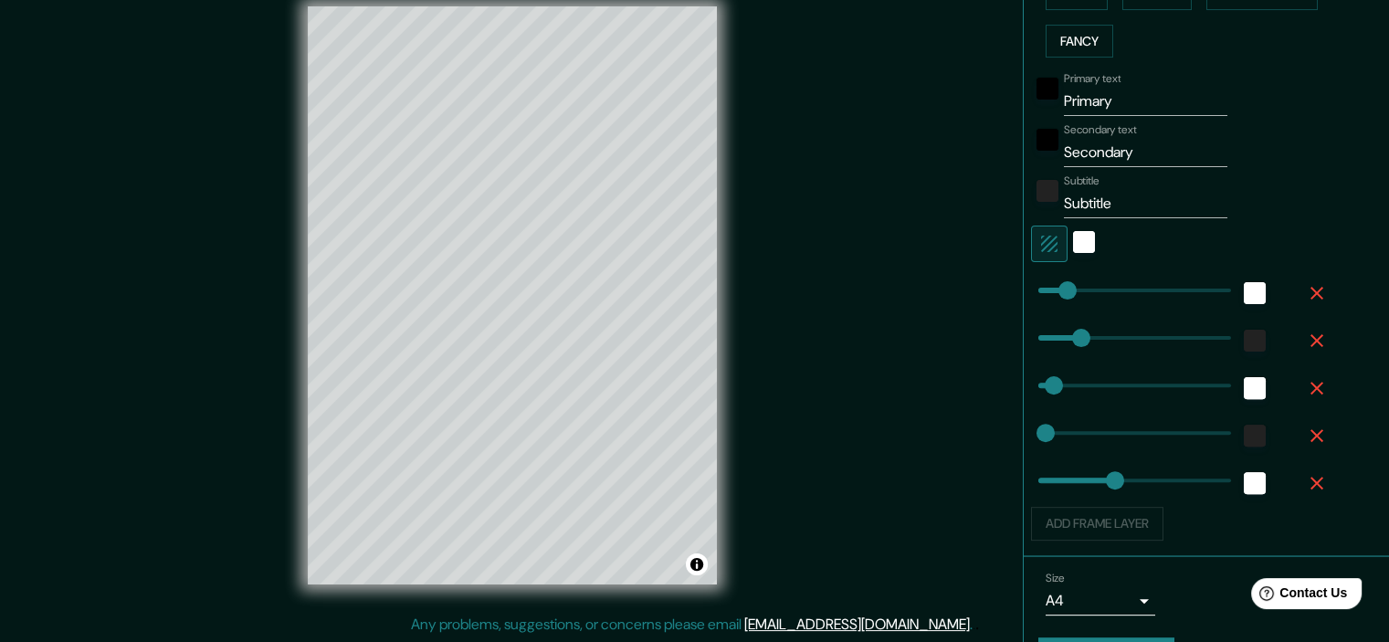
type input "179"
click at [1094, 521] on div "Add frame layer" at bounding box center [1181, 524] width 300 height 34
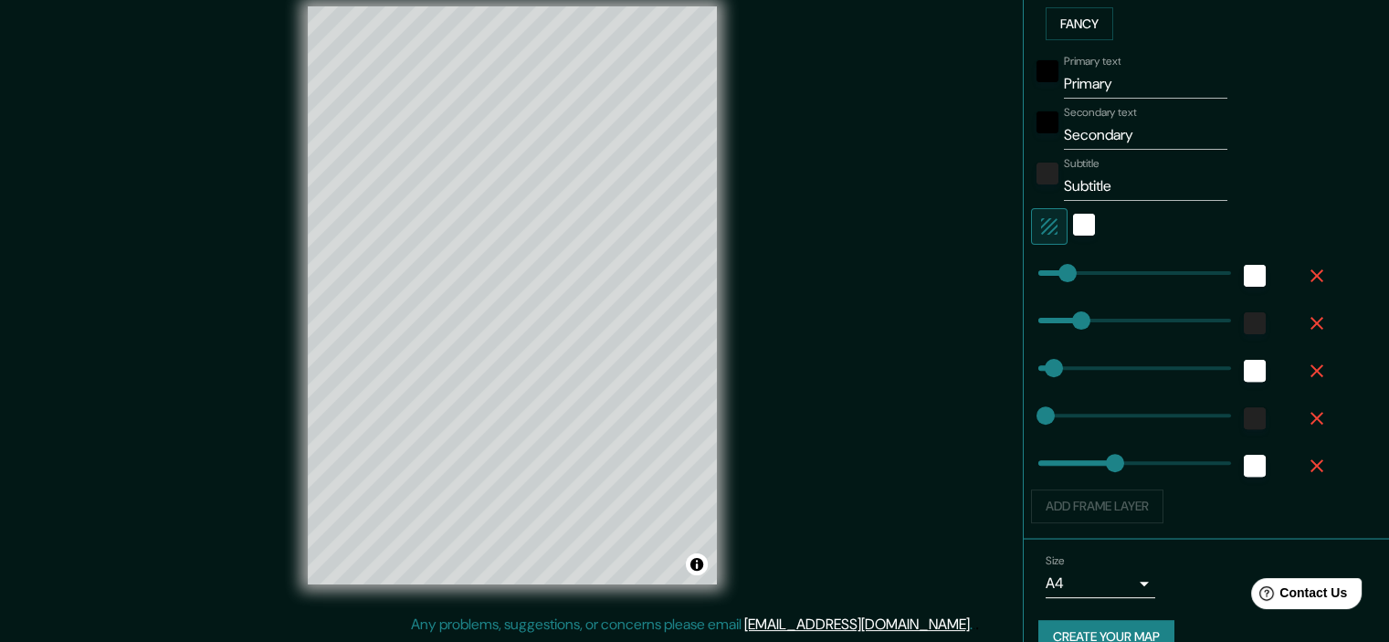
scroll to position [537, 0]
